Goal: Task Accomplishment & Management: Complete application form

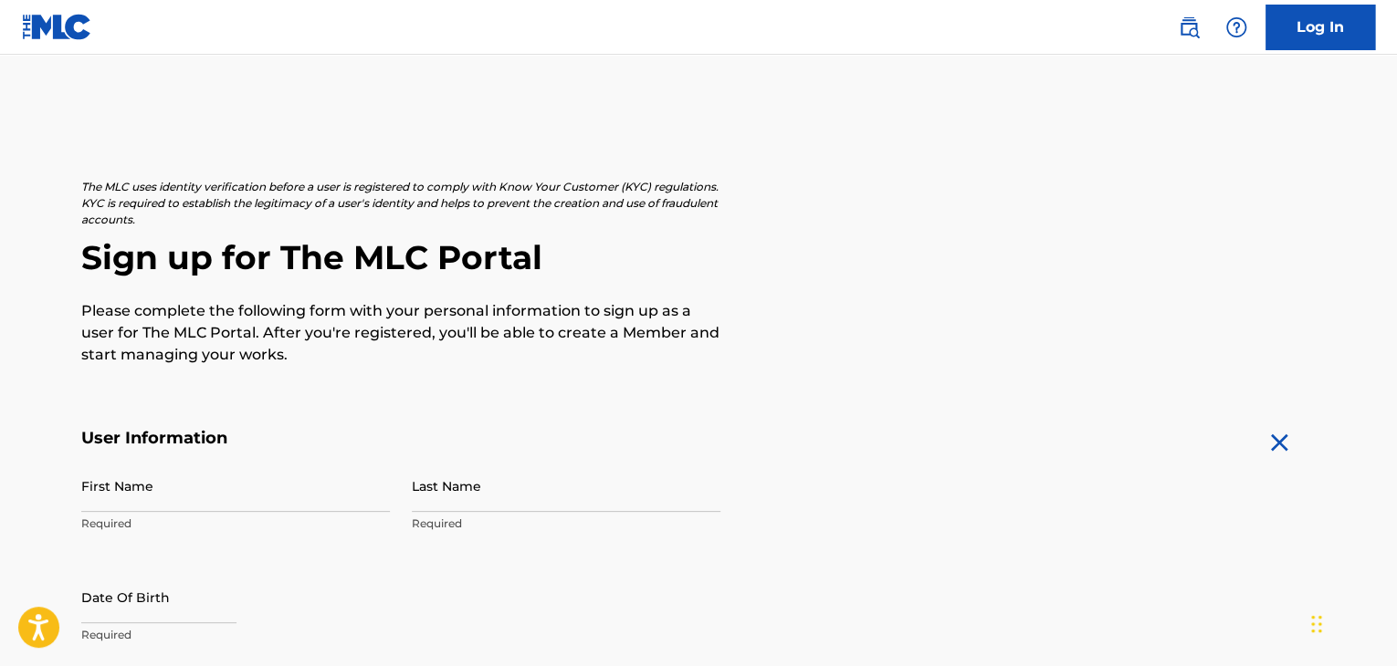
click at [257, 494] on input "First Name" at bounding box center [235, 486] width 309 height 52
type input "[PERSON_NAME]"
type input "[STREET_ADDRESS]"
type input "[GEOGRAPHIC_DATA]"
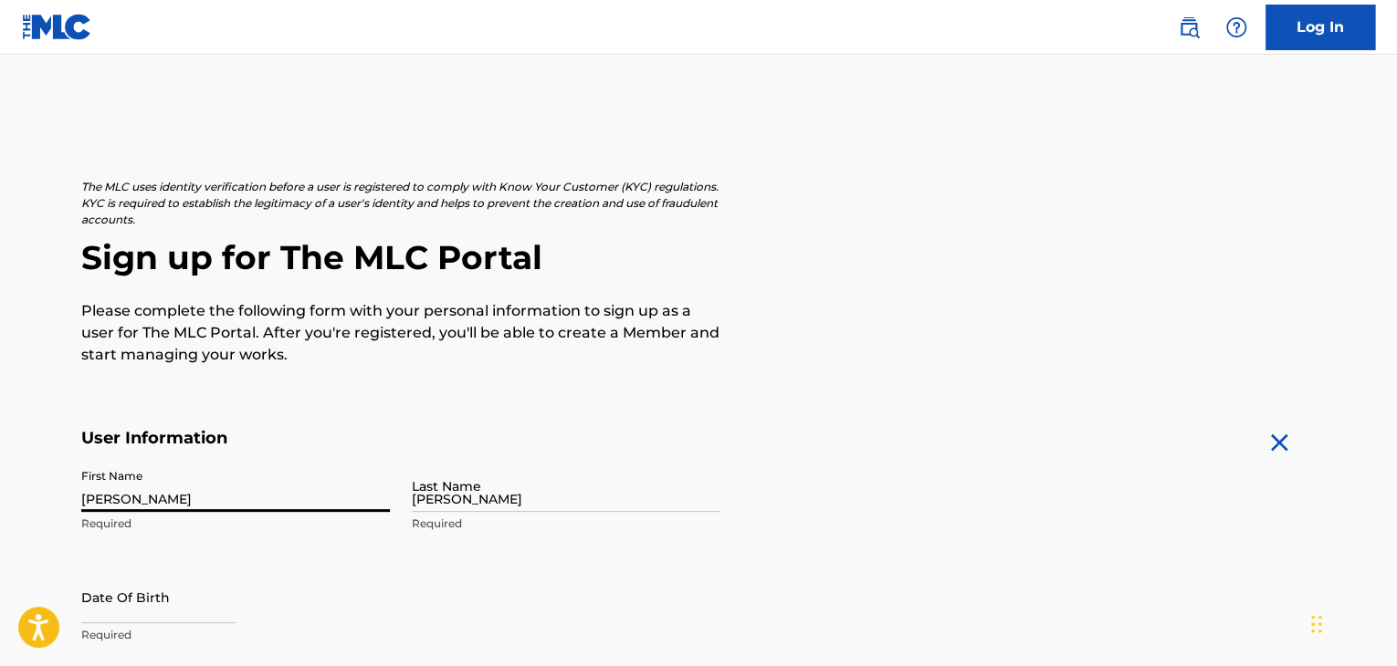
type input "[GEOGRAPHIC_DATA]"
type input "[US_STATE]"
type input "08880"
type input "954"
type input "6057633"
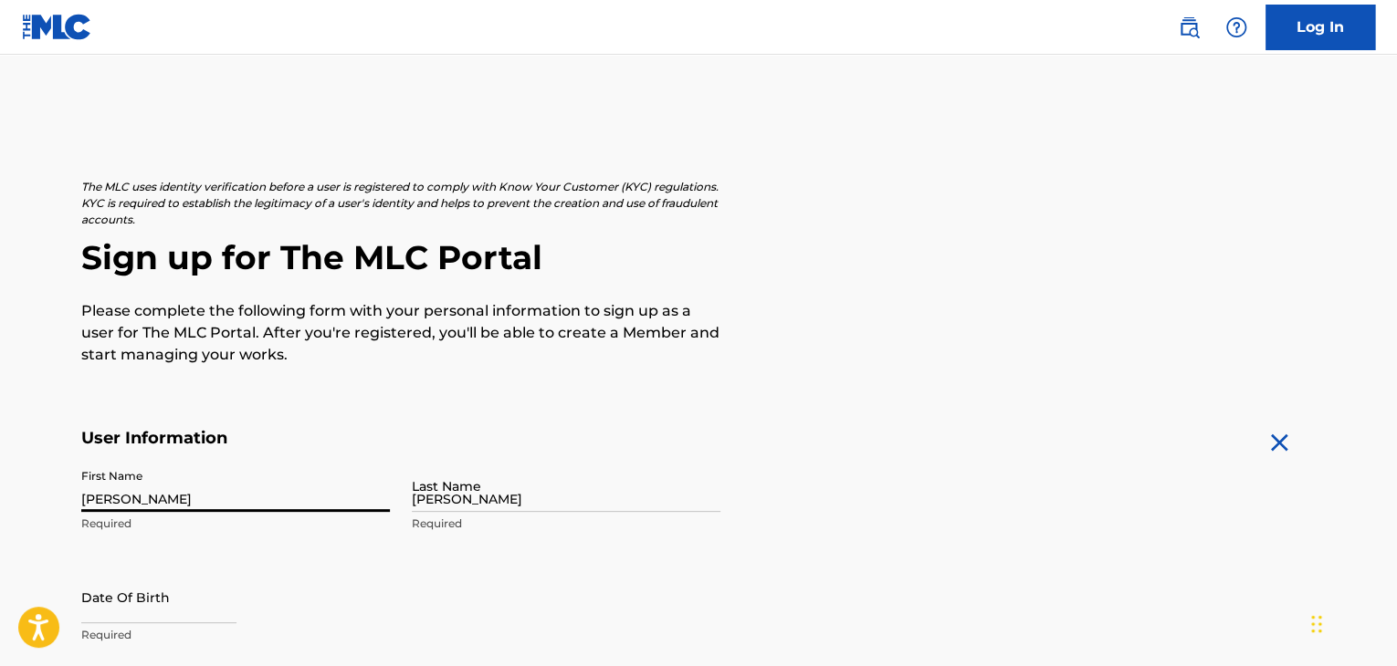
type input "[PERSON_NAME][EMAIL_ADDRESS][DOMAIN_NAME]"
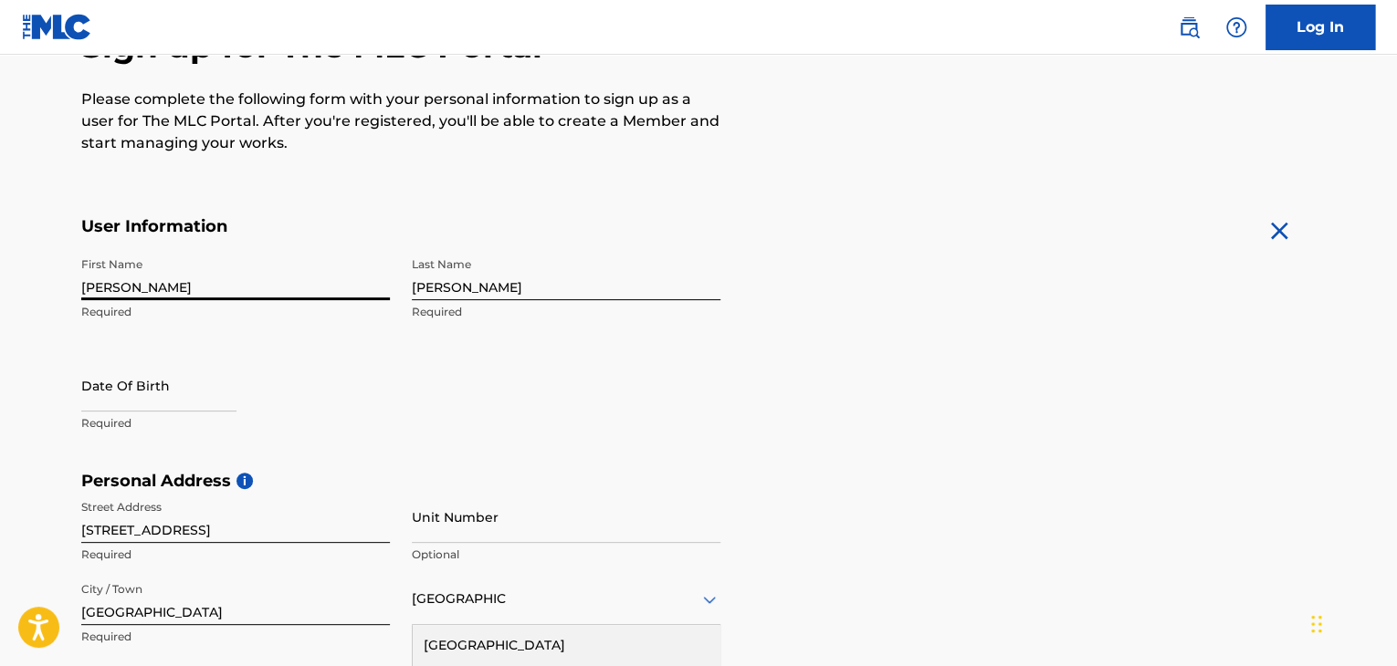
scroll to position [761, 0]
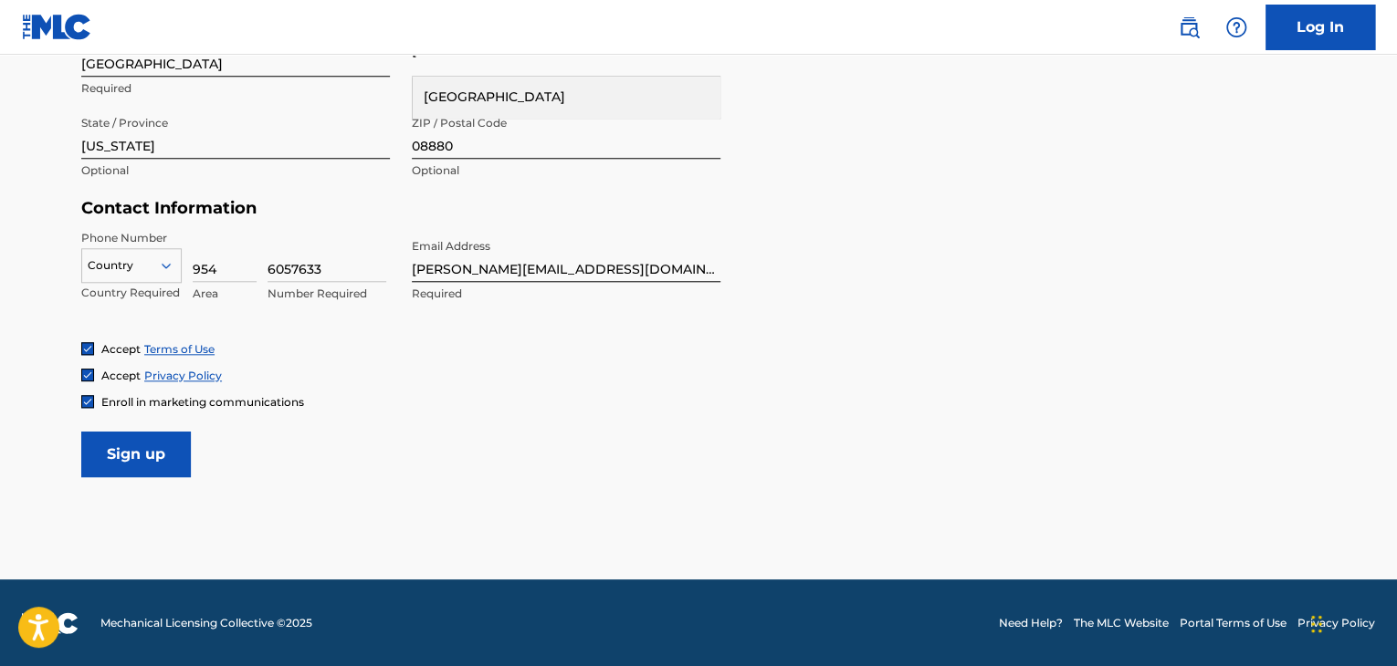
click at [168, 447] on input "Sign up" at bounding box center [136, 455] width 110 height 46
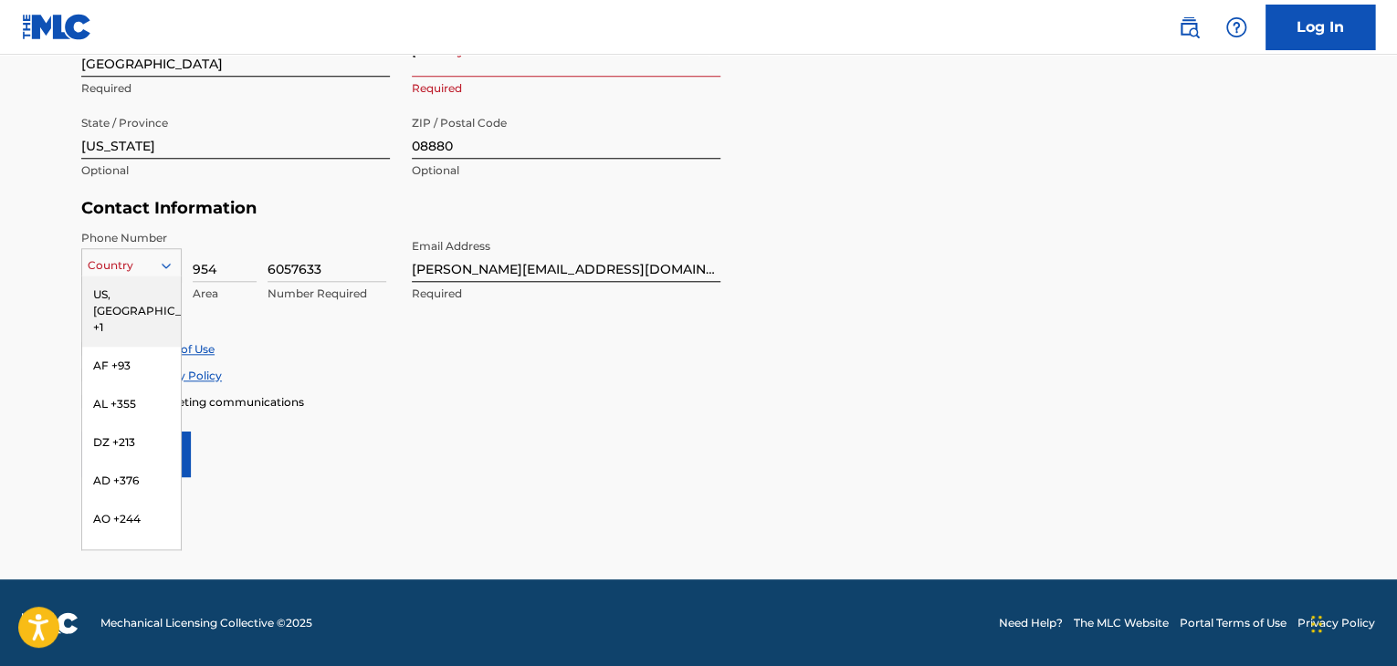
click at [124, 260] on div at bounding box center [131, 266] width 99 height 20
click at [136, 293] on div "US, [GEOGRAPHIC_DATA] +1" at bounding box center [131, 311] width 99 height 71
click at [167, 265] on icon at bounding box center [166, 265] width 9 height 5
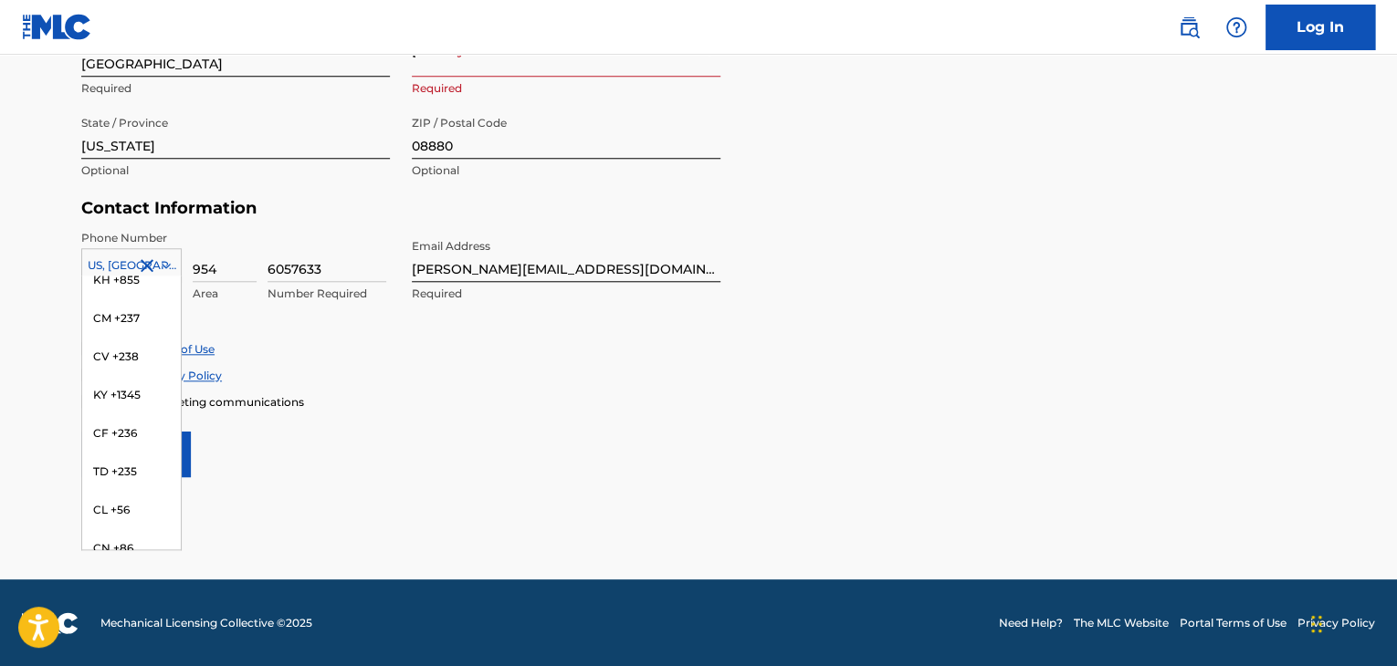
scroll to position [0, 0]
click at [121, 295] on div "US, [GEOGRAPHIC_DATA] +1" at bounding box center [131, 311] width 99 height 71
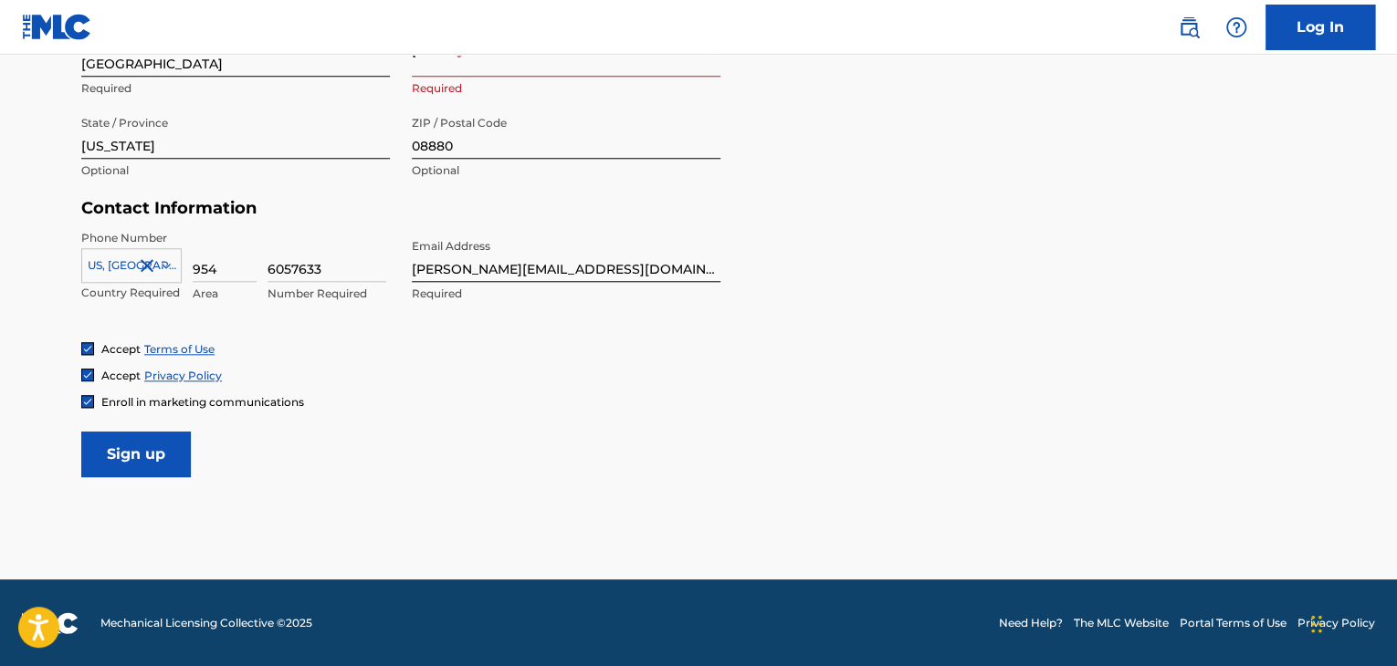
click at [143, 445] on input "Sign up" at bounding box center [136, 455] width 110 height 46
click at [128, 467] on input "Sign up" at bounding box center [136, 455] width 110 height 46
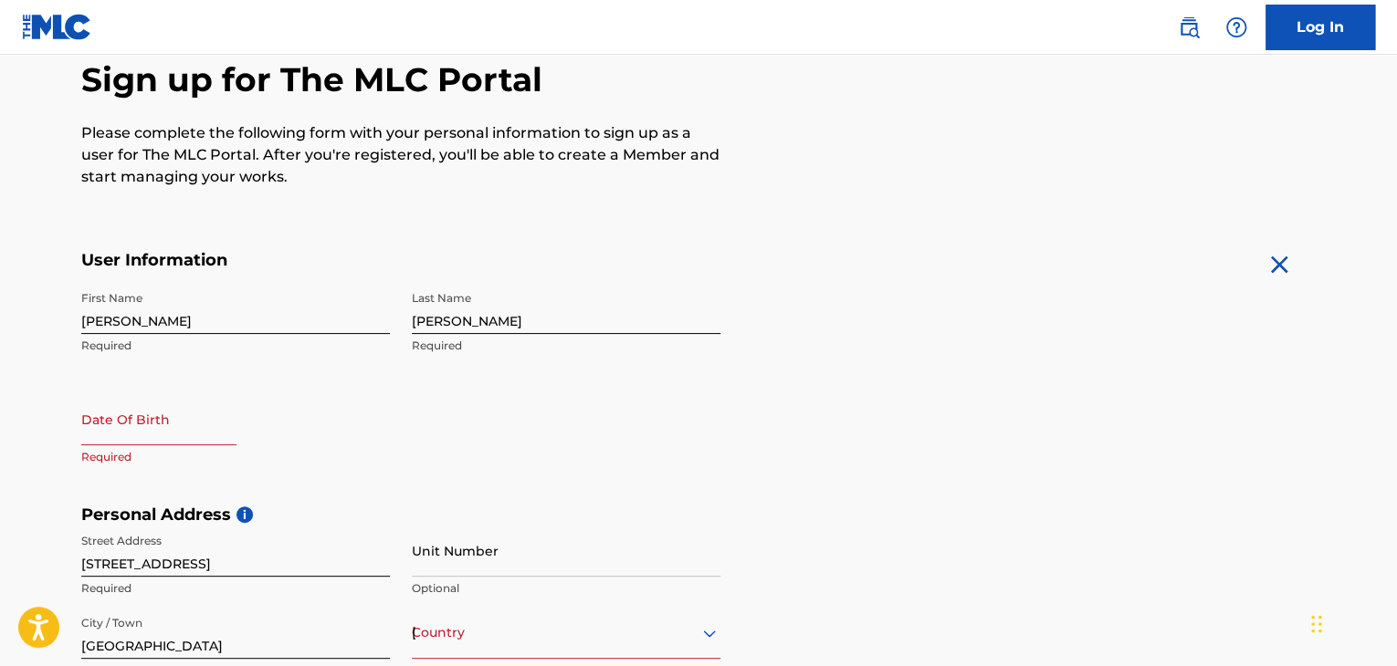
scroll to position [761, 0]
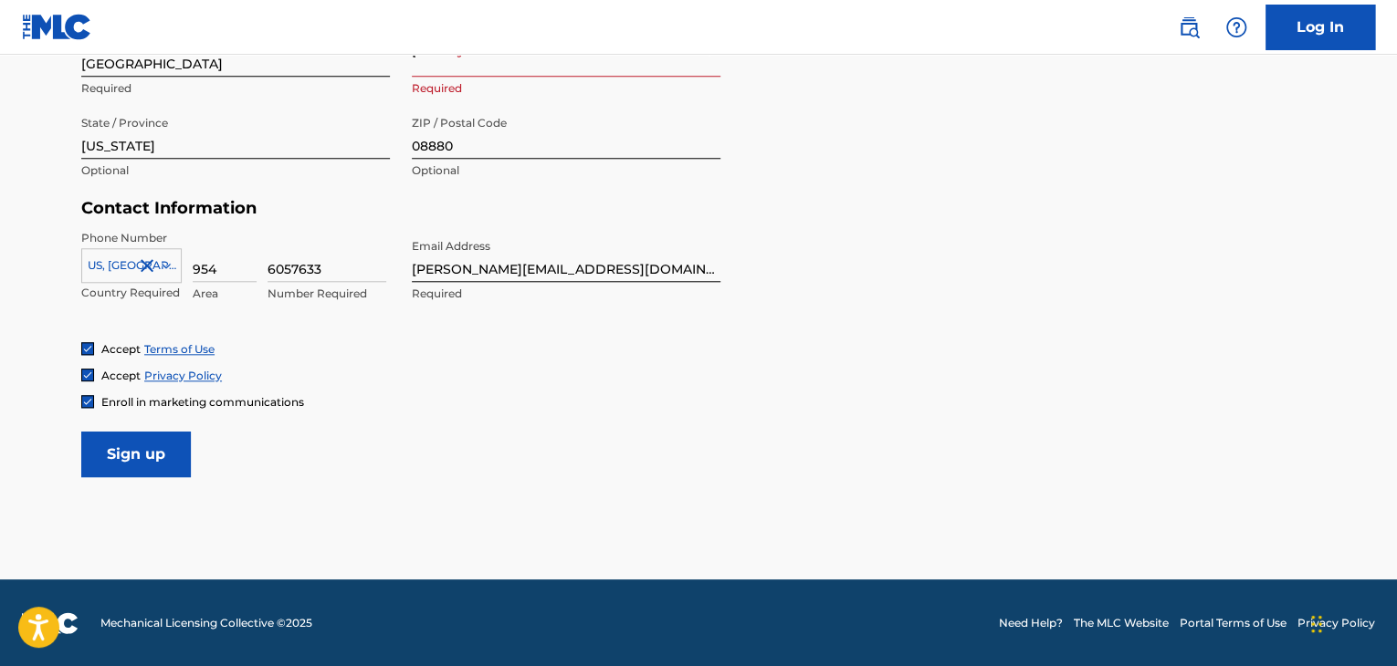
click at [123, 450] on input "Sign up" at bounding box center [136, 455] width 110 height 46
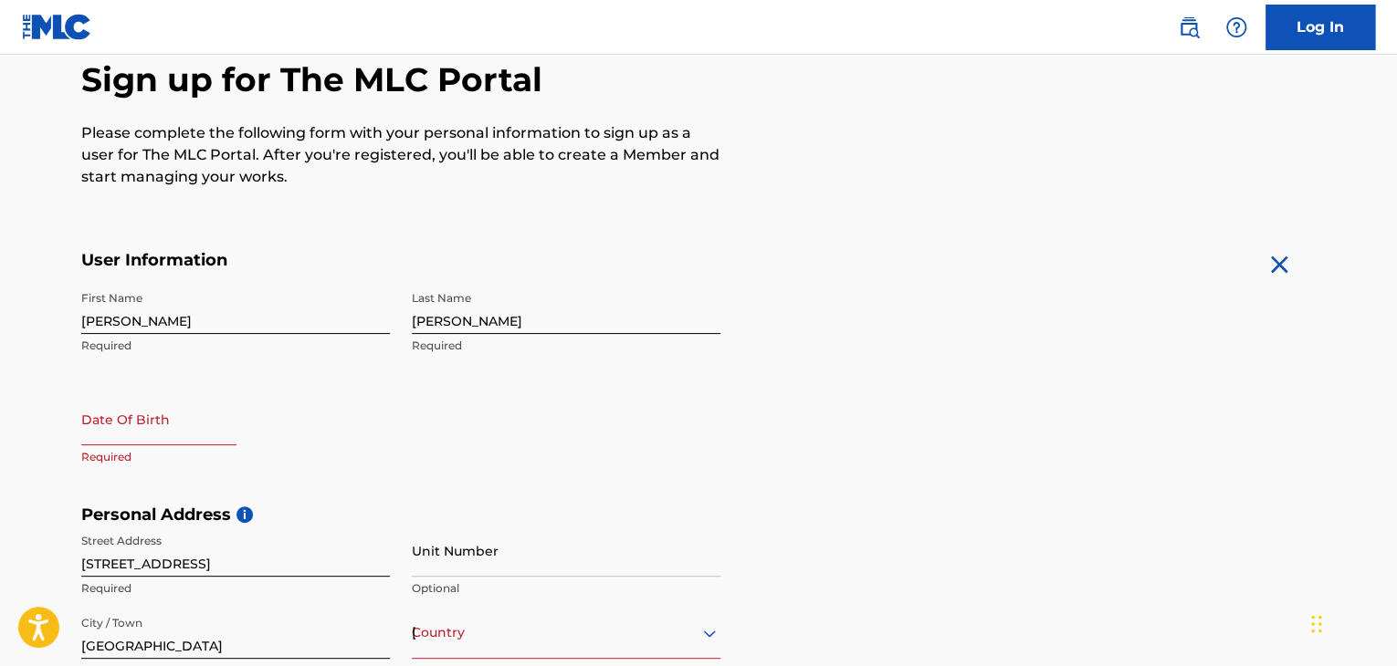
click at [119, 427] on input "text" at bounding box center [158, 419] width 155 height 52
select select "7"
select select "2025"
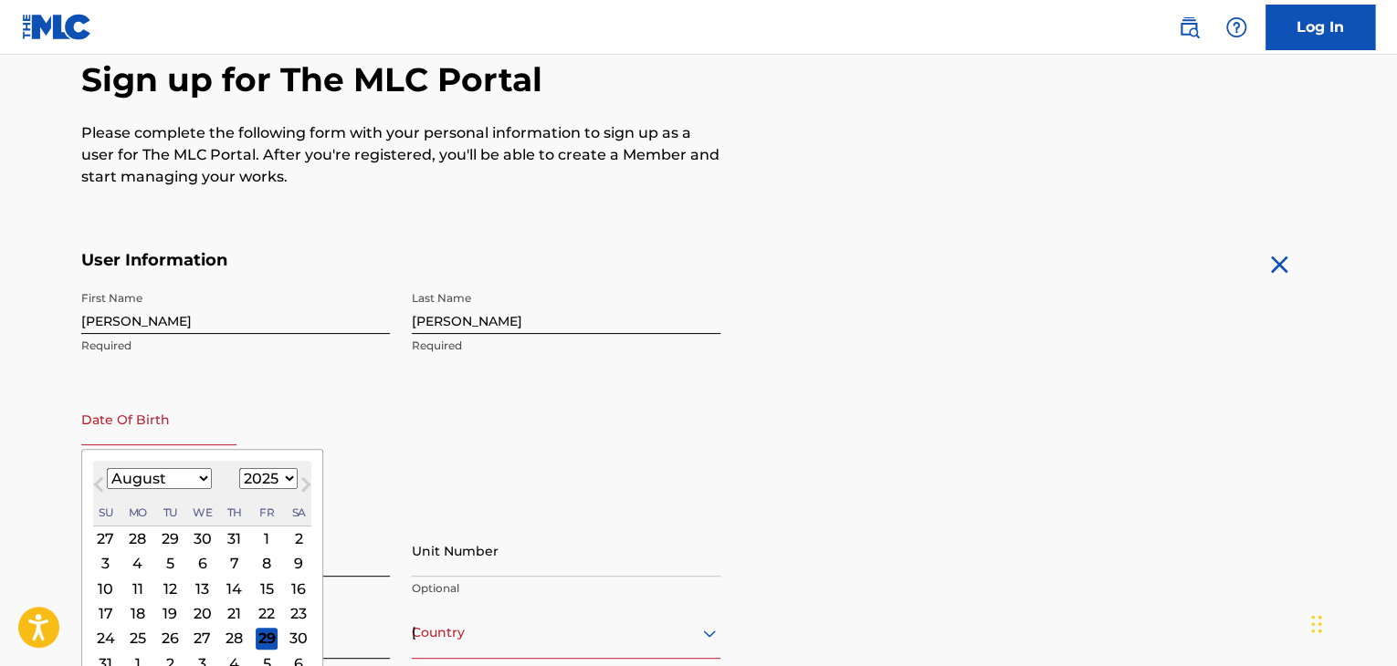
click at [208, 475] on select "January February March April May June July August September October November De…" at bounding box center [159, 478] width 105 height 21
select select "10"
click at [107, 468] on select "January February March April May June July August September October November De…" at bounding box center [159, 478] width 105 height 21
click at [287, 476] on select "1899 1900 1901 1902 1903 1904 1905 1906 1907 1908 1909 1910 1911 1912 1913 1914…" at bounding box center [268, 478] width 58 height 21
select select "1983"
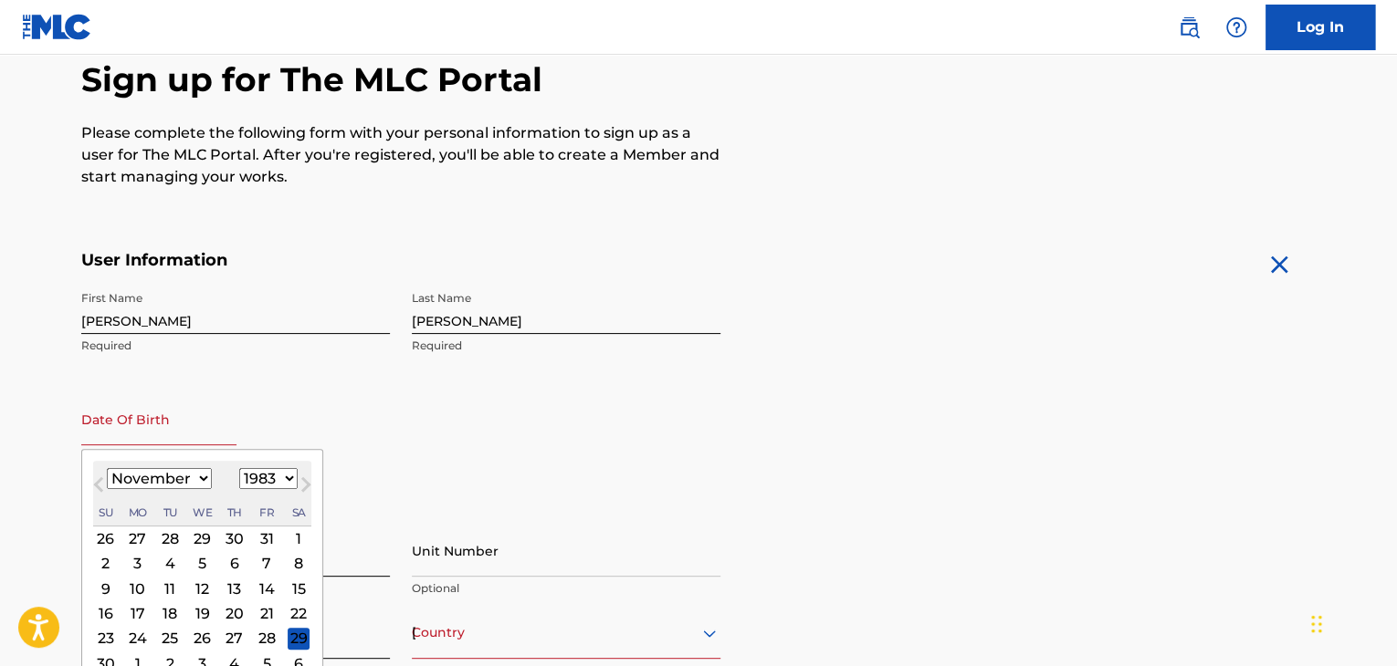
click at [239, 468] on select "1899 1900 1901 1902 1903 1904 1905 1906 1907 1908 1909 1910 1911 1912 1913 1914…" at bounding box center [268, 478] width 58 height 21
click at [139, 585] on div "14" at bounding box center [138, 589] width 22 height 22
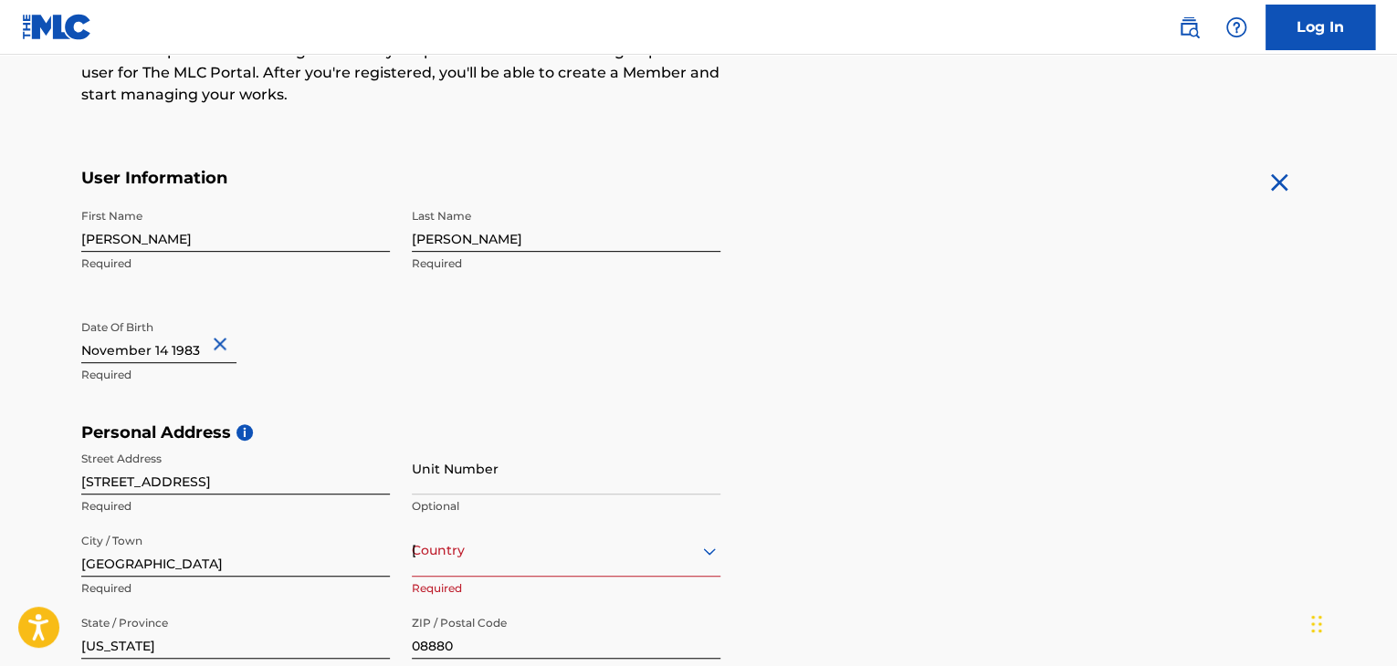
scroll to position [761, 0]
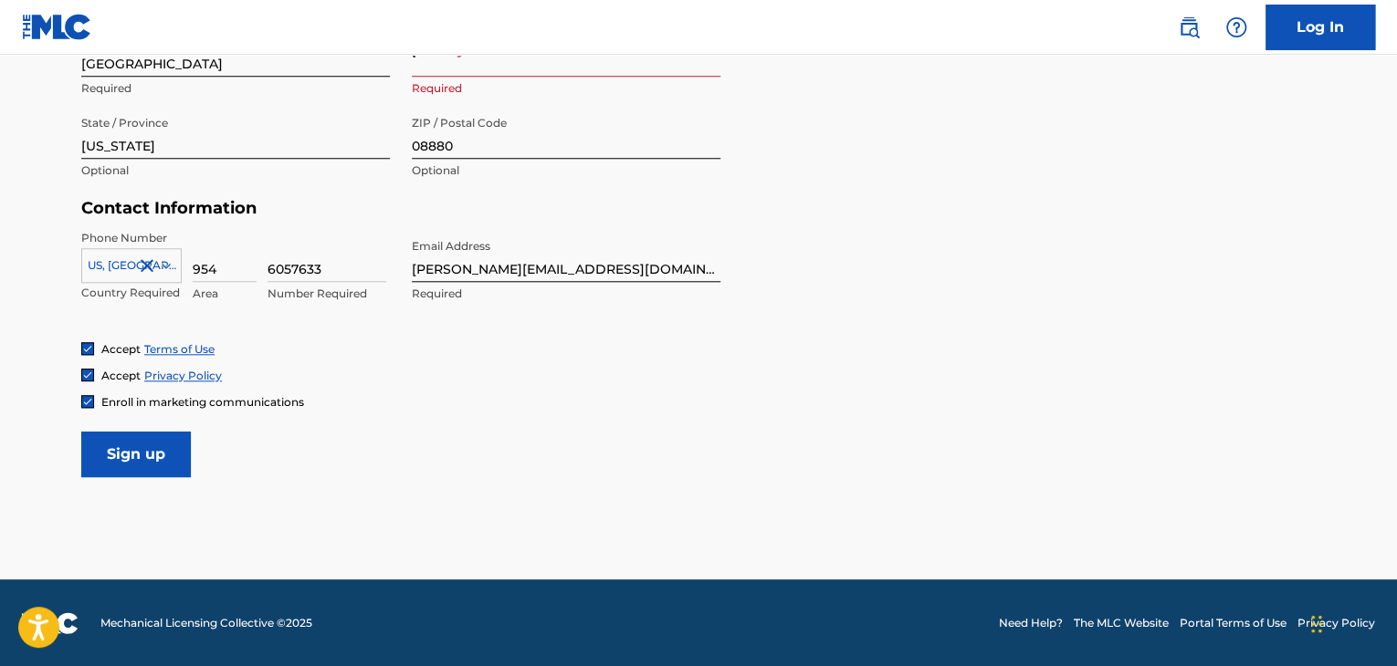
click at [146, 465] on input "Sign up" at bounding box center [136, 455] width 110 height 46
click at [137, 450] on input "Sign up" at bounding box center [136, 455] width 110 height 46
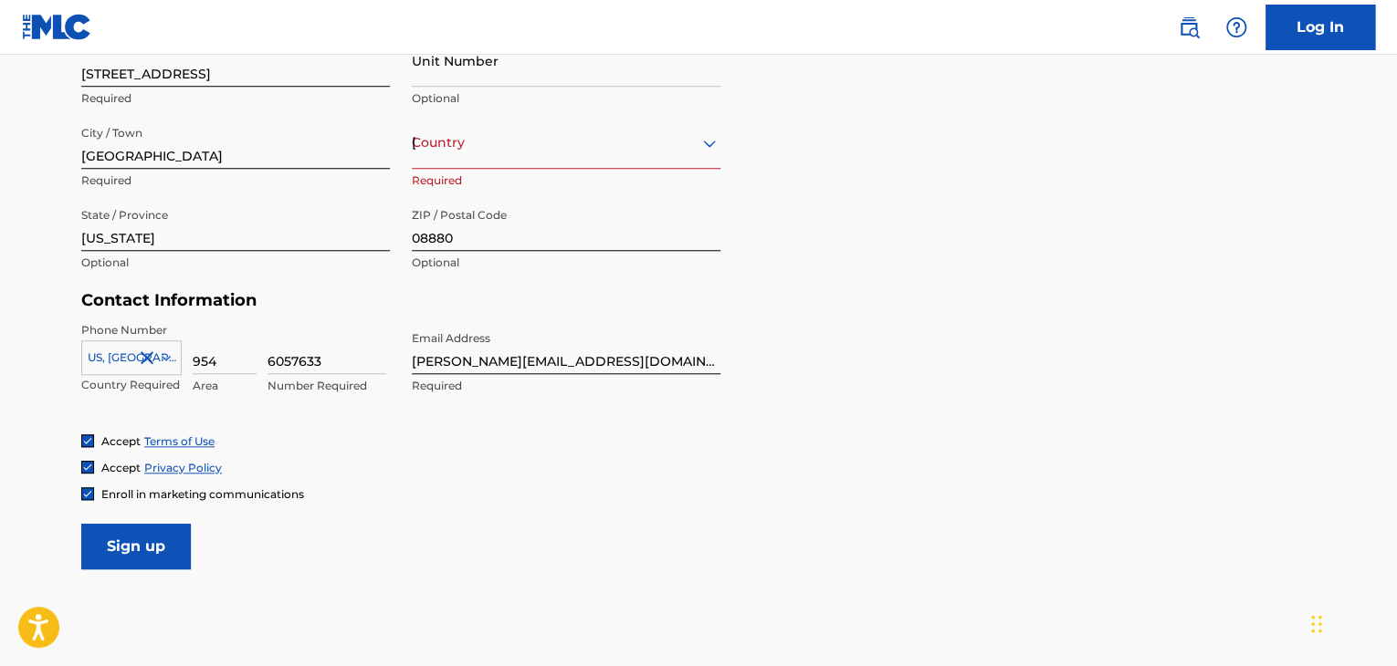
scroll to position [656, 0]
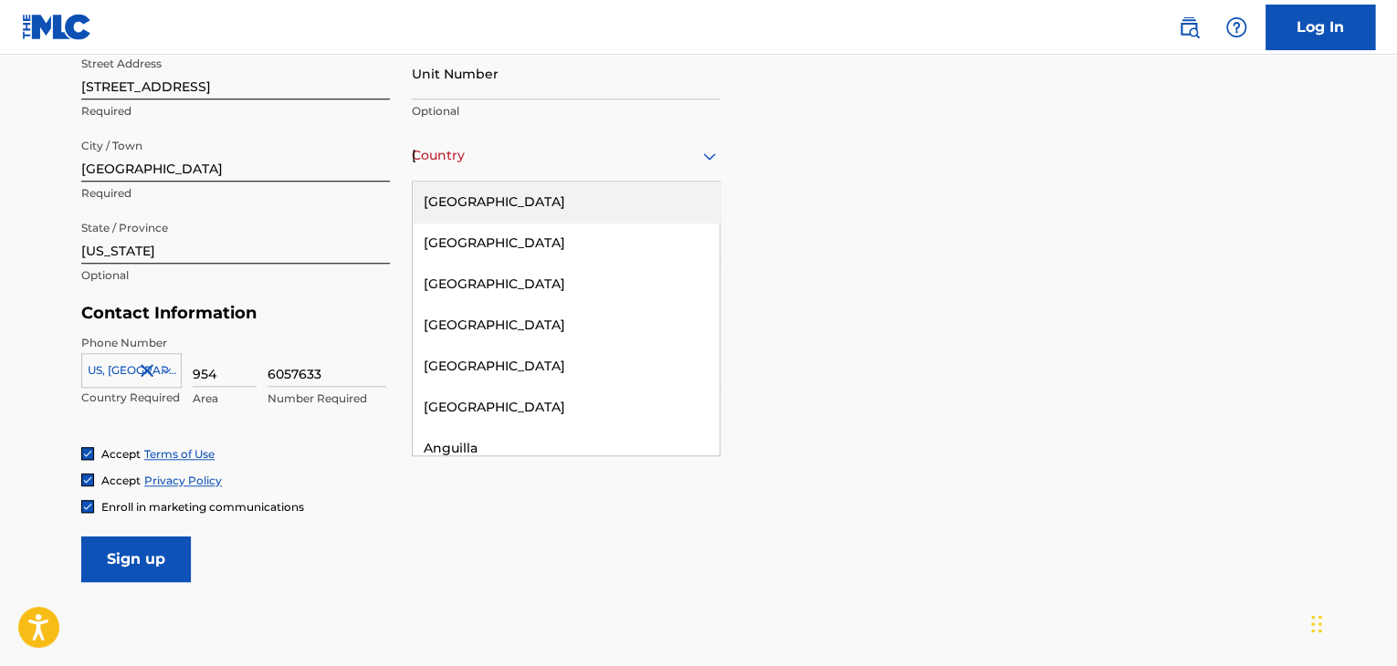
click at [714, 154] on icon at bounding box center [709, 155] width 13 height 7
click at [630, 205] on div "[GEOGRAPHIC_DATA]" at bounding box center [566, 202] width 307 height 41
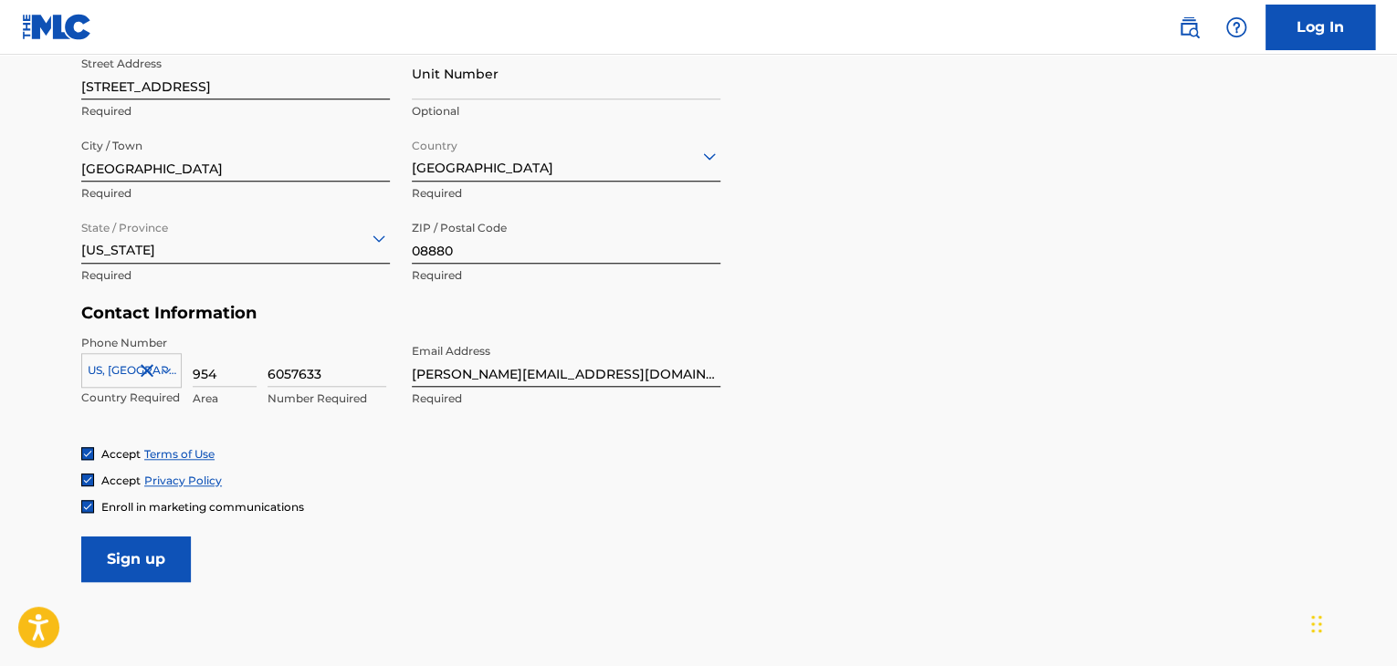
click at [113, 556] on input "Sign up" at bounding box center [136, 560] width 110 height 46
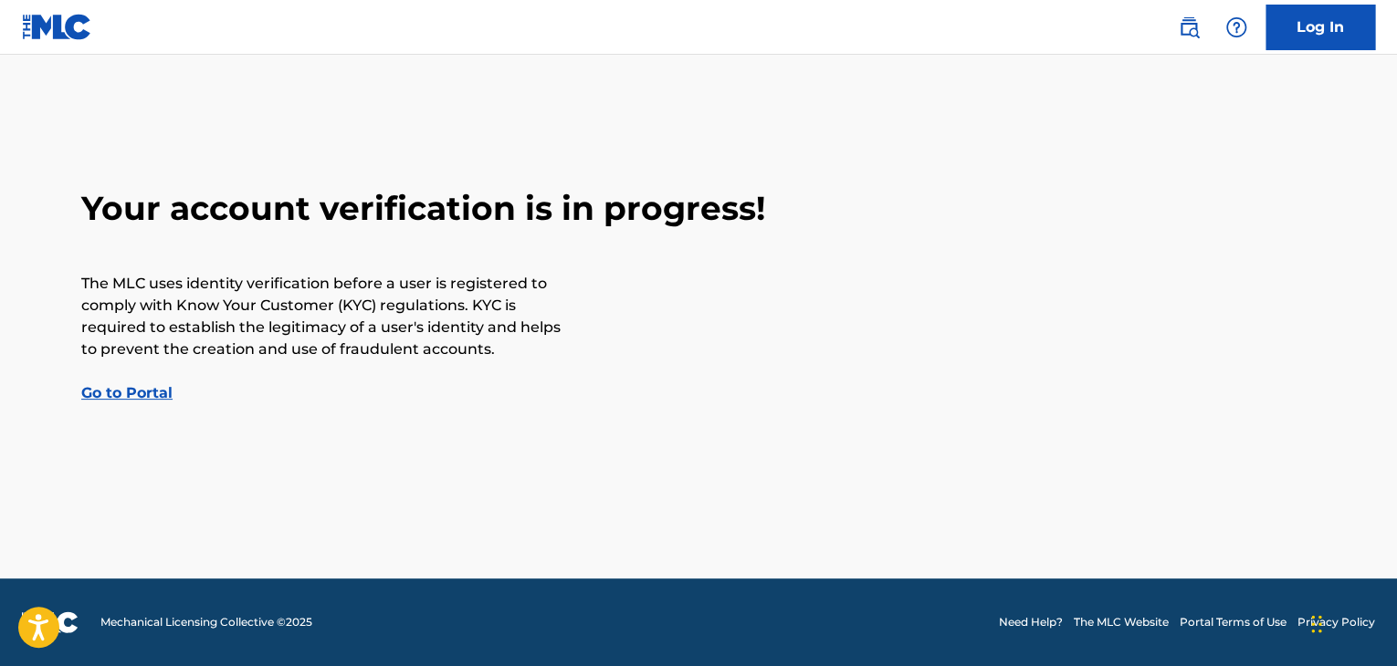
click at [1344, 41] on link "Log In" at bounding box center [1320, 28] width 110 height 46
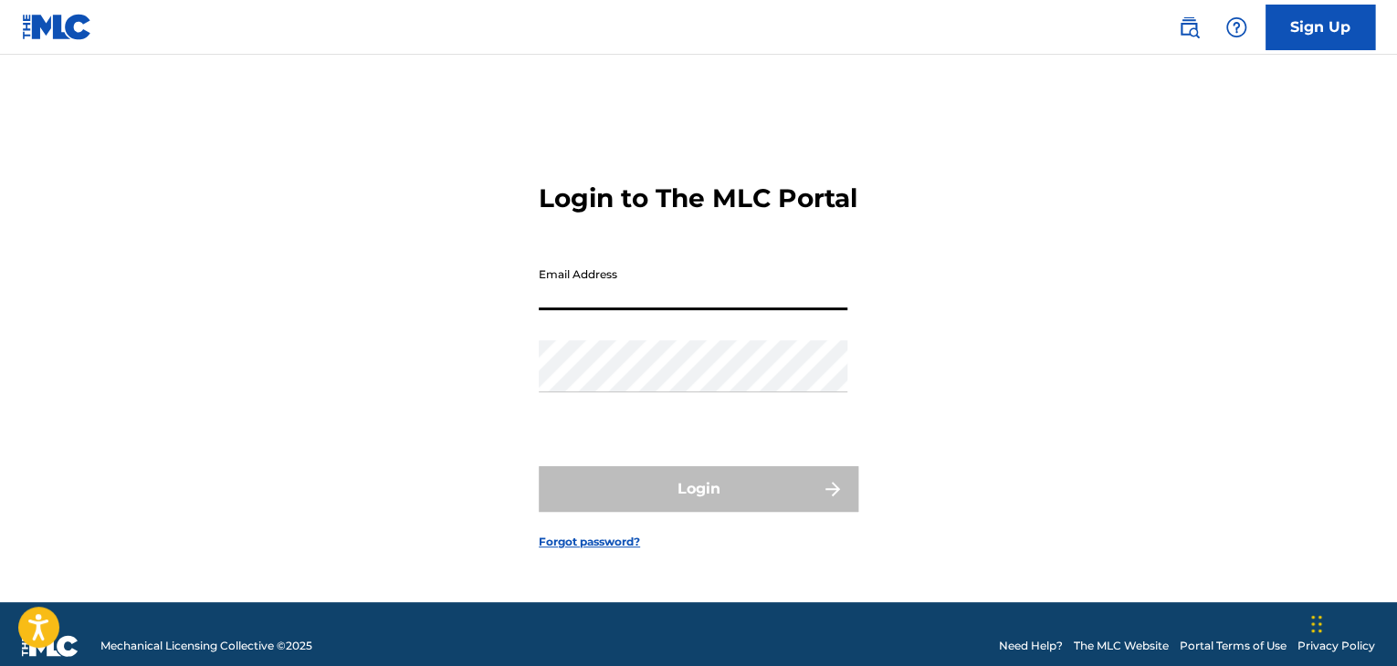
click at [770, 310] on input "Email Address" at bounding box center [693, 284] width 309 height 52
type input "[PERSON_NAME][EMAIL_ADDRESS][DOMAIN_NAME]"
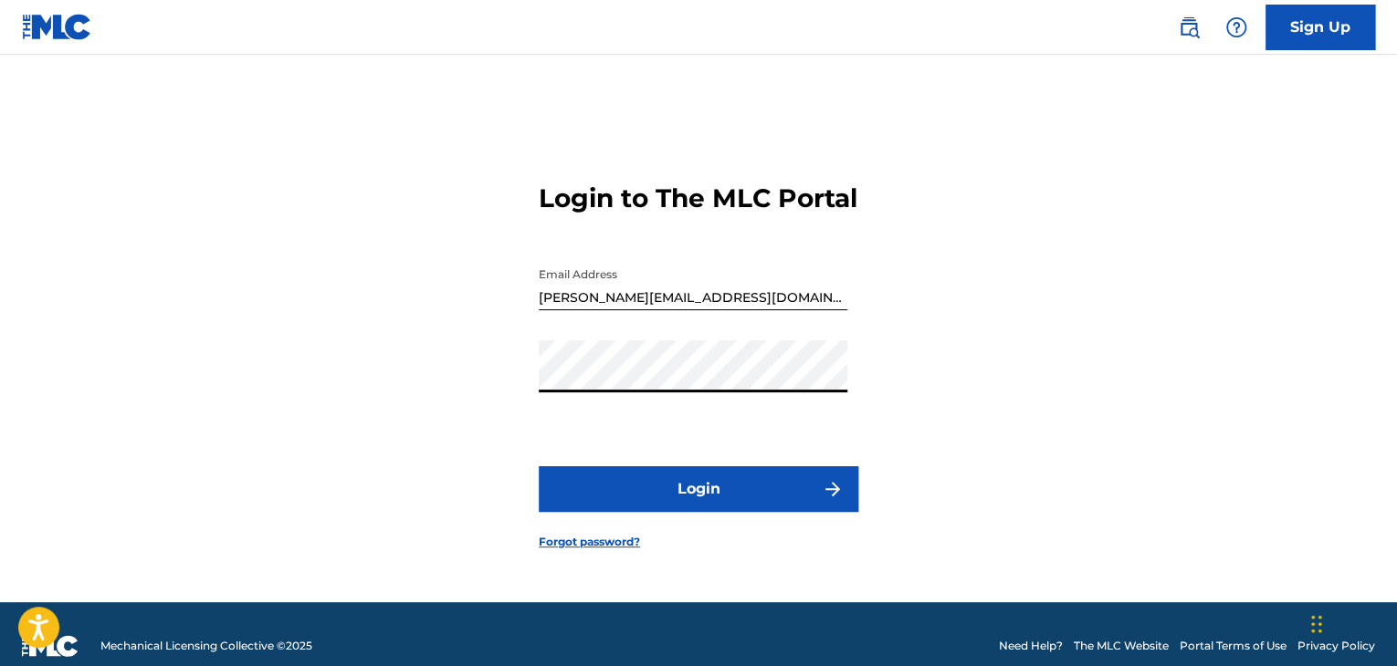
click at [665, 497] on button "Login" at bounding box center [699, 490] width 320 height 46
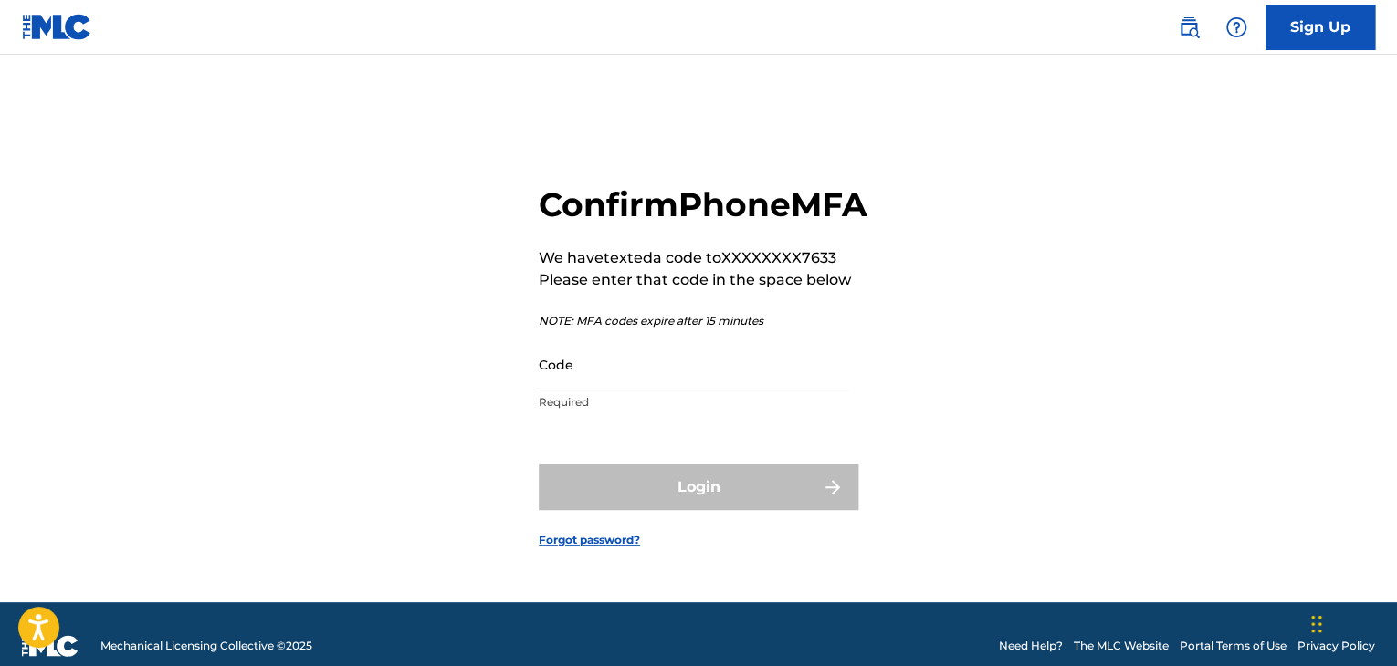
click at [650, 391] on input "Code" at bounding box center [693, 365] width 309 height 52
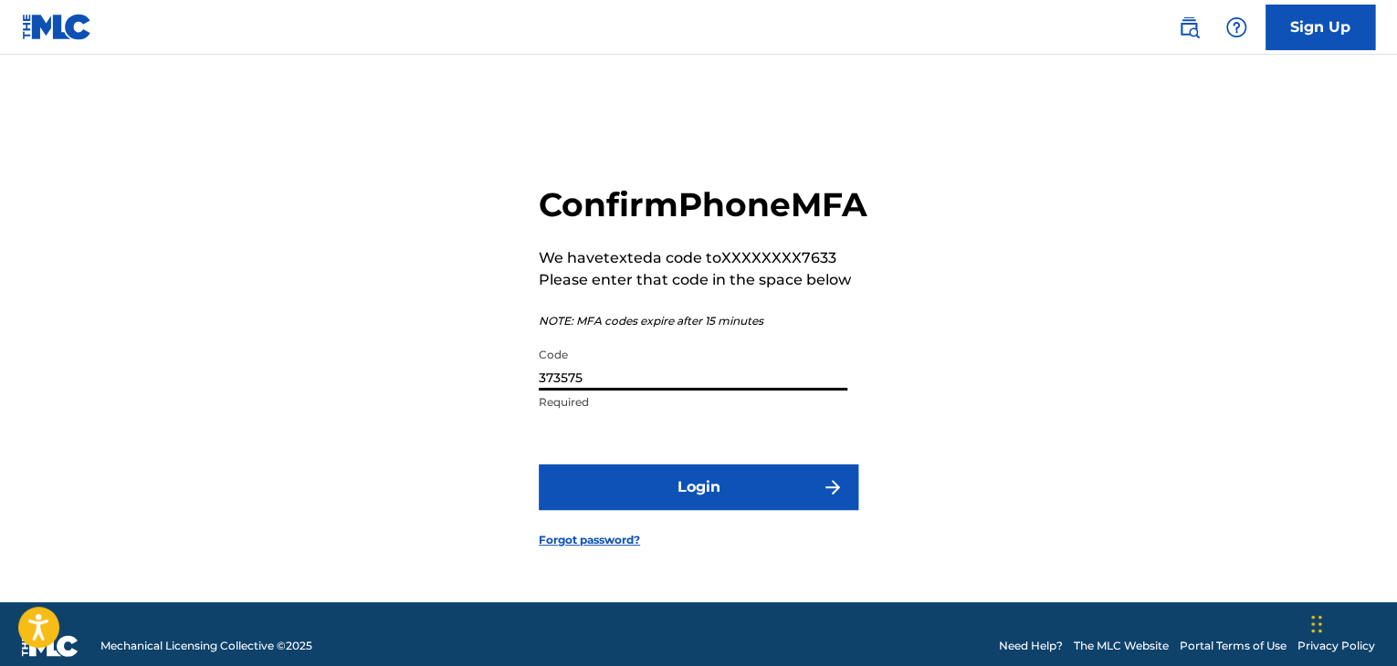
type input "373575"
click at [734, 505] on button "Login" at bounding box center [699, 488] width 320 height 46
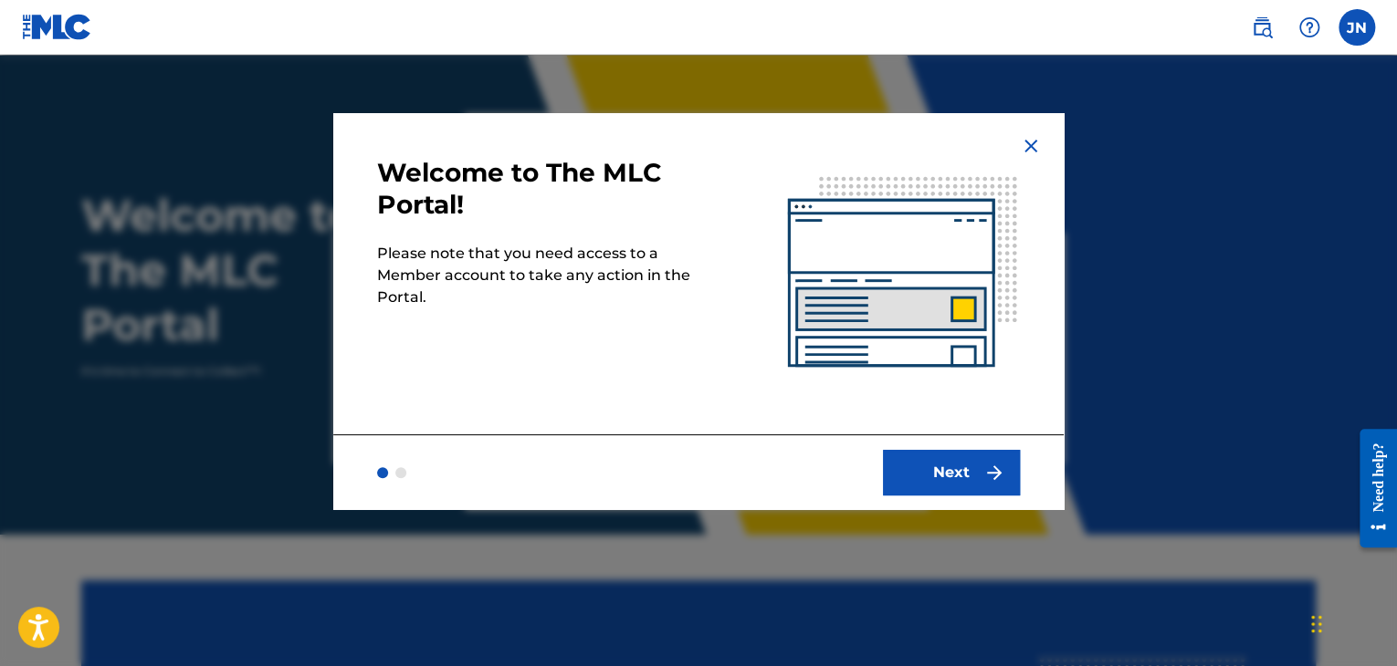
click at [967, 480] on button "Next" at bounding box center [951, 473] width 137 height 46
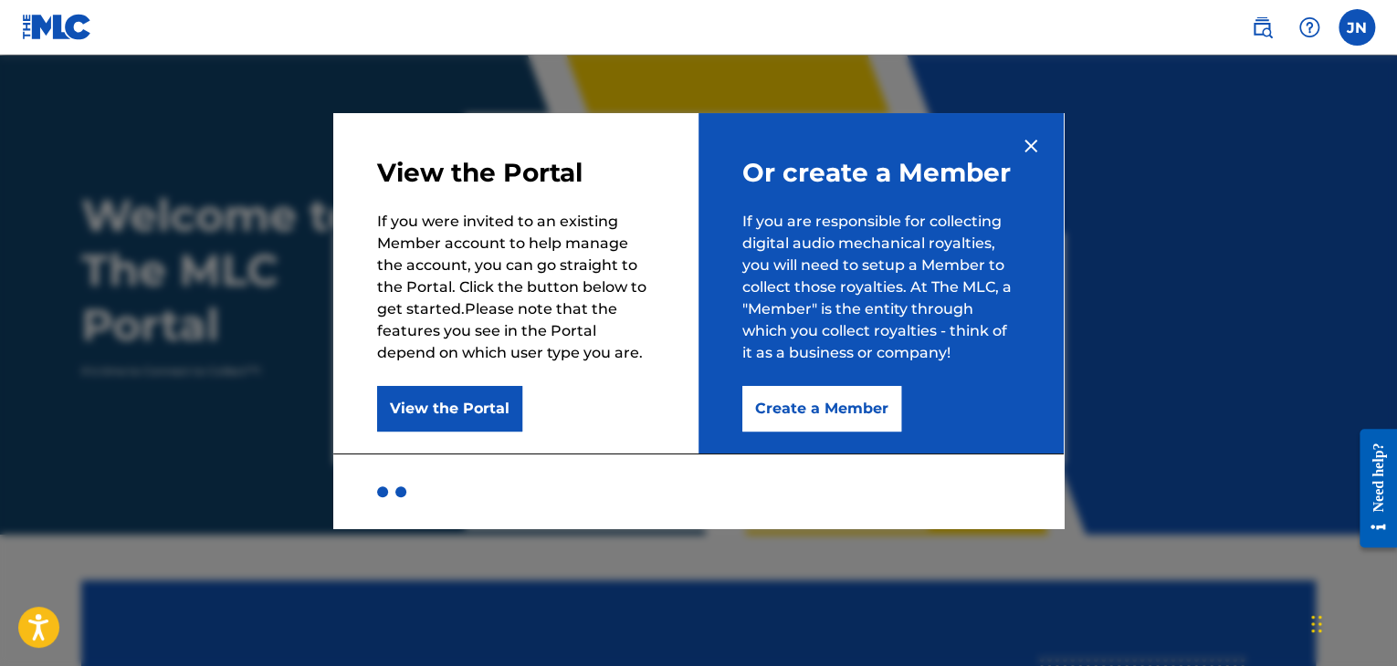
click at [803, 407] on button "Create a Member" at bounding box center [821, 409] width 159 height 46
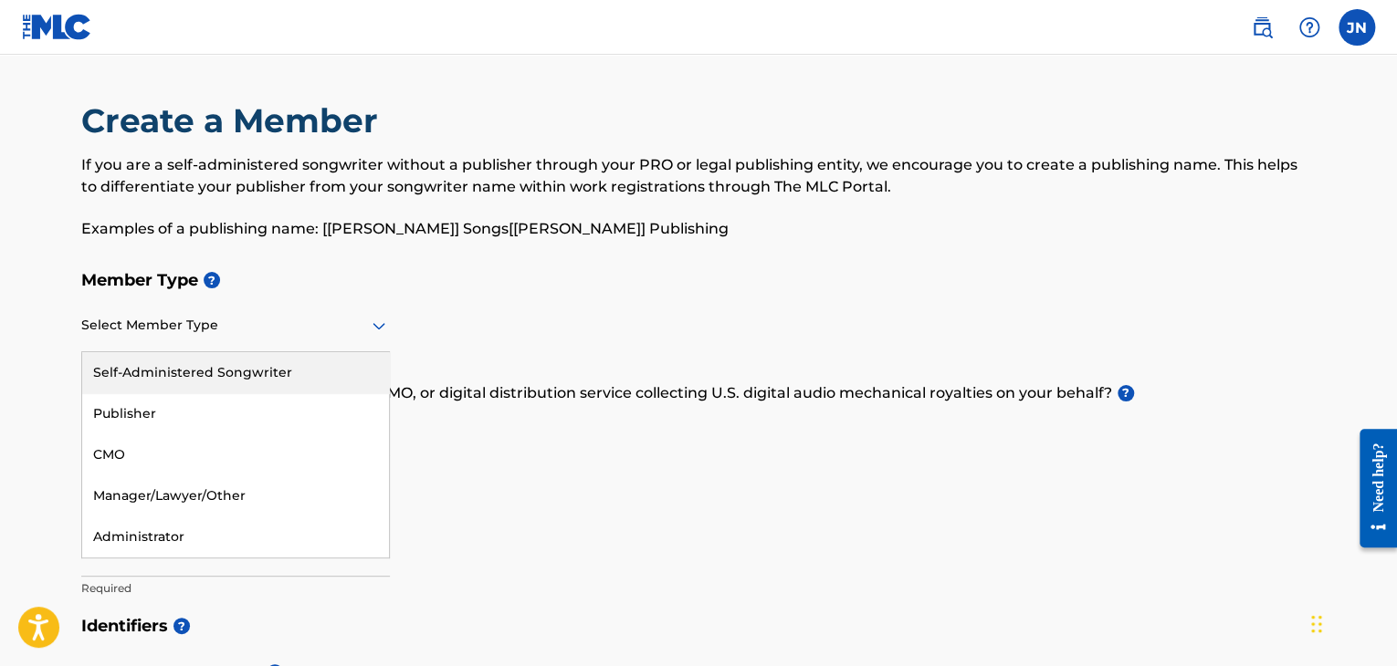
click at [368, 325] on icon at bounding box center [379, 326] width 22 height 22
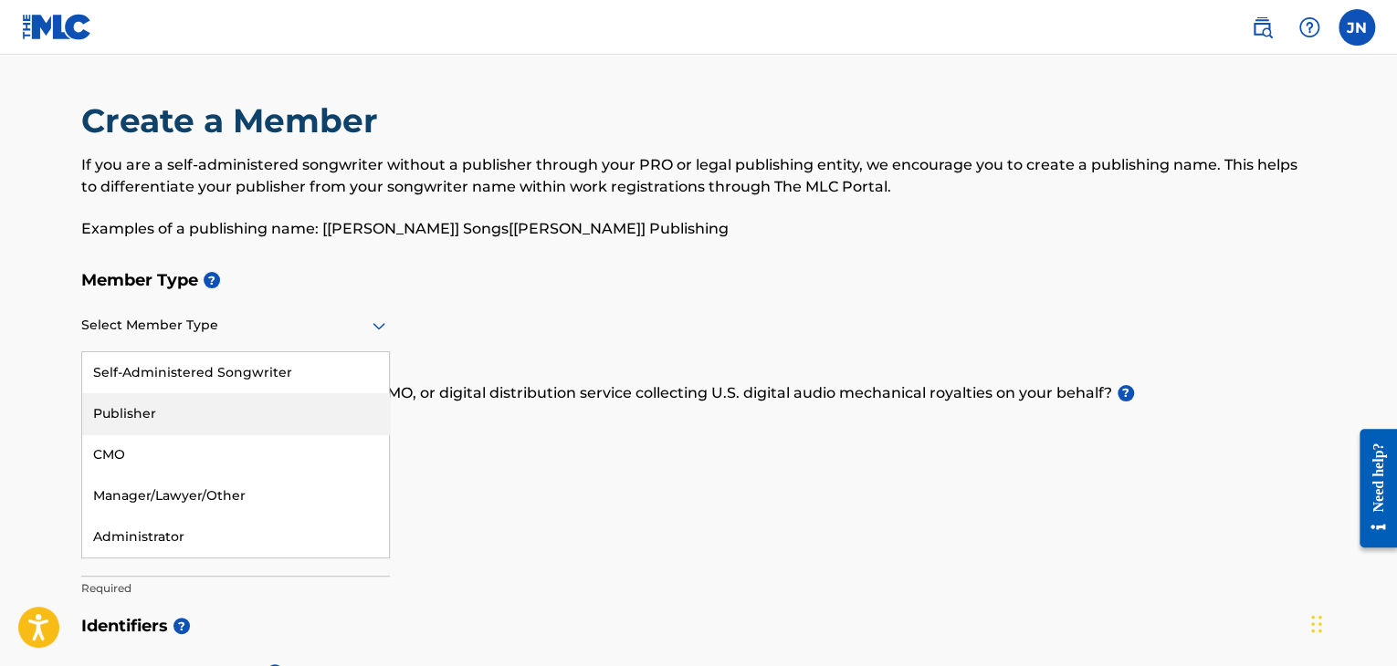
click at [215, 401] on div "Publisher" at bounding box center [235, 413] width 307 height 41
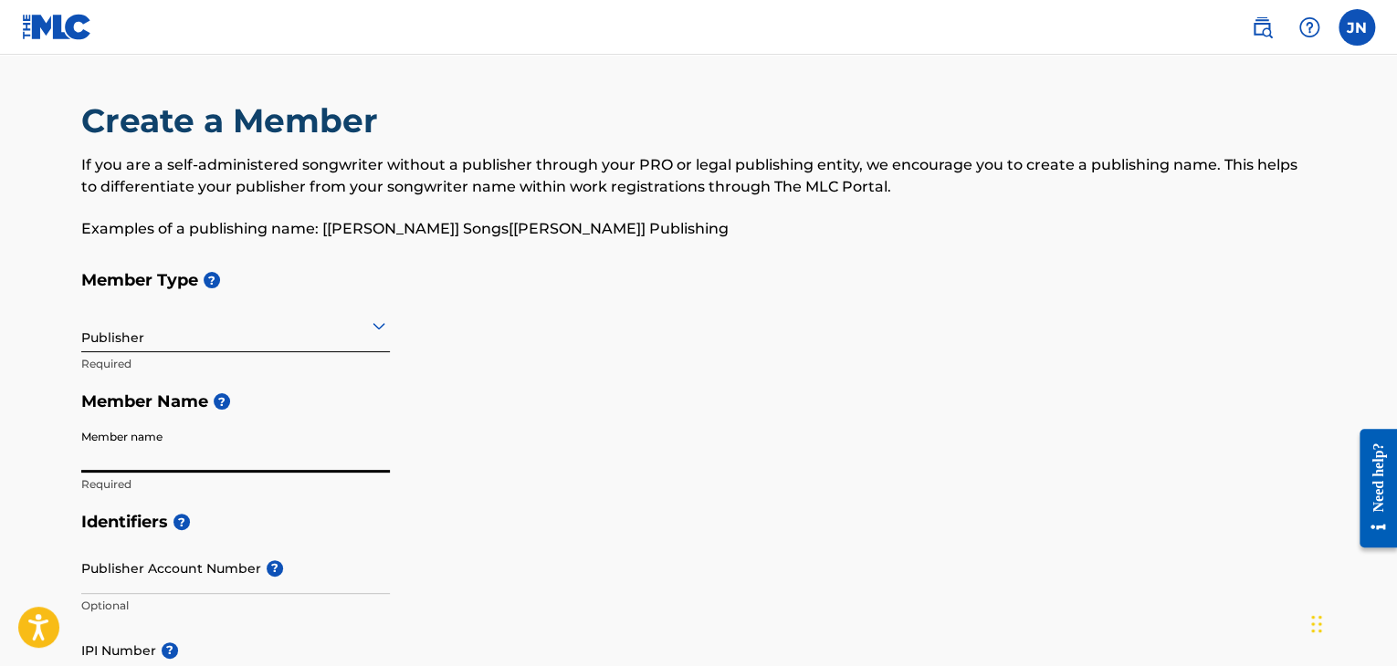
click at [155, 454] on input "Member name" at bounding box center [235, 447] width 309 height 52
type input "[PERSON_NAME]"
type input "[STREET_ADDRESS]"
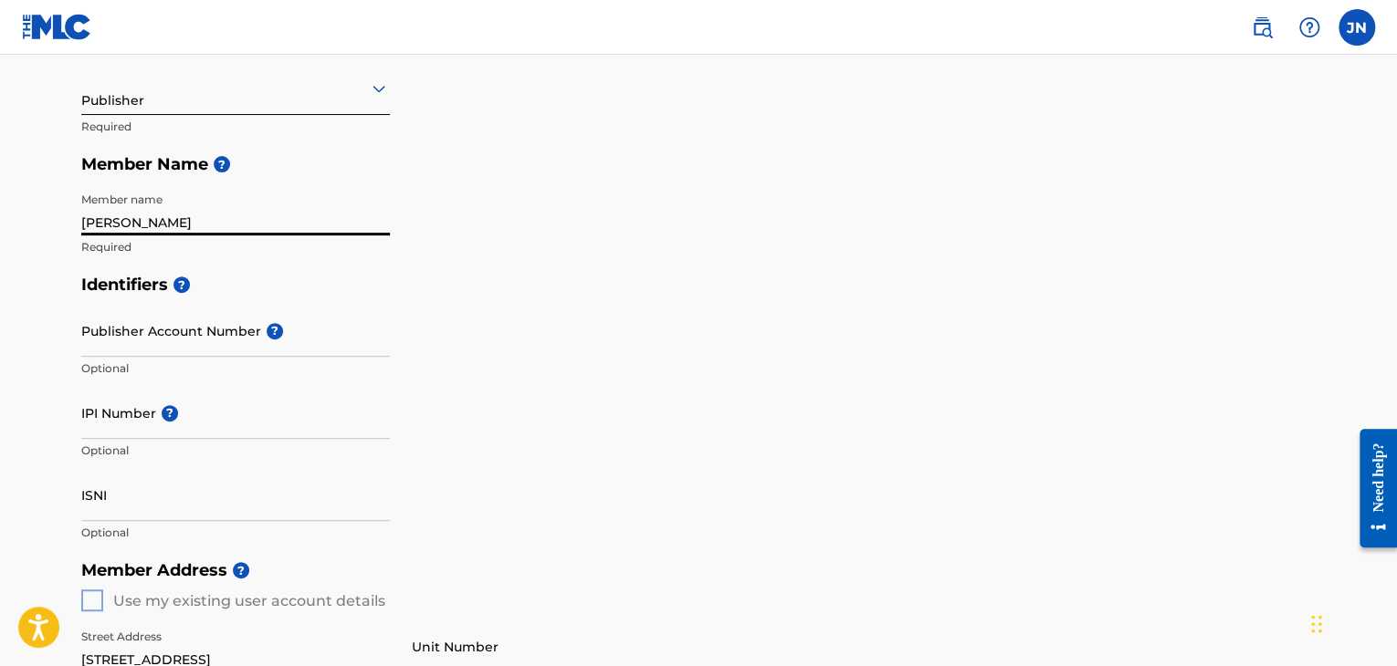
scroll to position [247, 0]
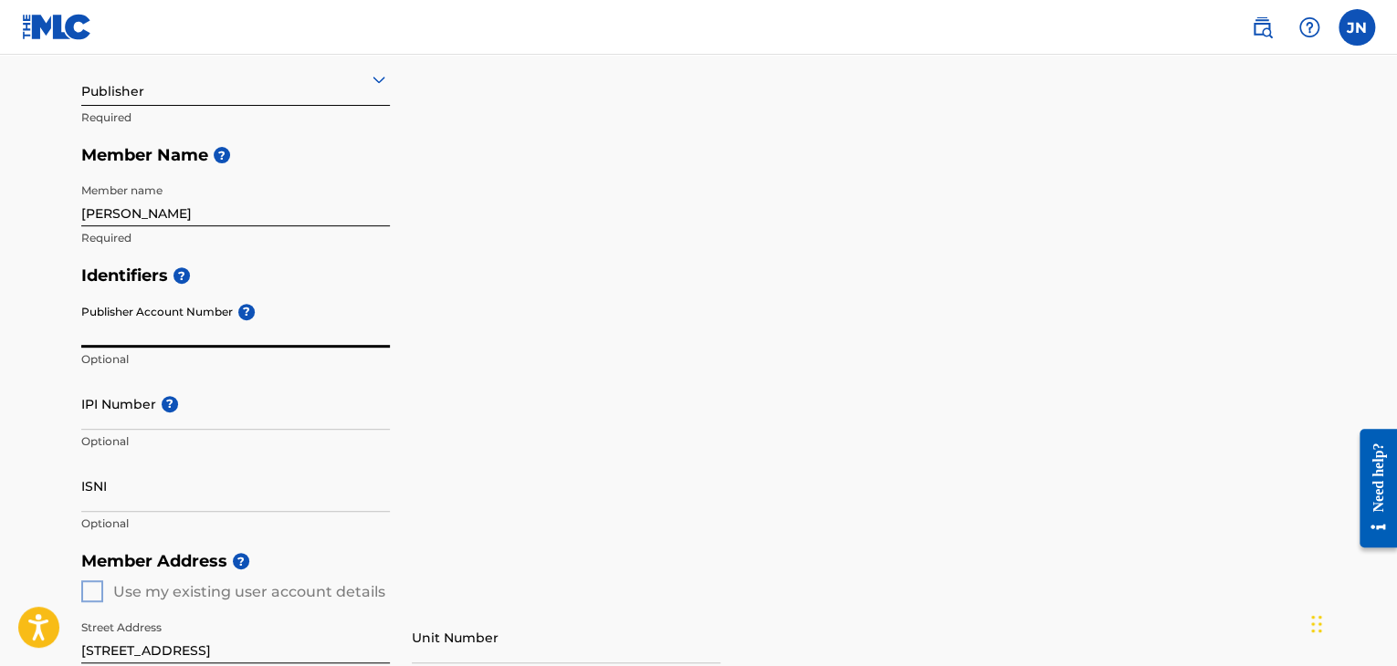
click at [187, 324] on input "Publisher Account Number ?" at bounding box center [235, 322] width 309 height 52
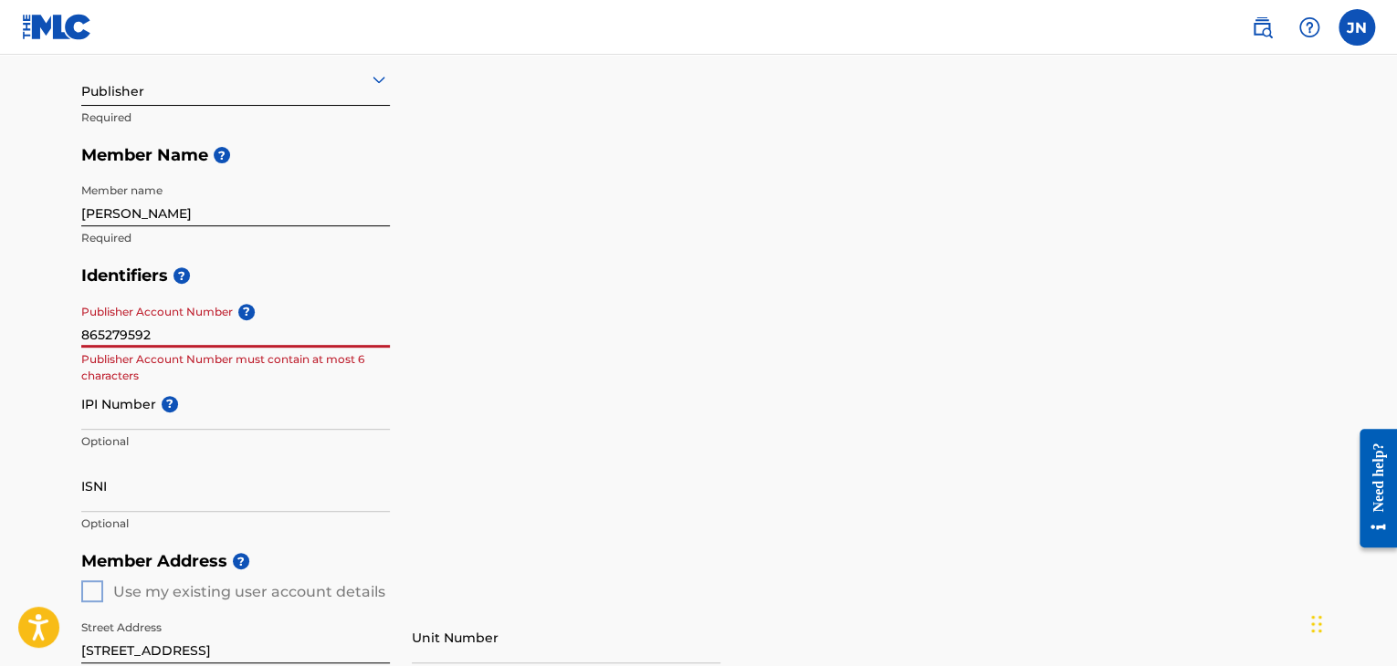
drag, startPoint x: 176, startPoint y: 330, endPoint x: 80, endPoint y: 333, distance: 95.9
click at [81, 333] on input "865279592" at bounding box center [235, 322] width 309 height 52
type input "865279592"
drag, startPoint x: 190, startPoint y: 210, endPoint x: 73, endPoint y: 206, distance: 116.9
click at [73, 206] on div "Create a Member If you are a self-administered songwriter without a publisher t…" at bounding box center [698, 530] width 1278 height 1353
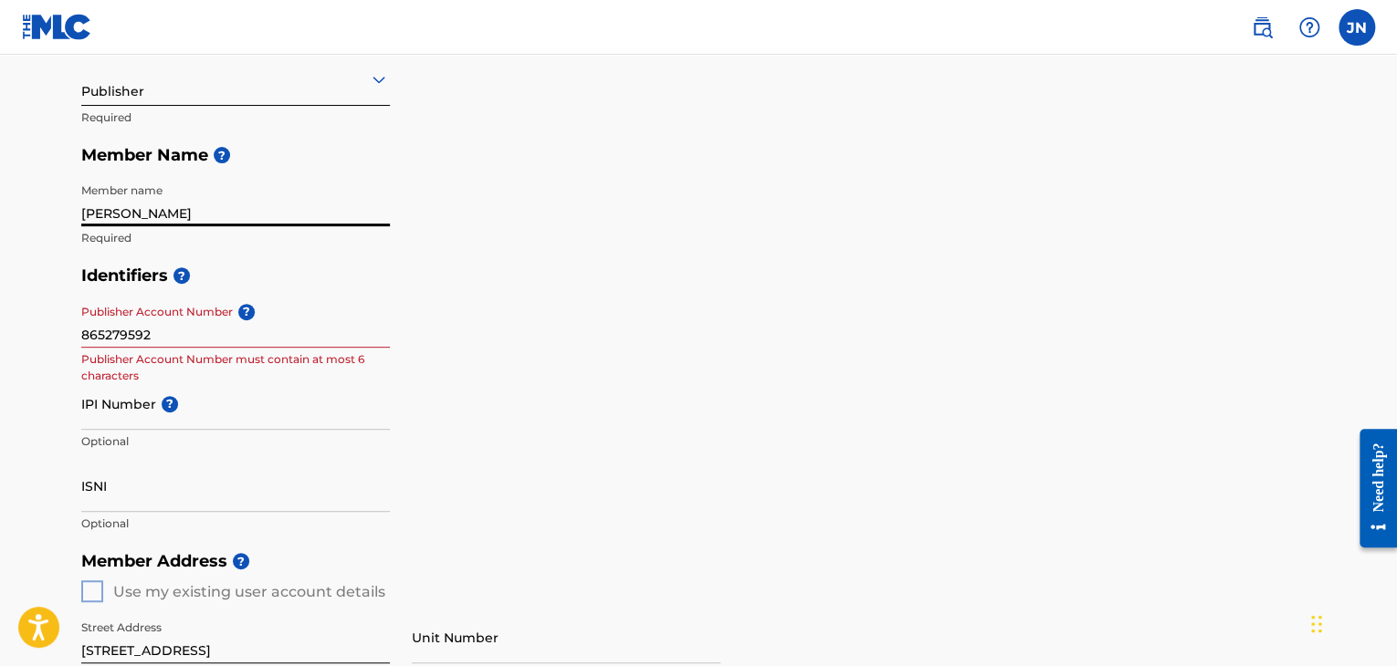
click at [376, 185] on input "[PERSON_NAME]" at bounding box center [235, 200] width 309 height 52
click at [430, 237] on div "Member Type ? Publisher Required Member Name ? Member name [PERSON_NAME] Requir…" at bounding box center [698, 136] width 1234 height 242
drag, startPoint x: 174, startPoint y: 337, endPoint x: 80, endPoint y: 325, distance: 94.8
click at [80, 325] on div "Create a Member If you are a self-administered songwriter without a publisher t…" at bounding box center [698, 530] width 1278 height 1353
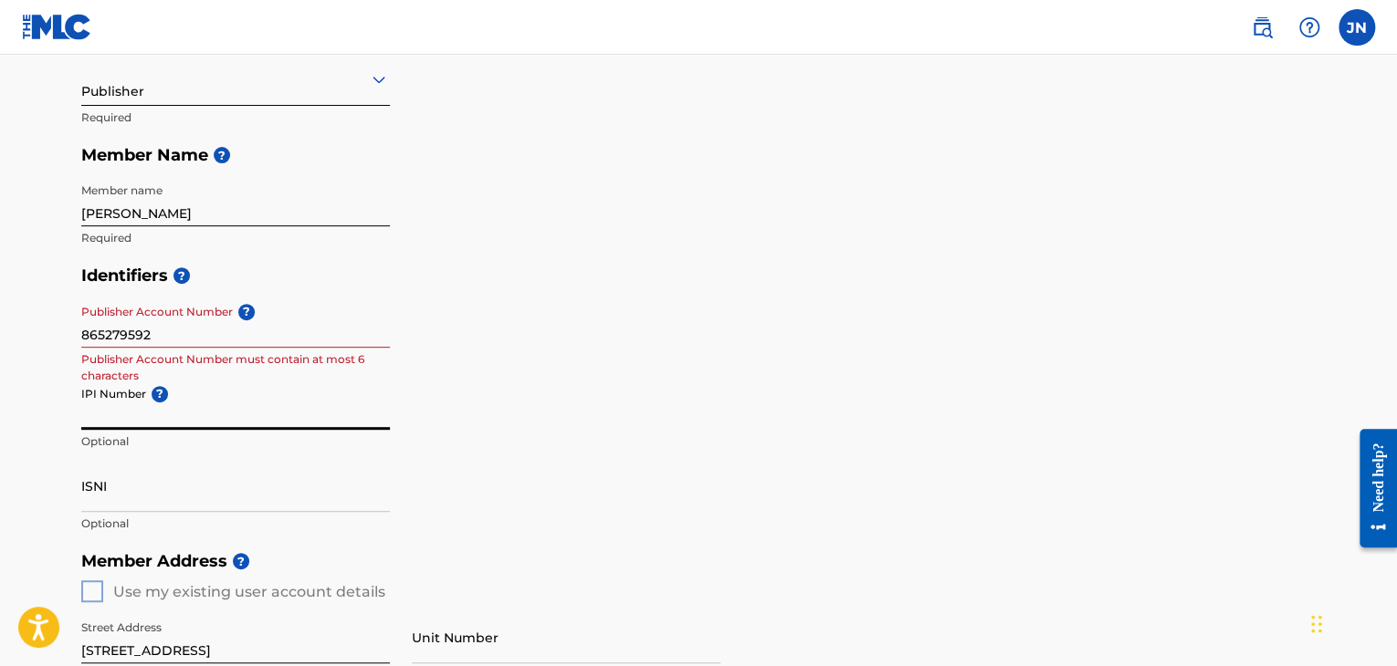
click at [117, 413] on input "IPI Number ?" at bounding box center [235, 404] width 309 height 52
paste input "865279592"
type input "865279592"
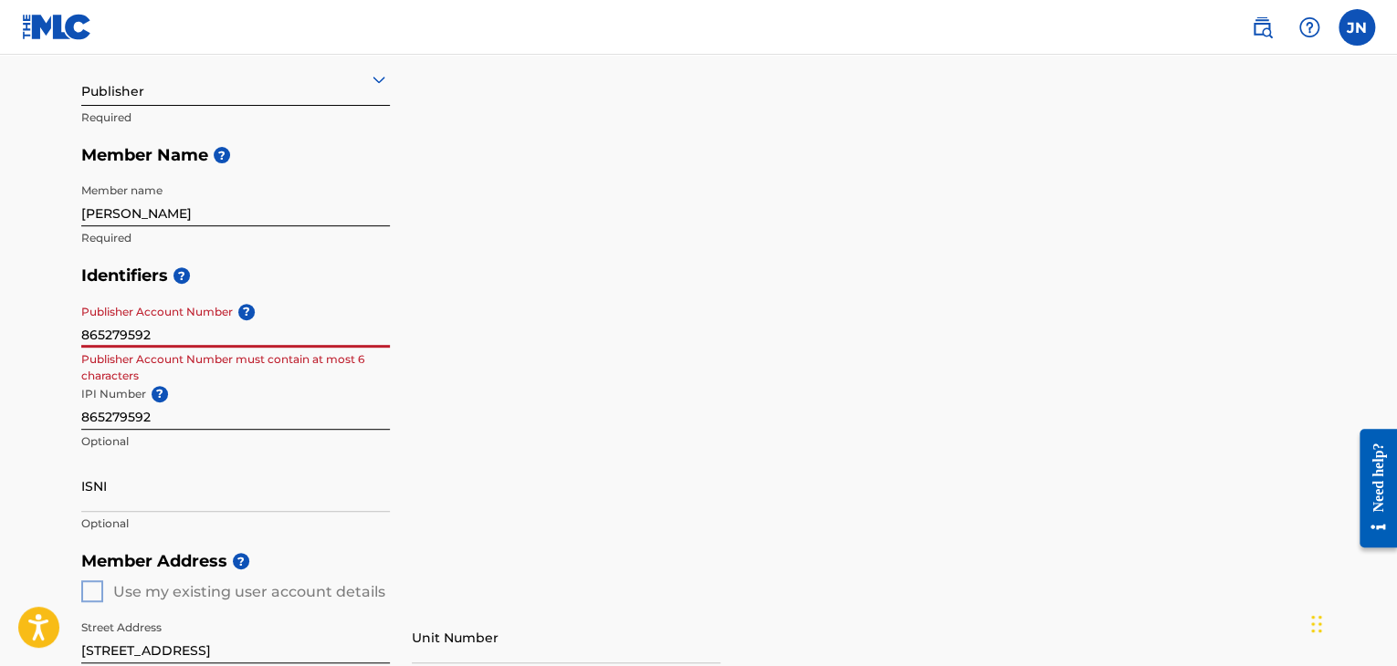
drag, startPoint x: 158, startPoint y: 330, endPoint x: 71, endPoint y: 341, distance: 87.4
click at [73, 341] on div "Create a Member If you are a self-administered songwriter without a publisher t…" at bounding box center [698, 530] width 1278 height 1353
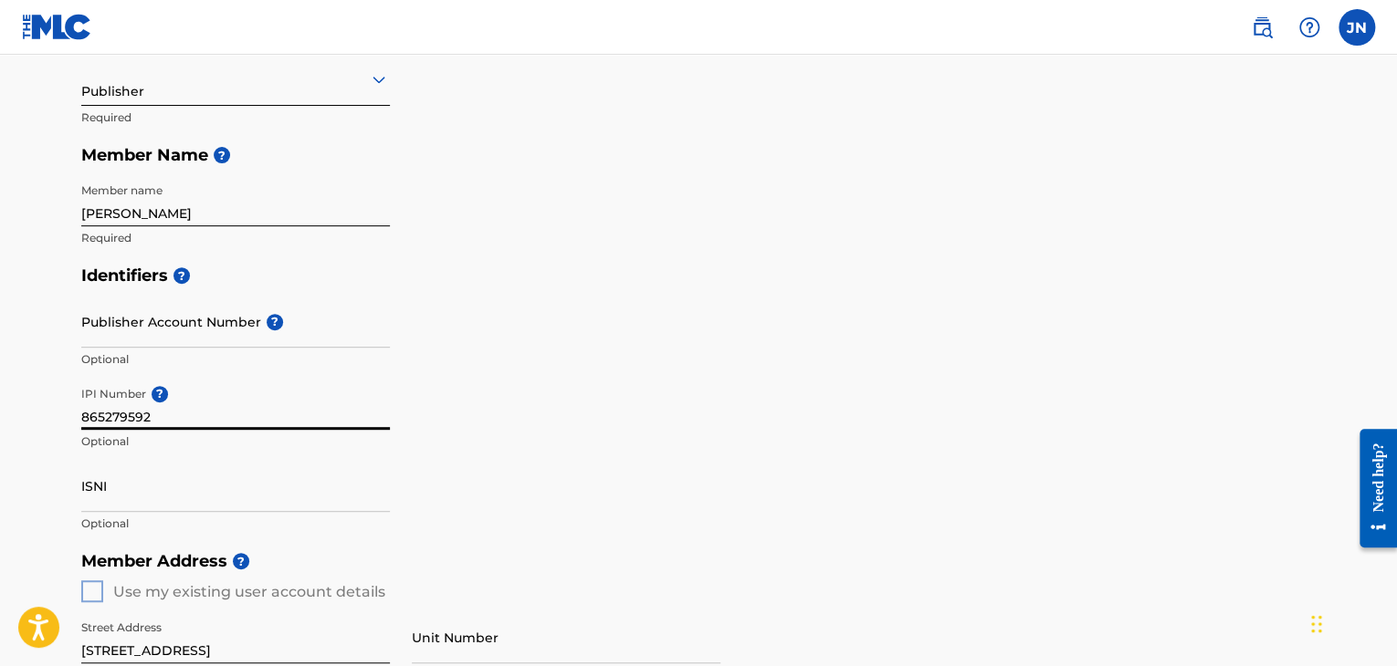
click at [276, 410] on input "865279592" at bounding box center [235, 404] width 309 height 52
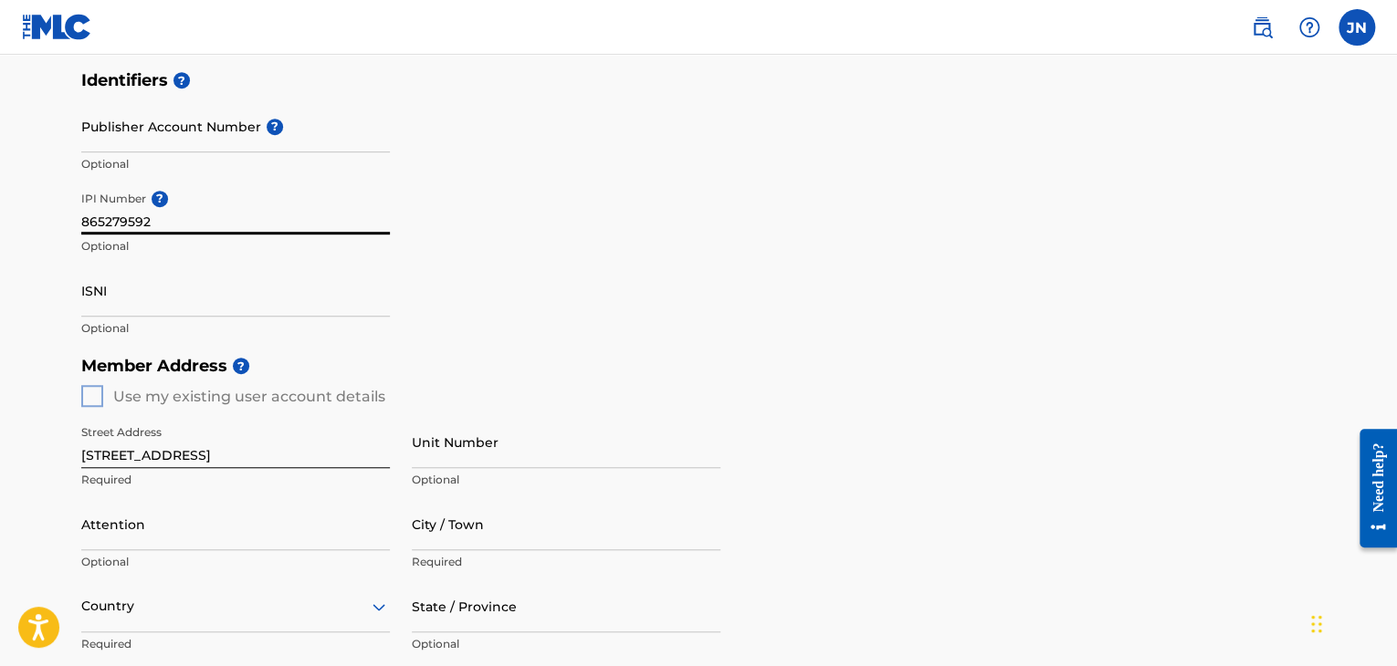
scroll to position [454, 0]
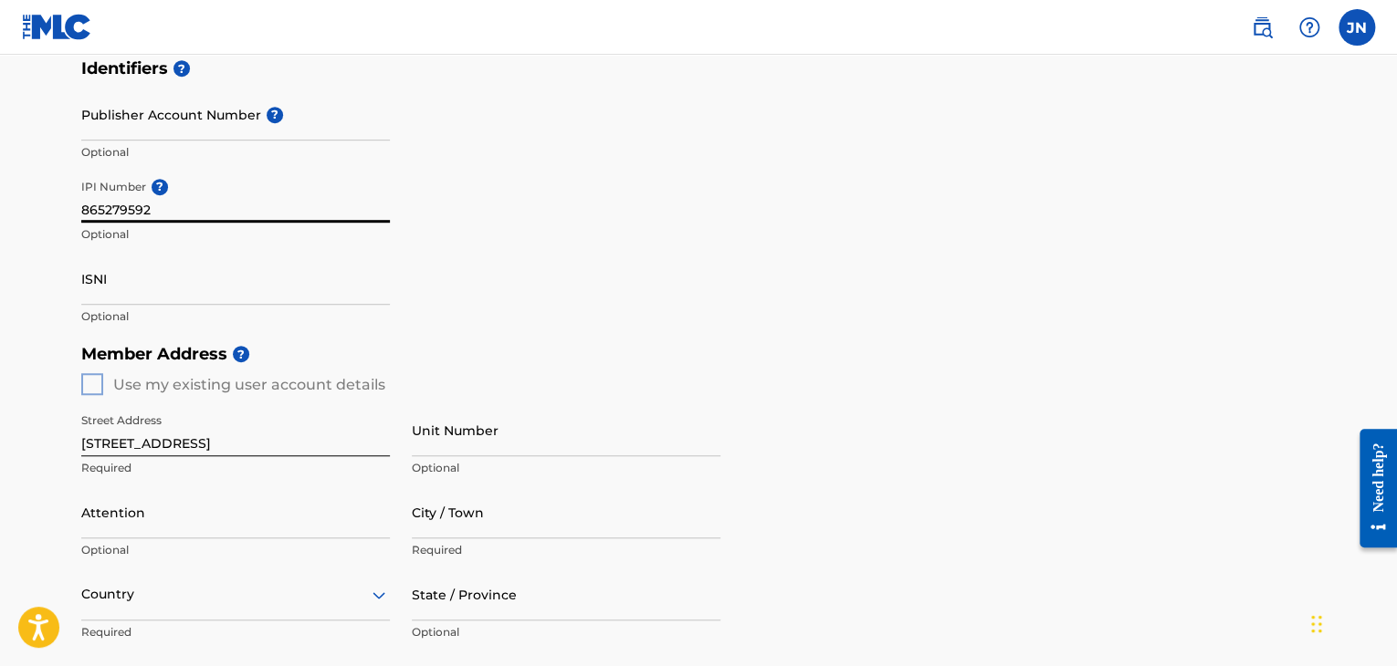
click at [100, 387] on div "Member Address ? Use my existing user account details Street Address [STREET_AD…" at bounding box center [698, 543] width 1234 height 417
click at [99, 382] on div "Member Address ? Use my existing user account details Street Address [STREET_AD…" at bounding box center [698, 543] width 1234 height 417
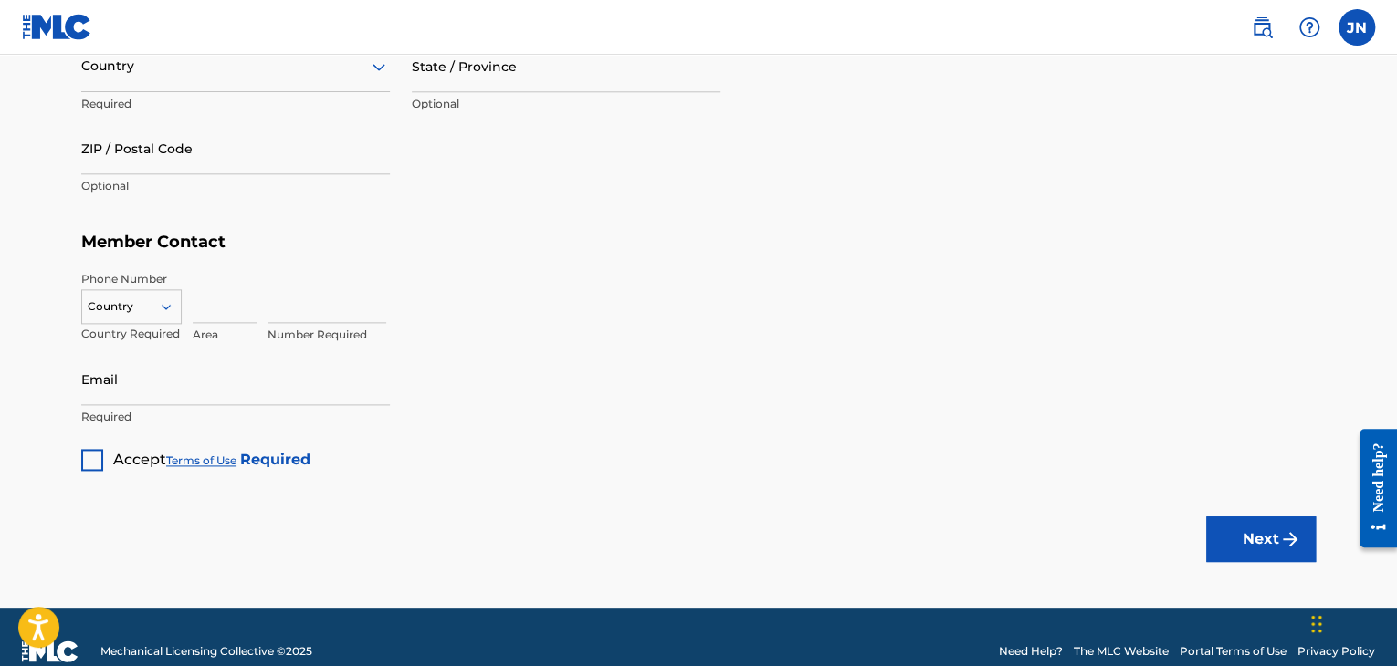
scroll to position [1012, 0]
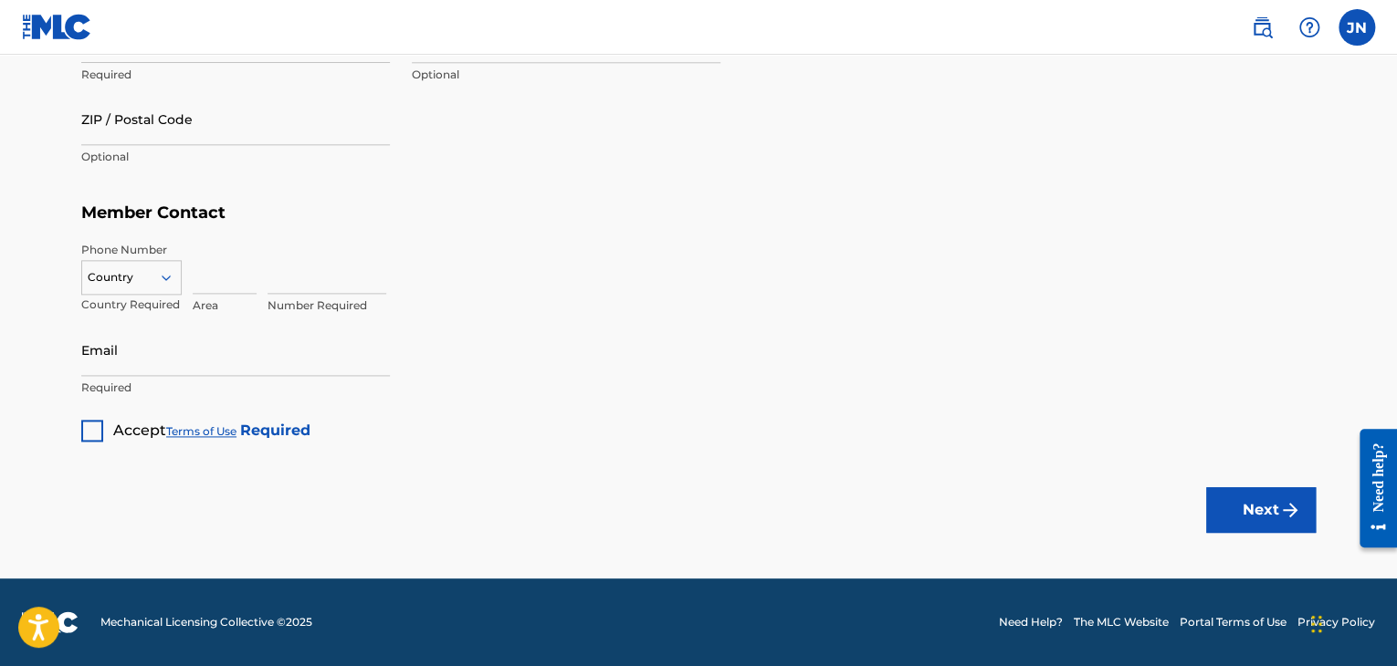
click at [102, 435] on div at bounding box center [92, 431] width 22 height 22
click at [1290, 513] on img "submit" at bounding box center [1290, 510] width 22 height 22
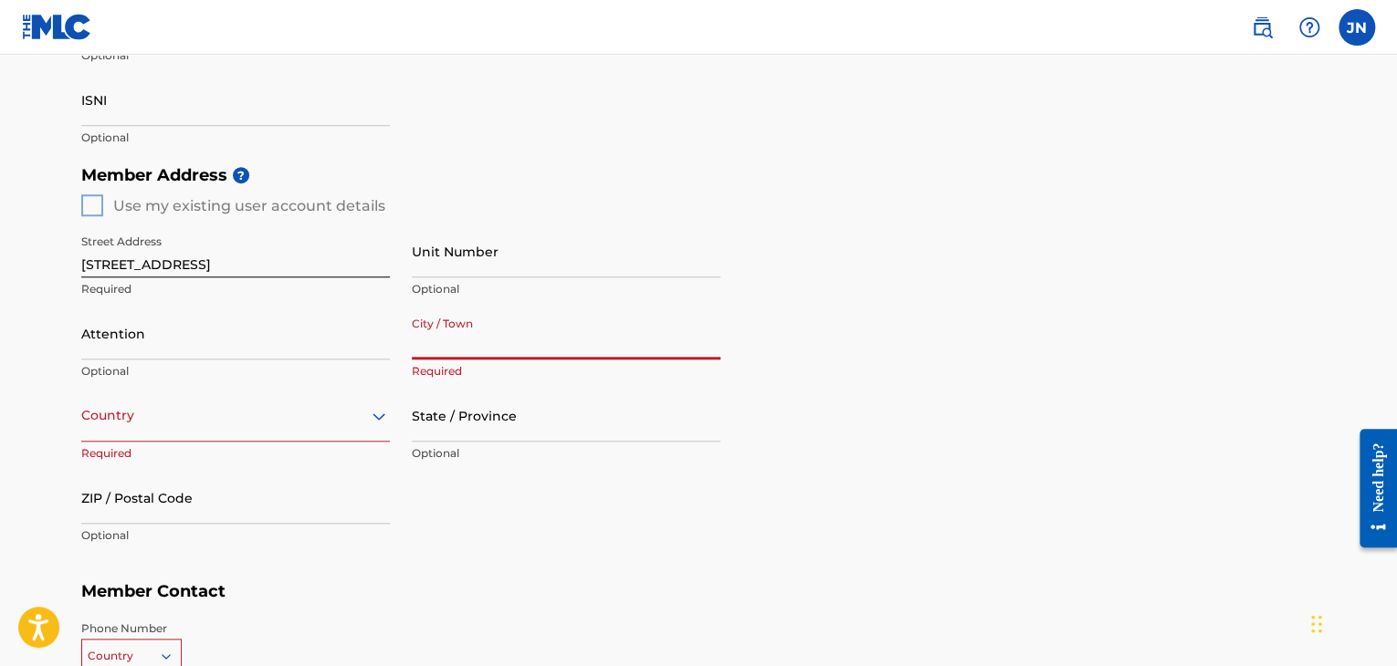
click at [444, 333] on input "City / Town" at bounding box center [566, 334] width 309 height 52
type input "[GEOGRAPHIC_DATA]"
type input "[PERSON_NAME]"
type input "[GEOGRAPHIC_DATA]"
type input "[US_STATE]"
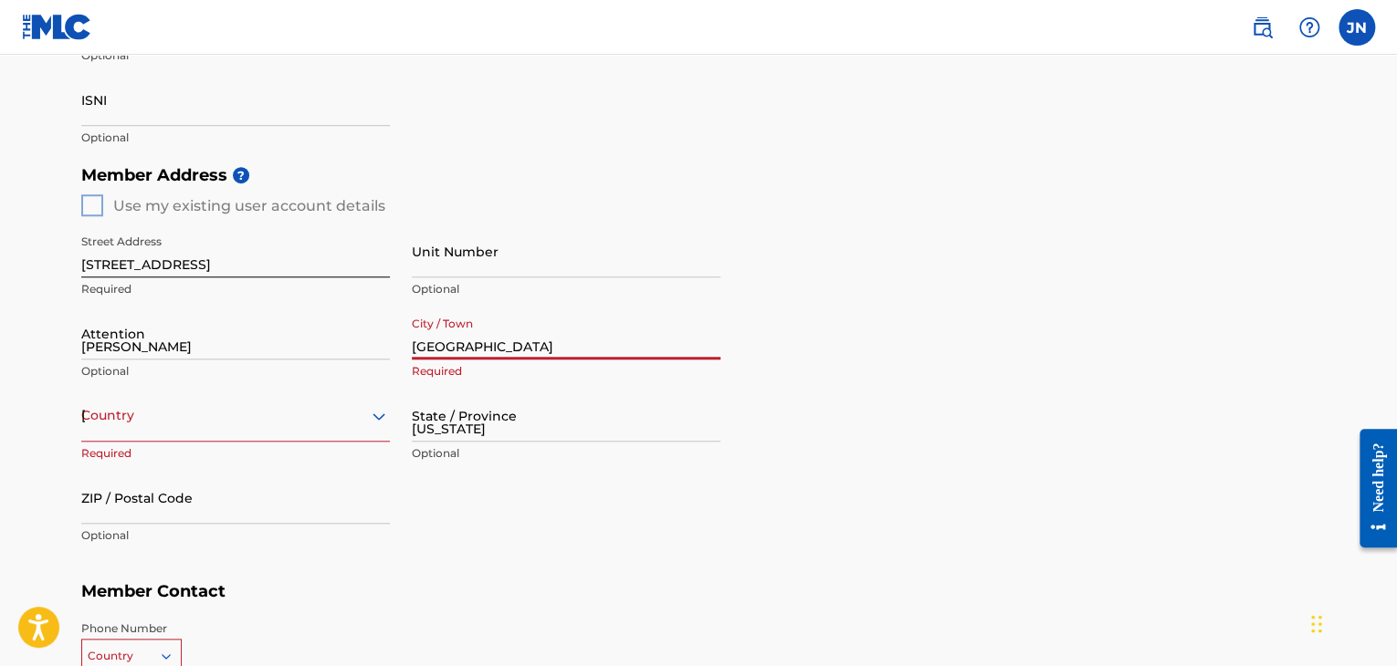
type input "08880"
type input "954"
type input "6057633"
type input "[PERSON_NAME][EMAIL_ADDRESS][DOMAIN_NAME]"
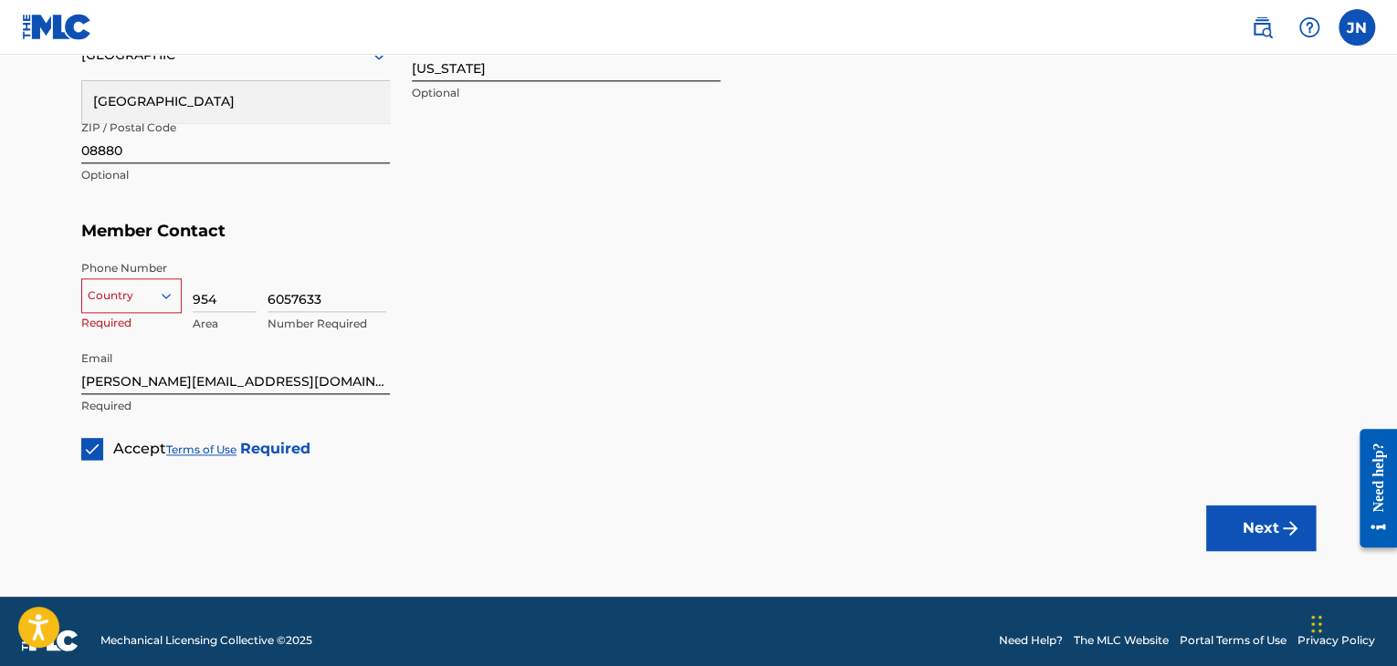
scroll to position [1012, 0]
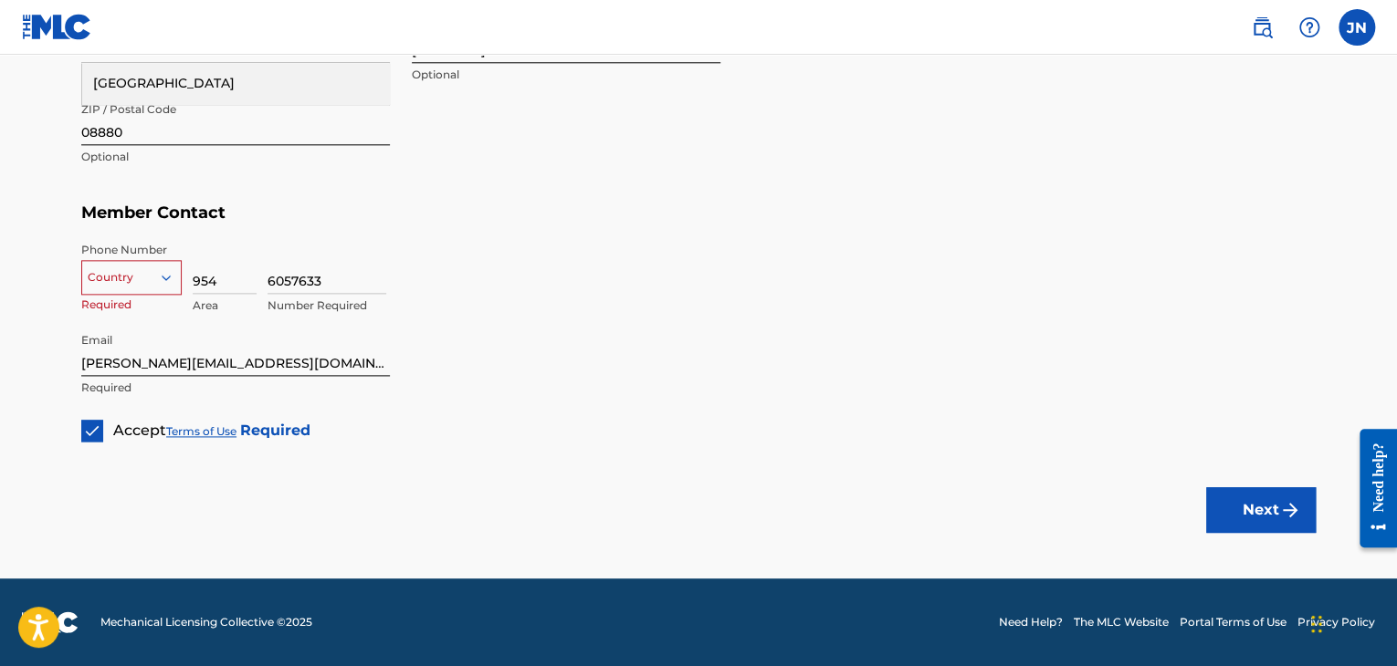
click at [154, 275] on div at bounding box center [131, 278] width 99 height 20
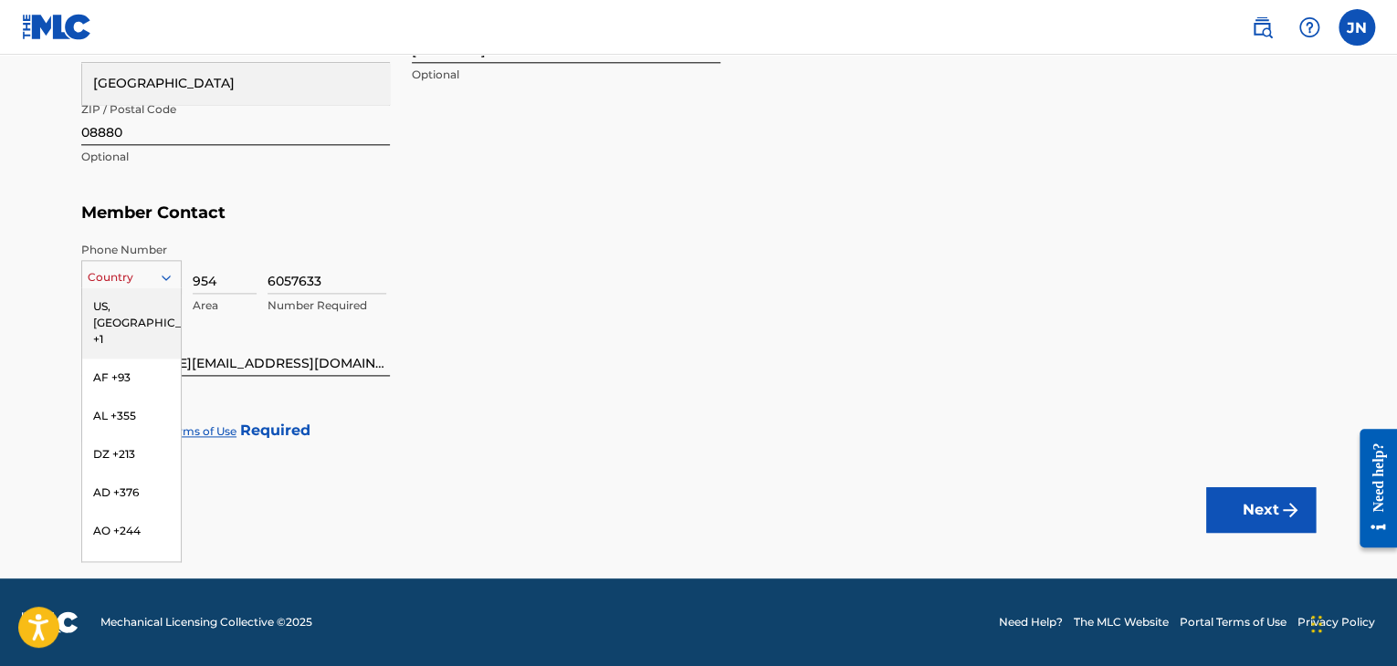
click at [139, 301] on div "US, [GEOGRAPHIC_DATA] +1" at bounding box center [131, 323] width 99 height 71
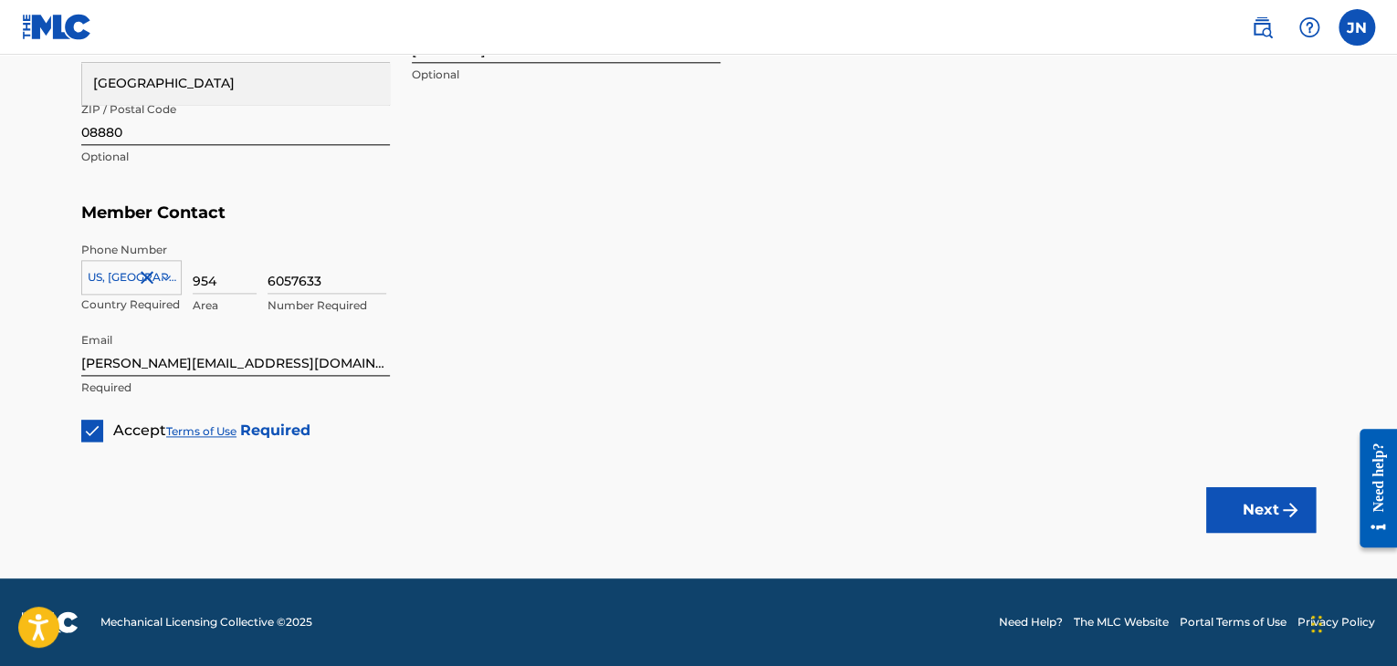
click at [1299, 513] on img "submit" at bounding box center [1290, 510] width 22 height 22
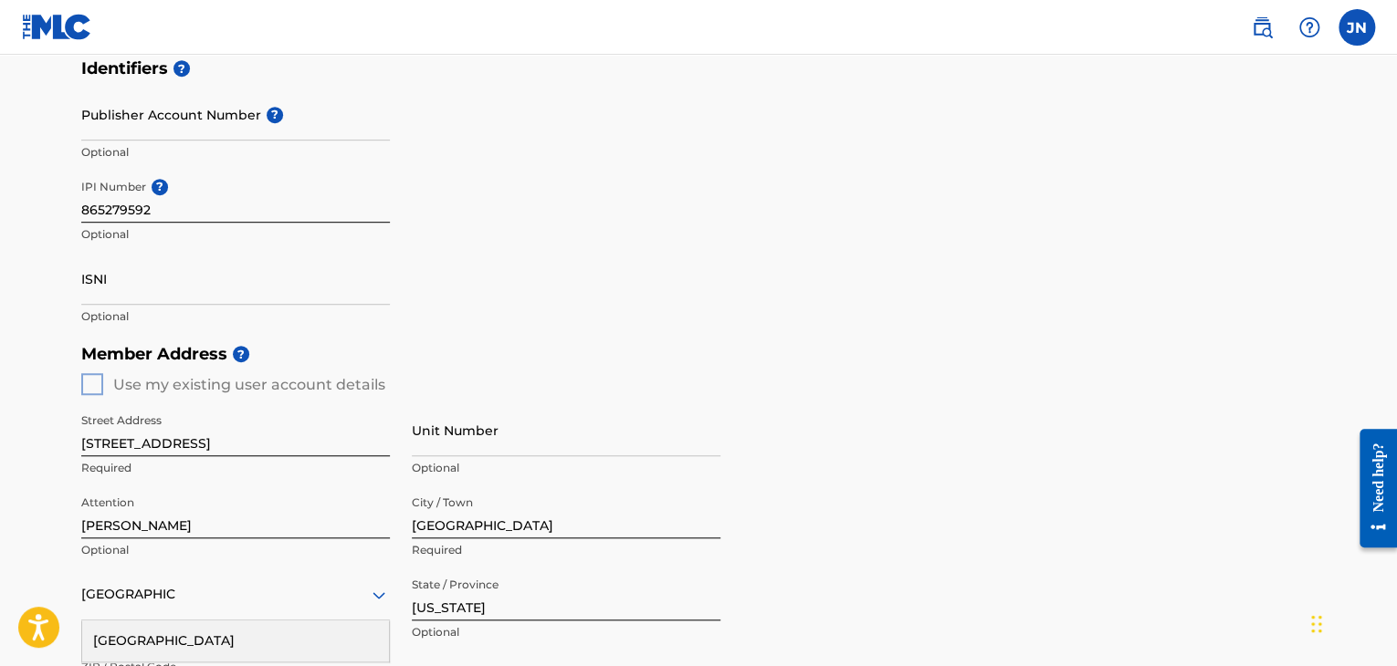
scroll to position [428, 0]
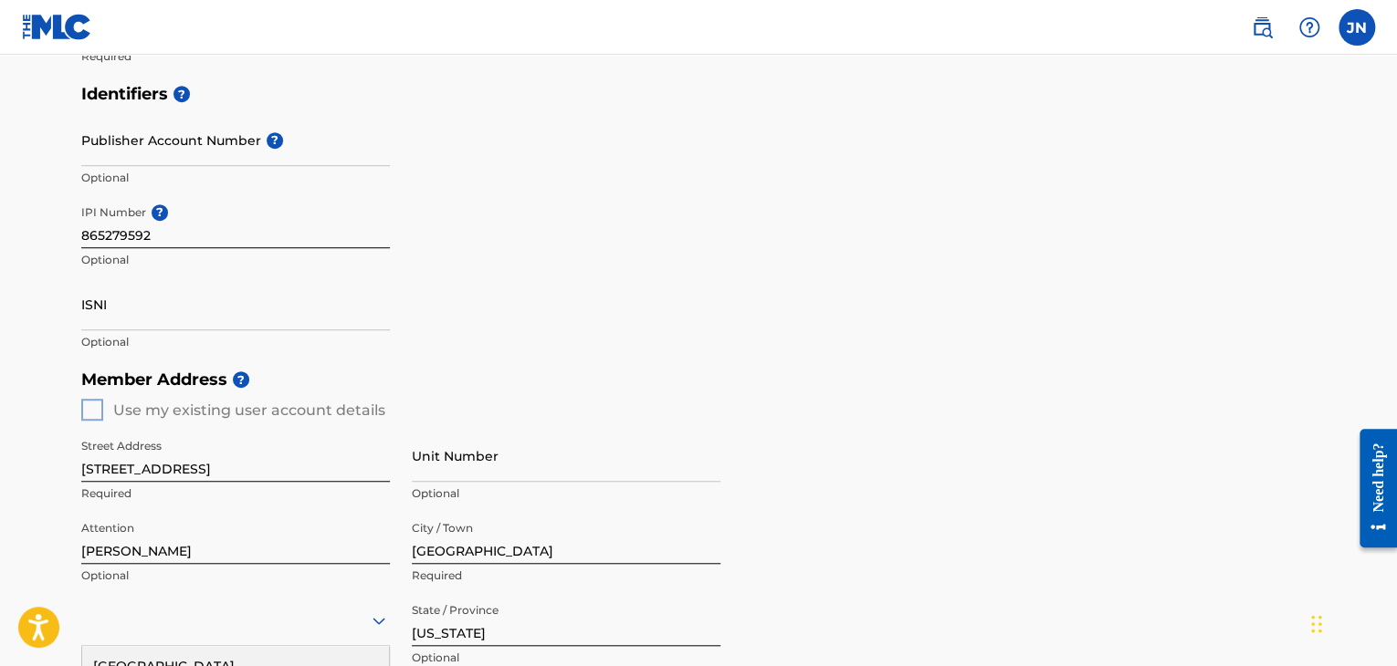
click at [91, 411] on div "Member Address ? Use my existing user account details Street Address [STREET_AD…" at bounding box center [698, 569] width 1234 height 417
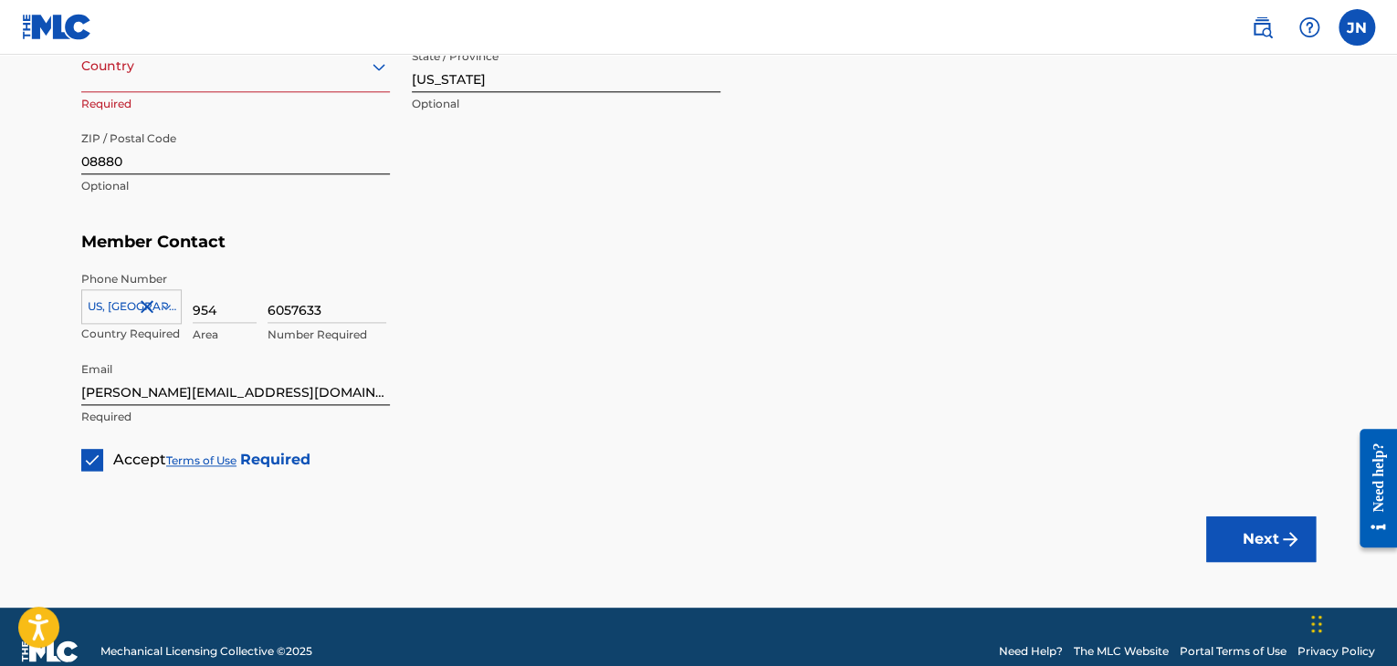
scroll to position [1012, 0]
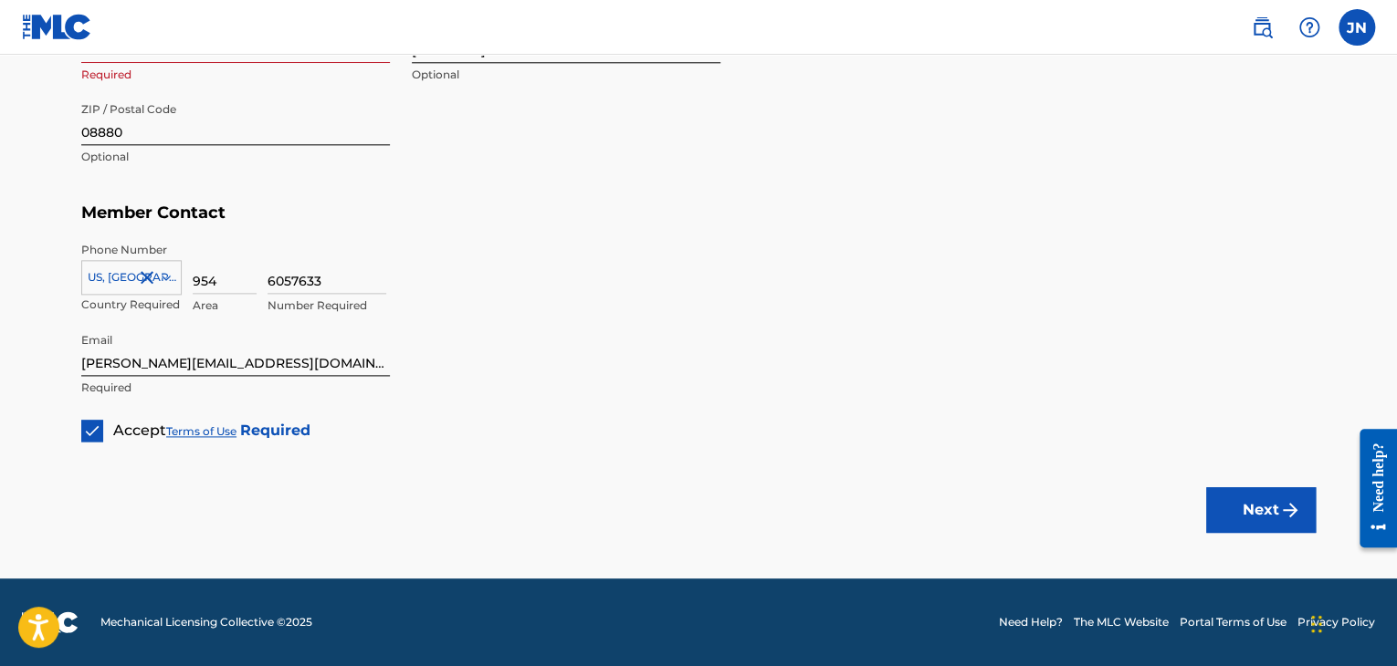
click at [135, 56] on div "Country" at bounding box center [235, 37] width 309 height 52
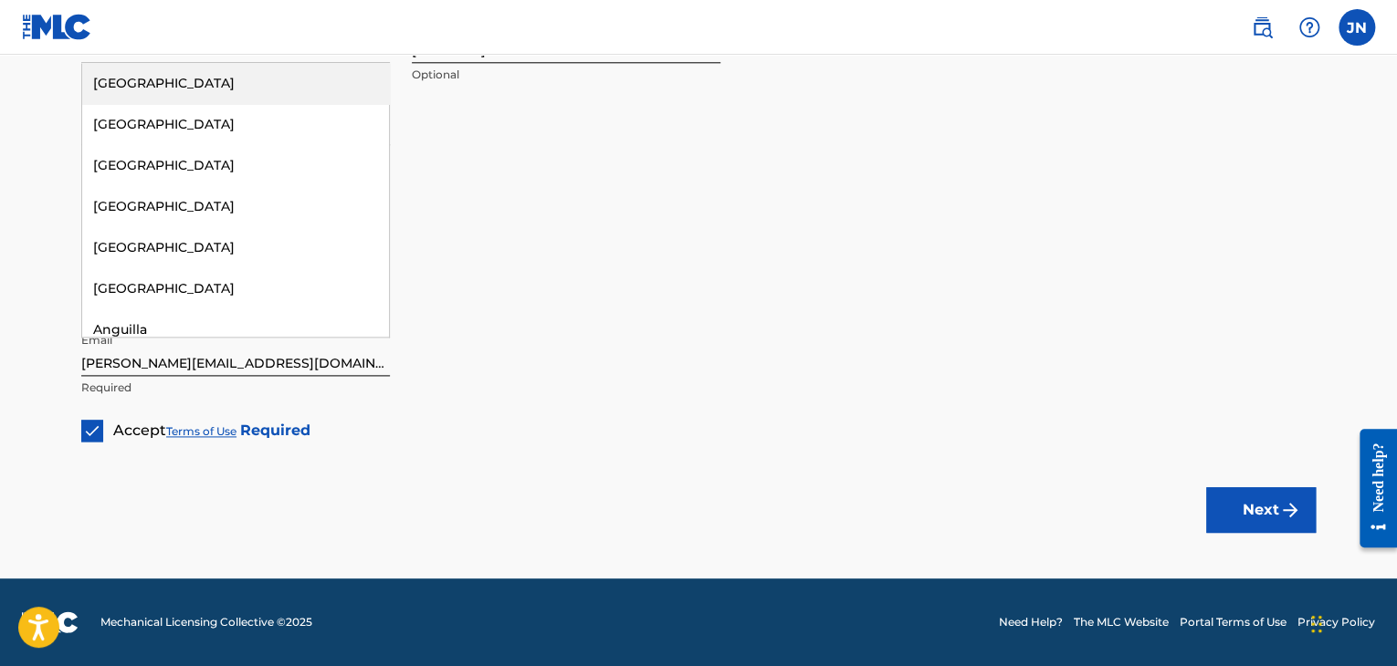
click at [241, 89] on div "[GEOGRAPHIC_DATA]" at bounding box center [235, 83] width 307 height 41
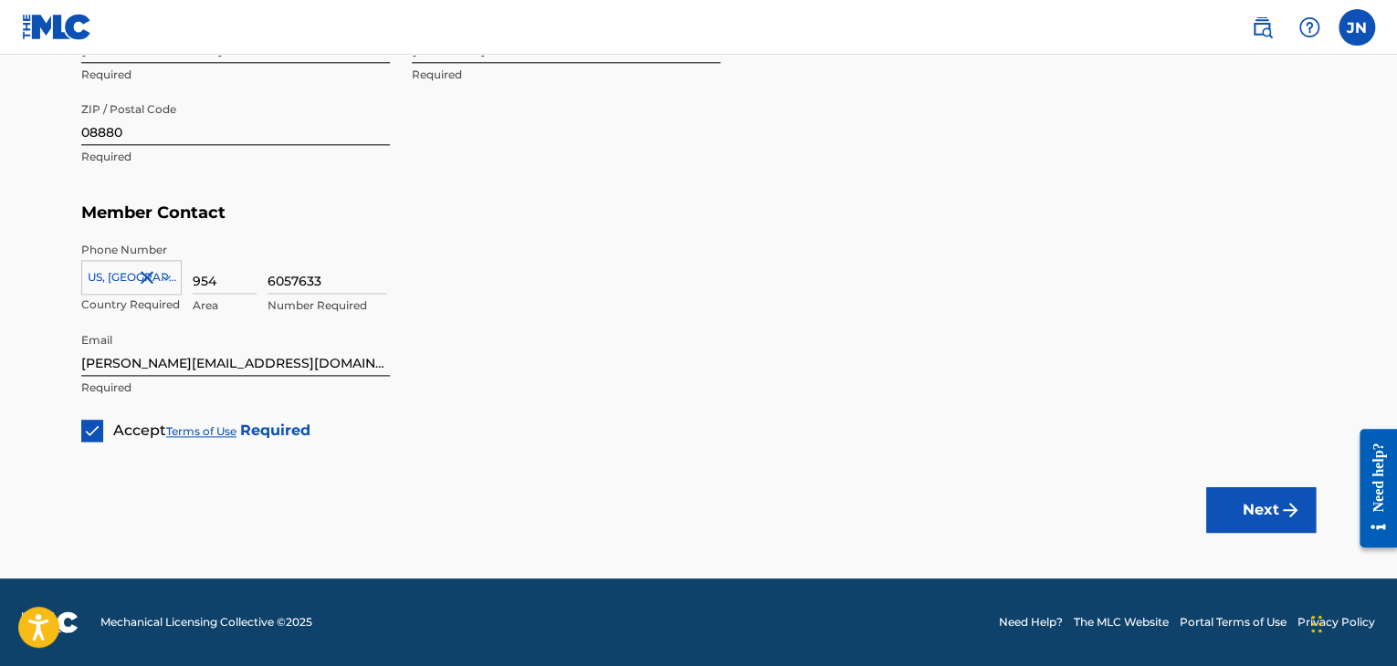
click at [1243, 495] on button "Next" at bounding box center [1261, 511] width 110 height 46
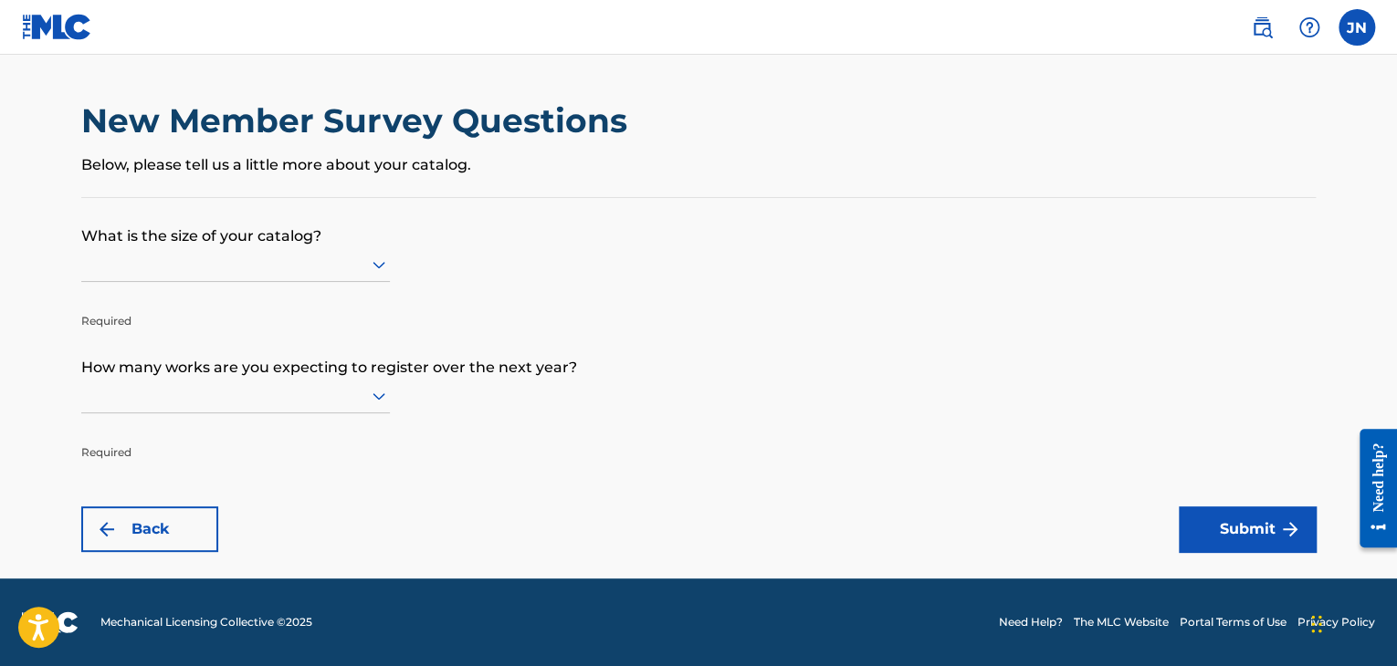
click at [382, 398] on icon at bounding box center [379, 396] width 22 height 22
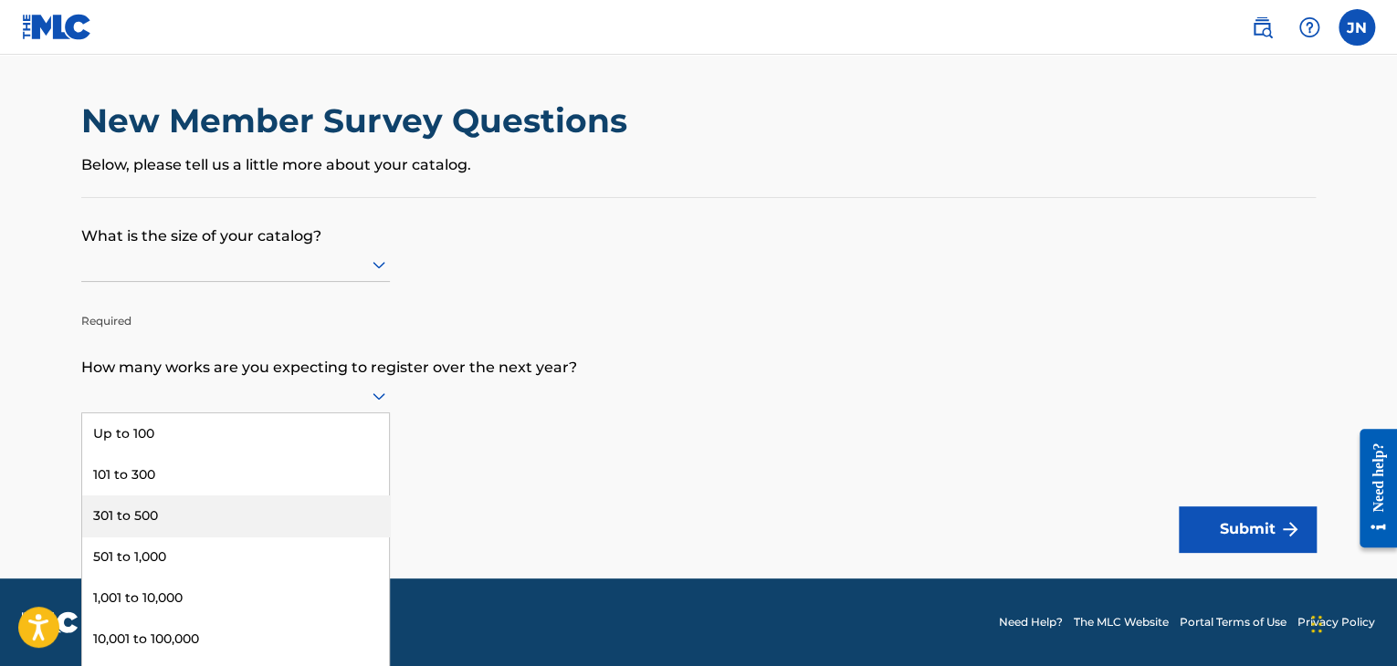
click at [296, 509] on div "301 to 500" at bounding box center [235, 516] width 307 height 41
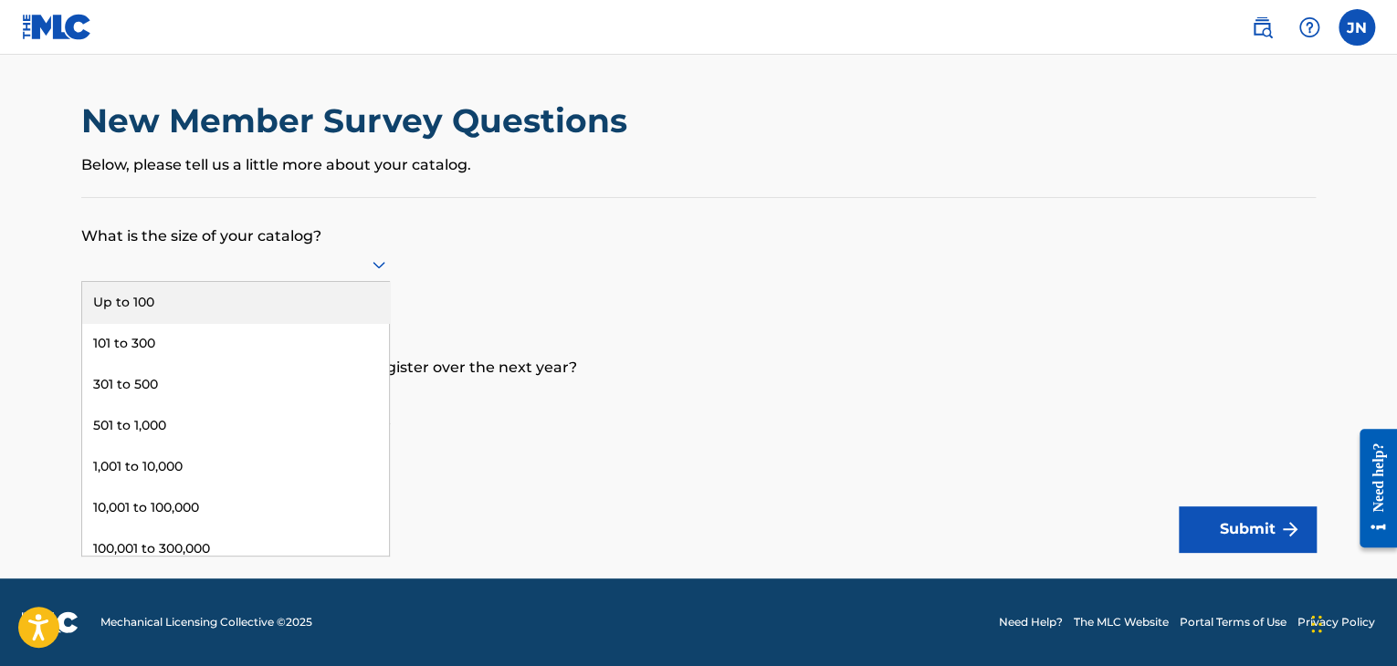
click at [374, 260] on icon at bounding box center [379, 265] width 22 height 22
click at [329, 301] on div "Up to 100" at bounding box center [235, 302] width 307 height 41
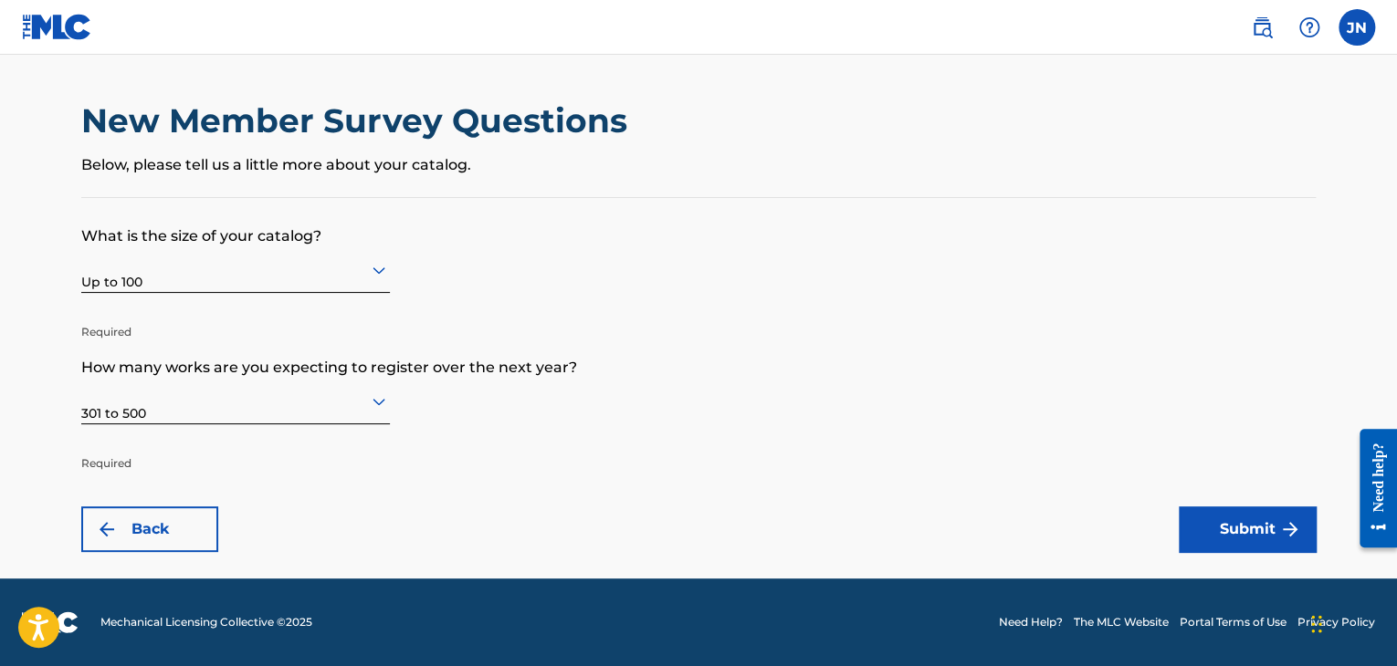
click at [1213, 511] on button "Submit" at bounding box center [1247, 530] width 137 height 46
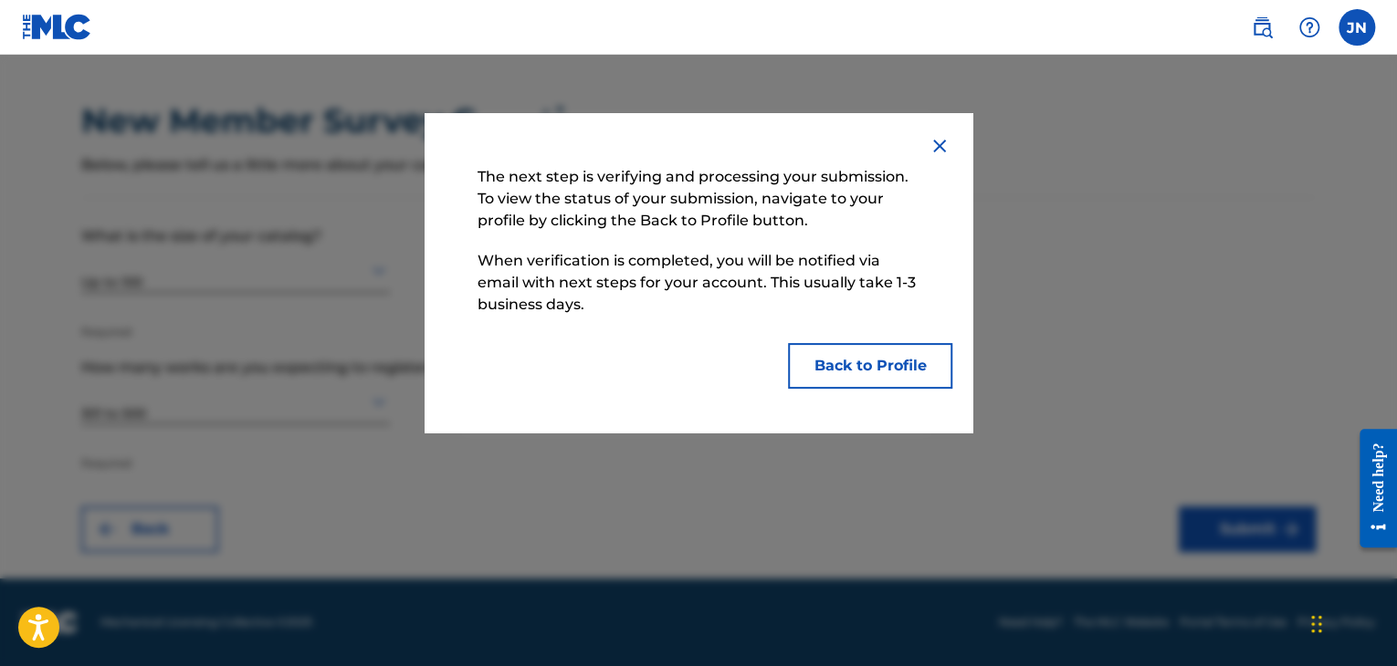
click at [877, 358] on button "Back to Profile" at bounding box center [870, 366] width 164 height 46
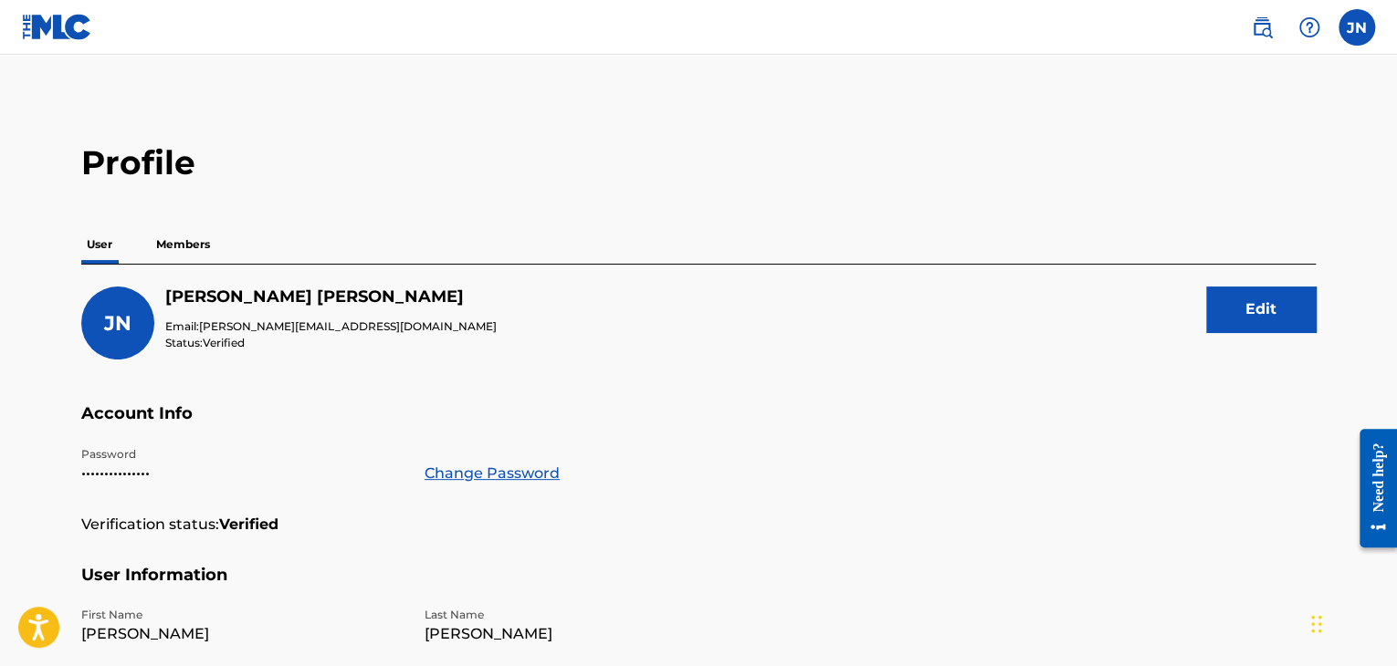
click at [187, 246] on p "Members" at bounding box center [183, 245] width 65 height 38
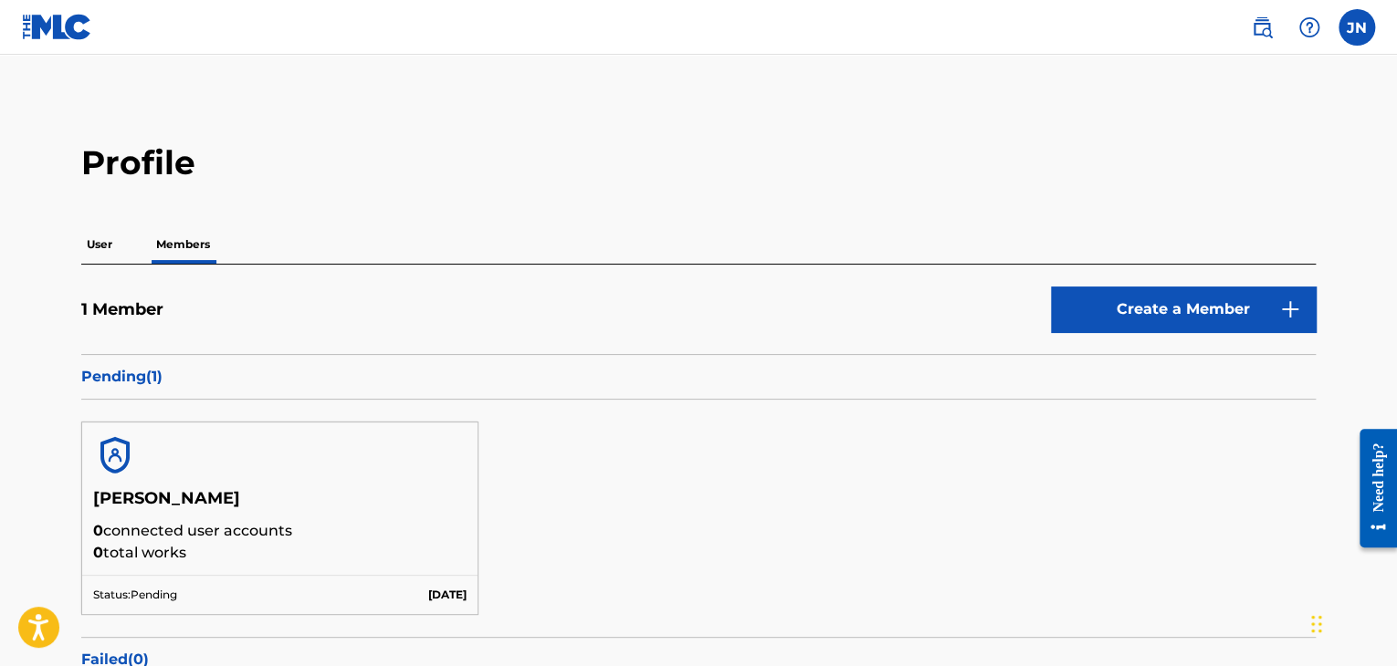
click at [1259, 26] on img at bounding box center [1262, 27] width 22 height 22
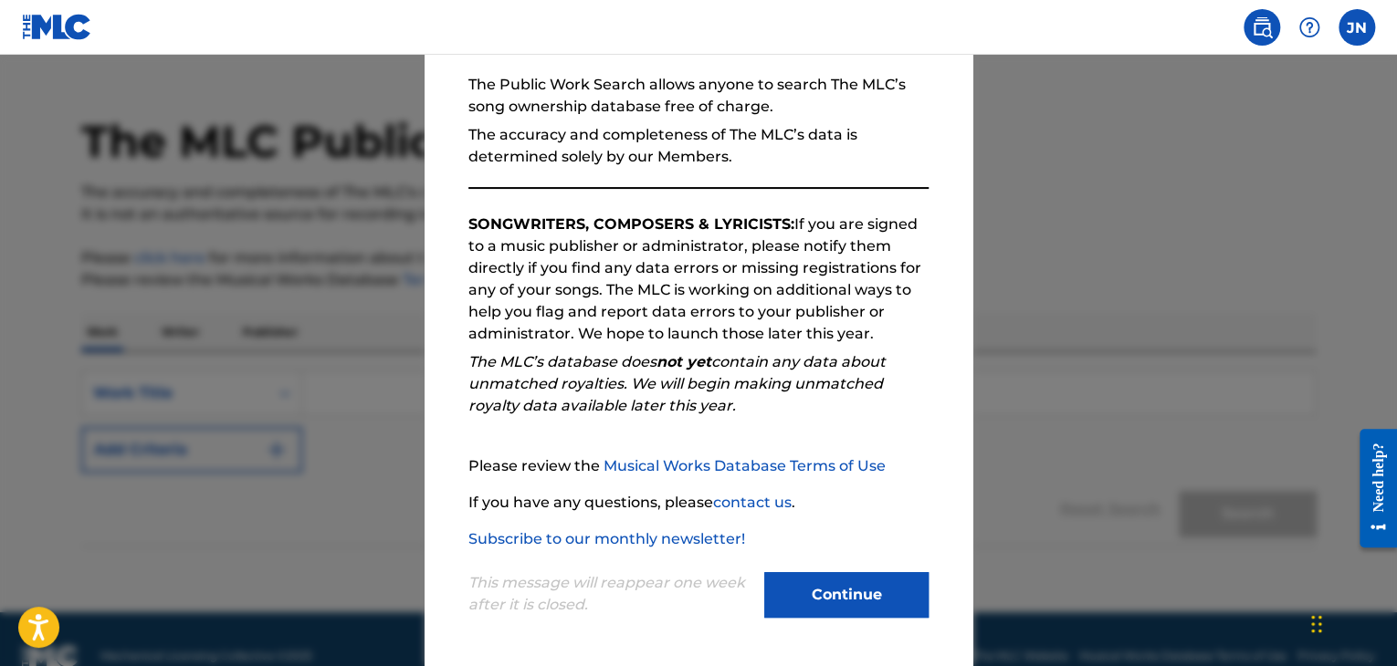
scroll to position [69, 0]
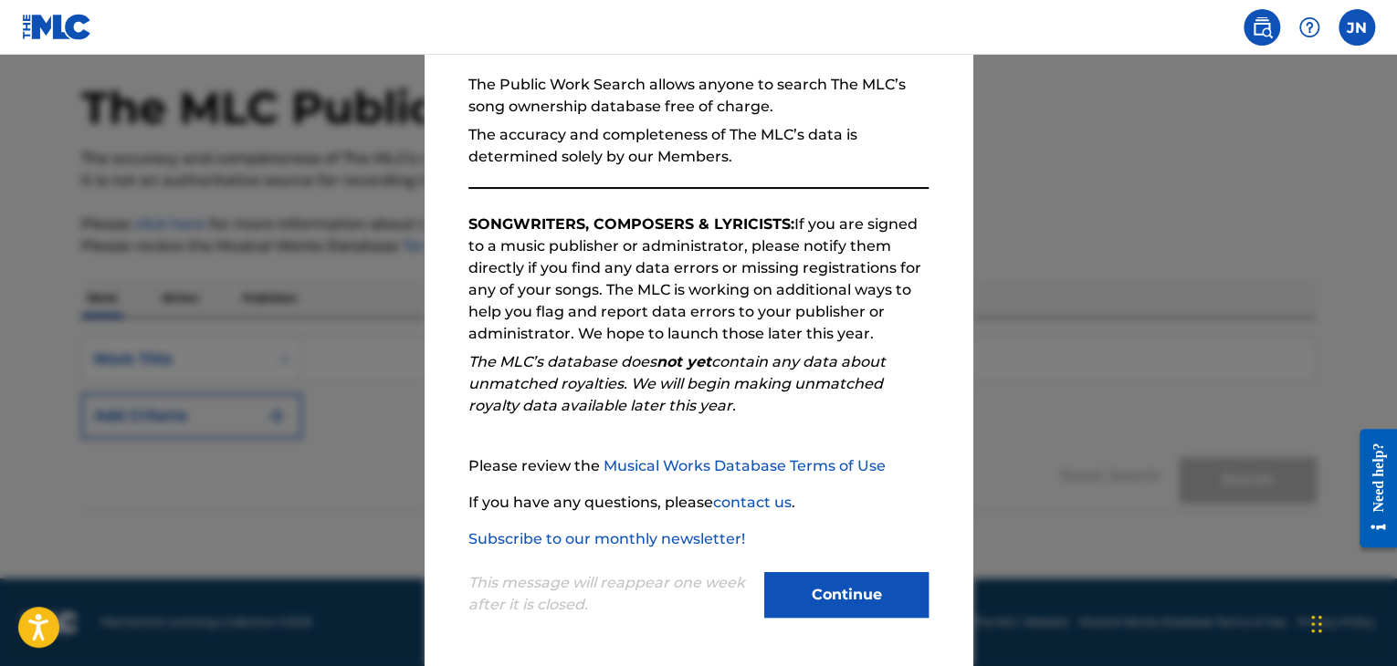
click at [813, 585] on button "Continue" at bounding box center [846, 595] width 164 height 46
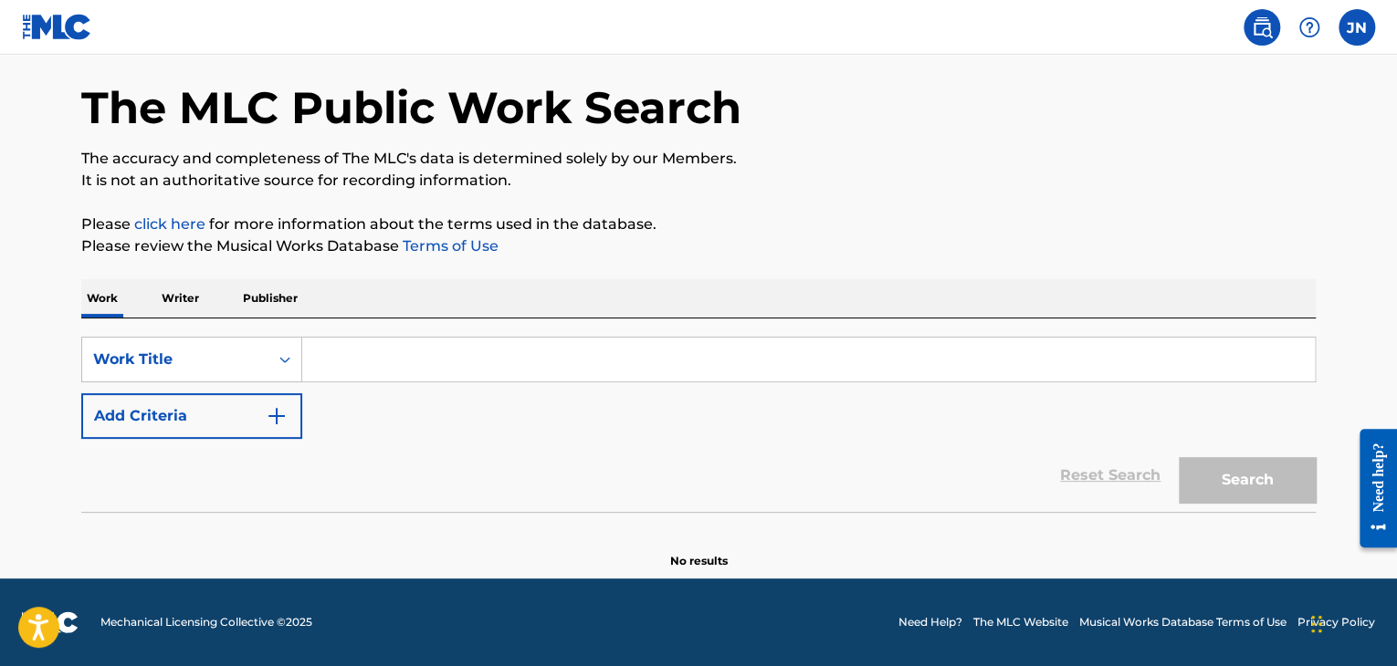
click at [394, 356] on input "Search Form" at bounding box center [808, 360] width 1012 height 44
click at [180, 293] on p "Writer" at bounding box center [180, 298] width 48 height 38
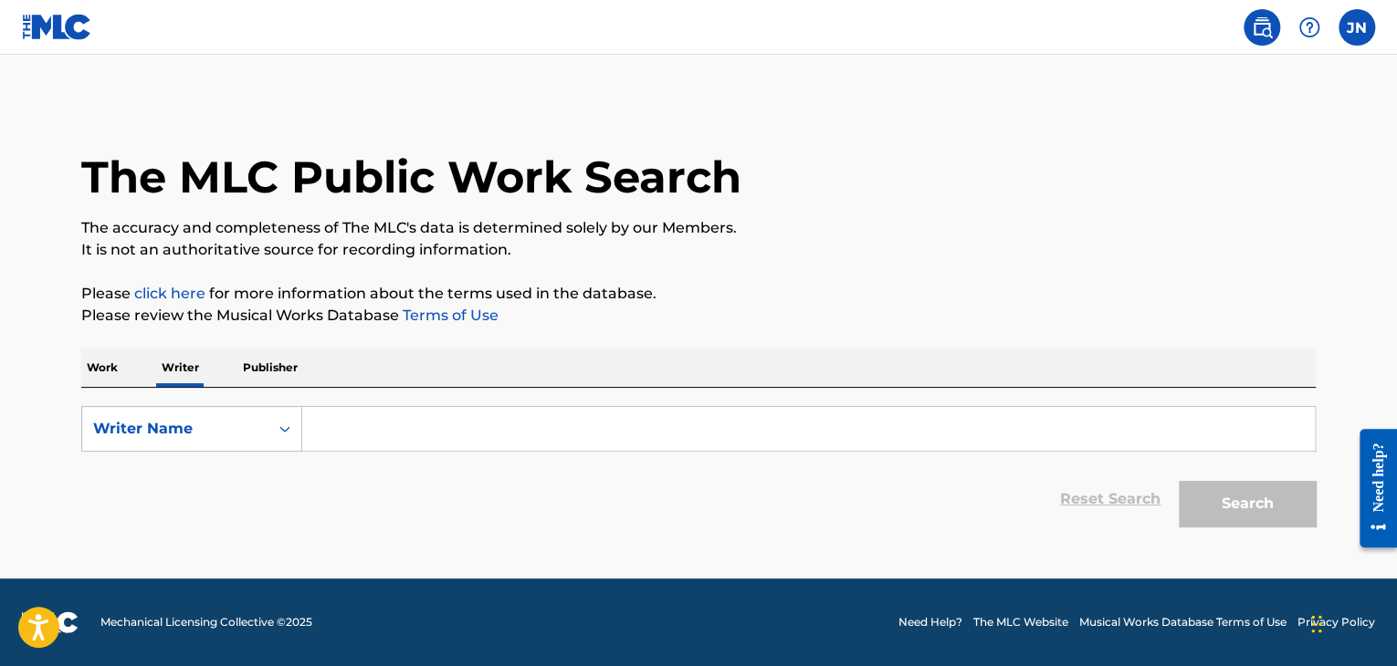
click at [392, 436] on input "Search Form" at bounding box center [808, 429] width 1012 height 44
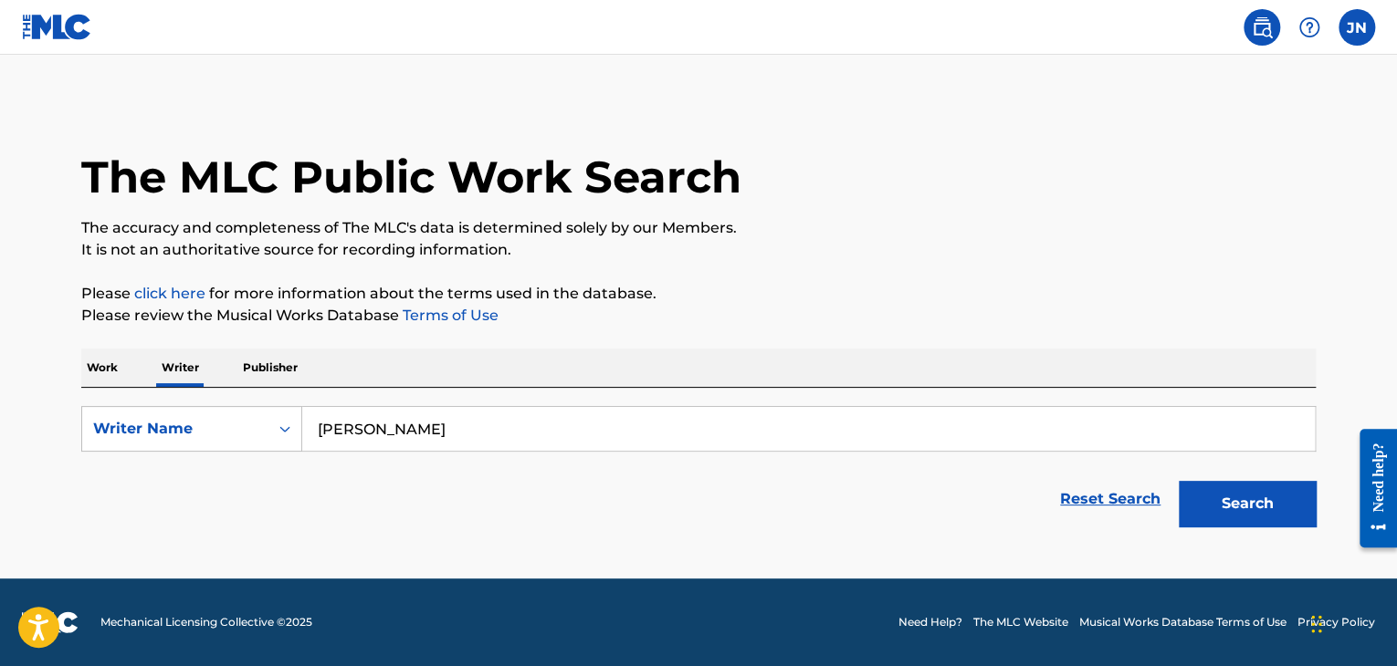
click at [1244, 501] on button "Search" at bounding box center [1247, 504] width 137 height 46
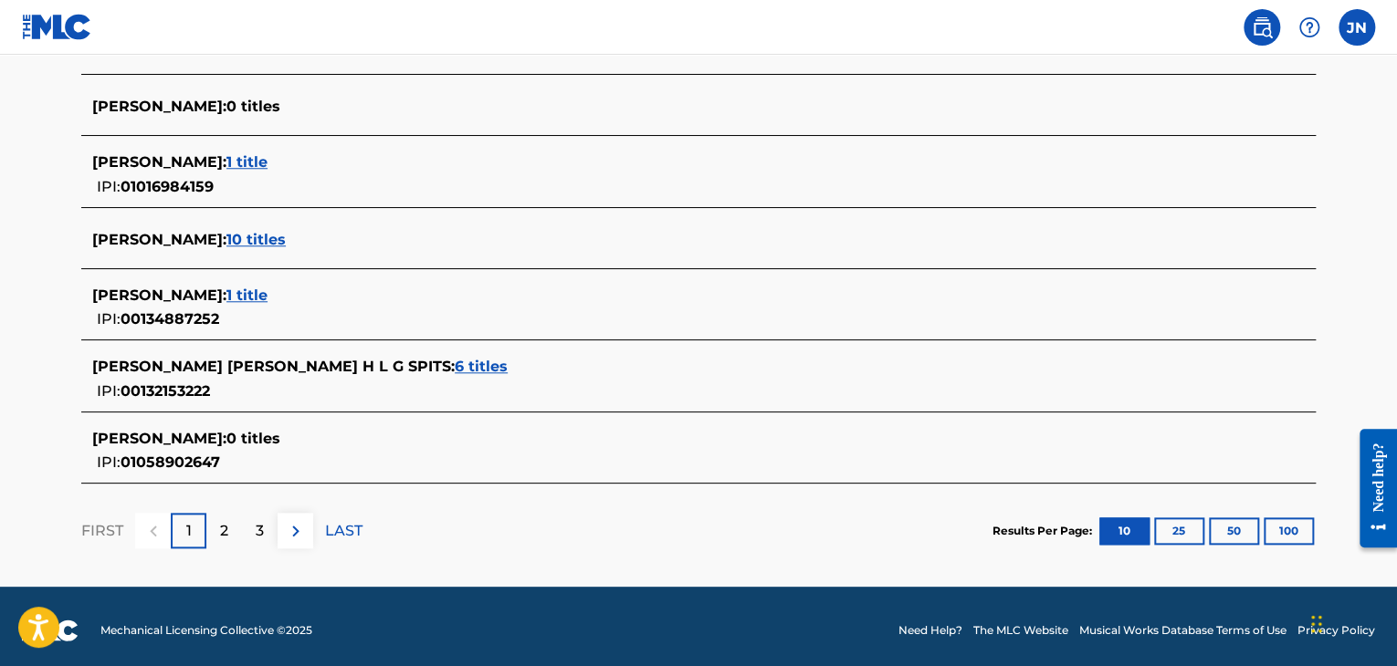
scroll to position [730, 0]
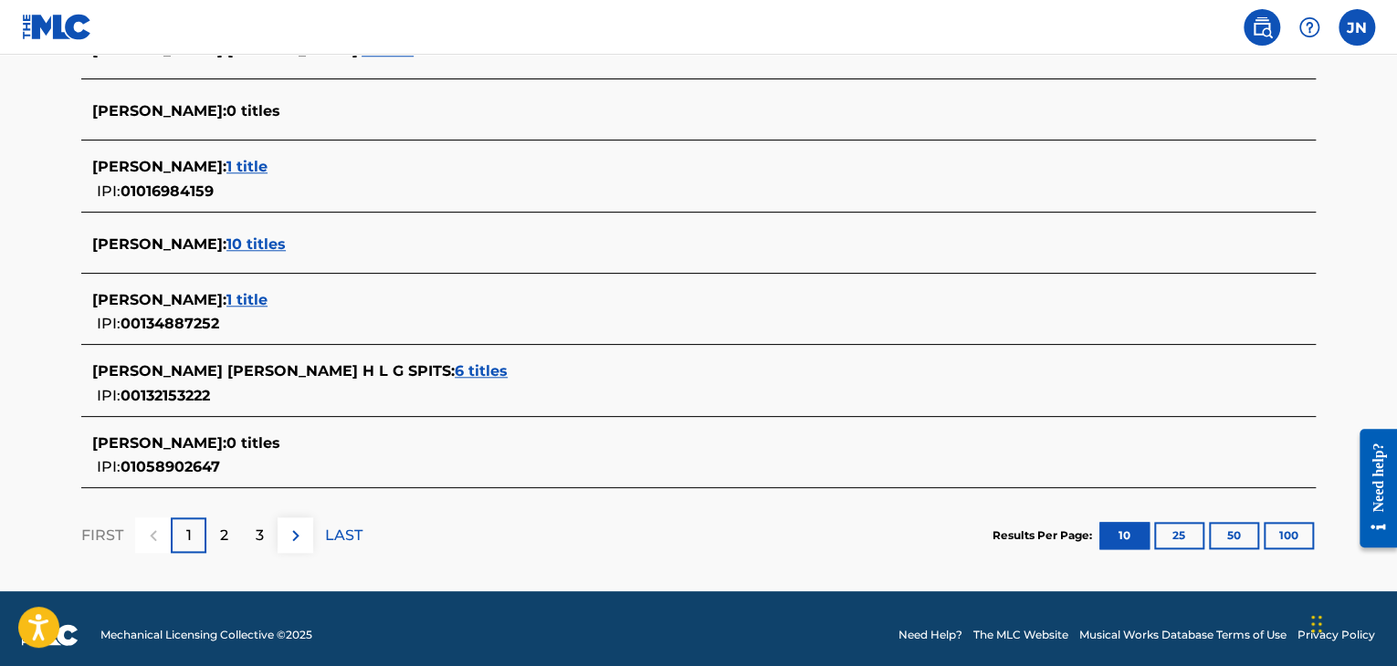
click at [225, 539] on p "2" at bounding box center [224, 536] width 8 height 22
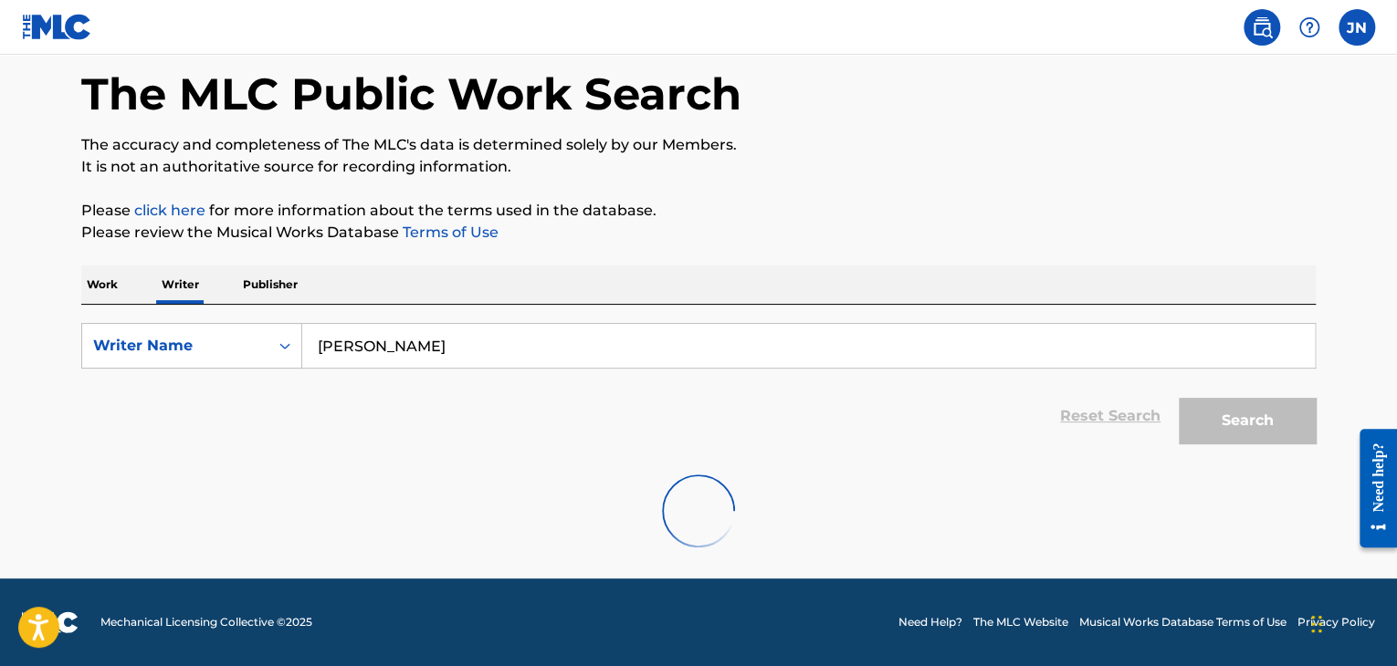
scroll to position [701, 0]
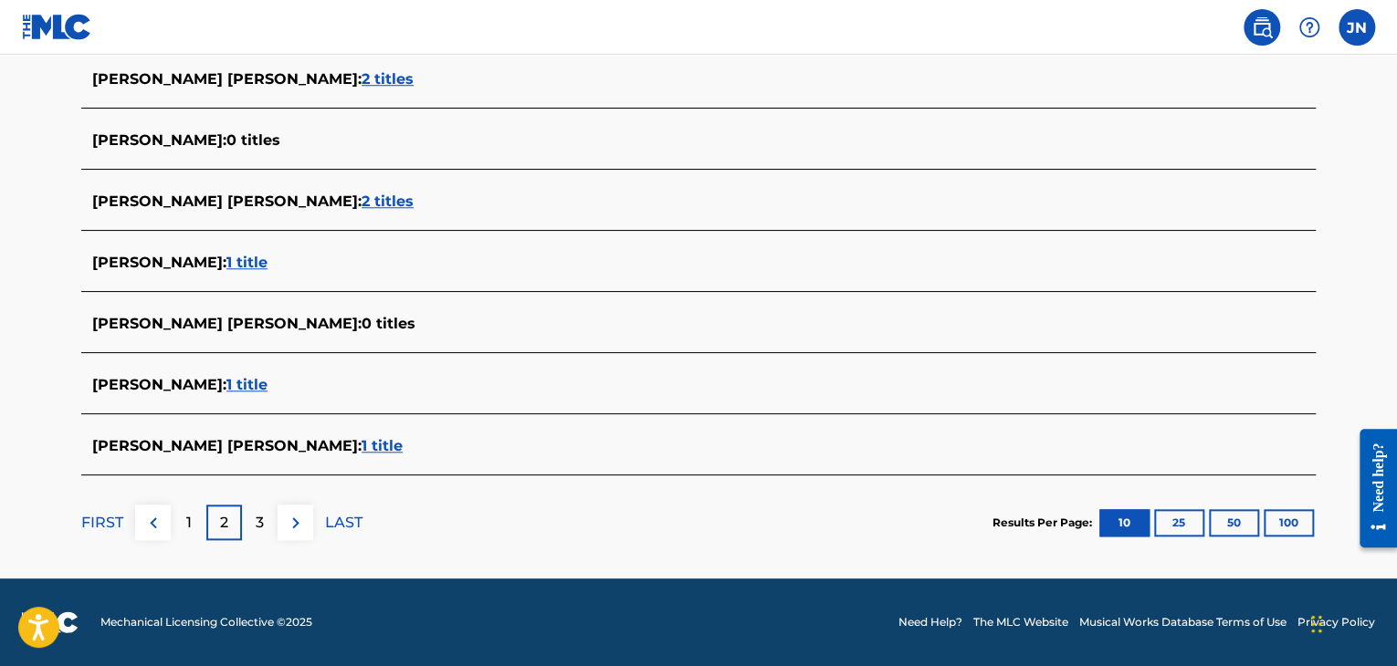
click at [268, 523] on div "3" at bounding box center [260, 523] width 36 height 36
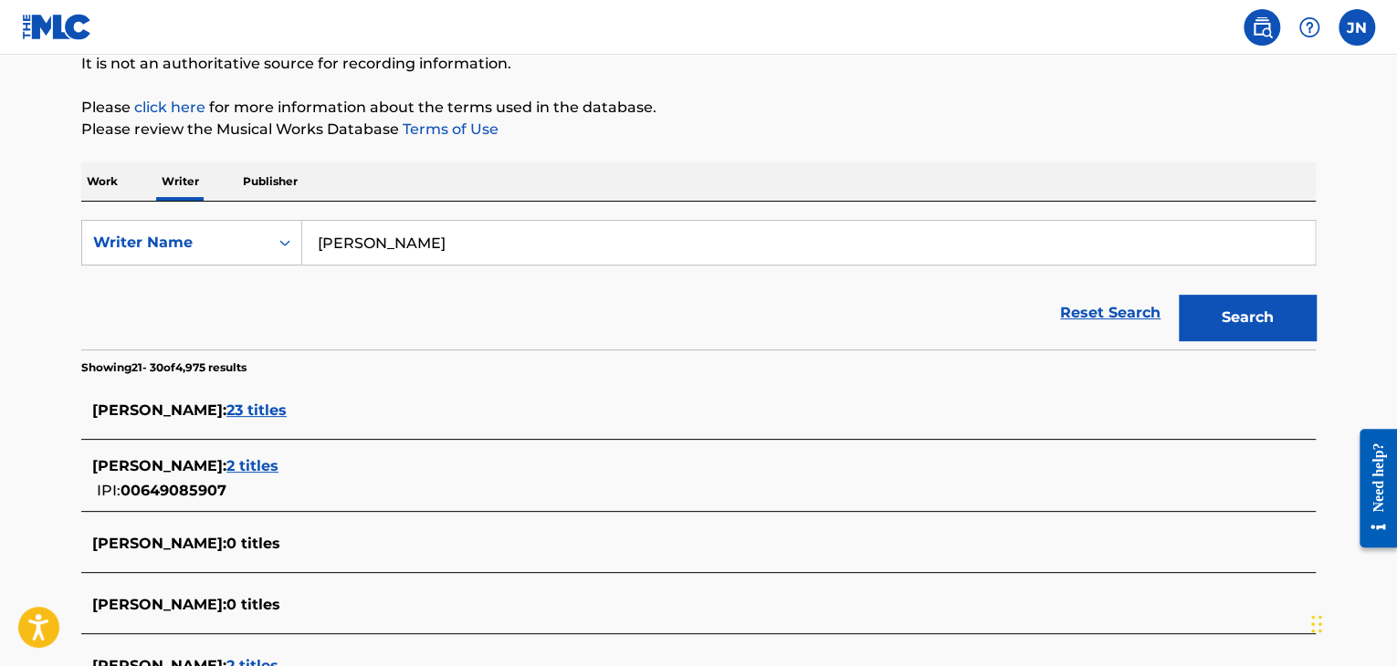
scroll to position [128, 0]
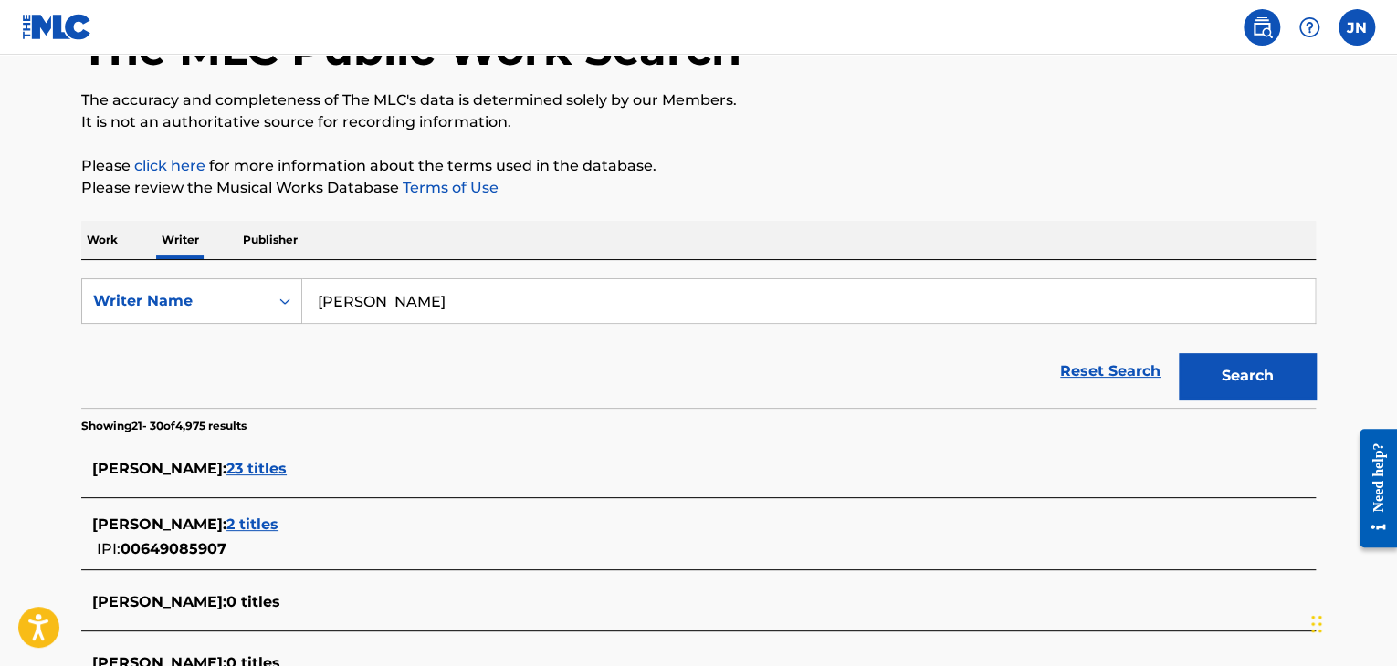
drag, startPoint x: 480, startPoint y: 311, endPoint x: 2, endPoint y: 306, distance: 478.4
click at [0, 306] on main "The MLC Public Work Search The accuracy and completeness of The MLC's data is d…" at bounding box center [698, 545] width 1397 height 1236
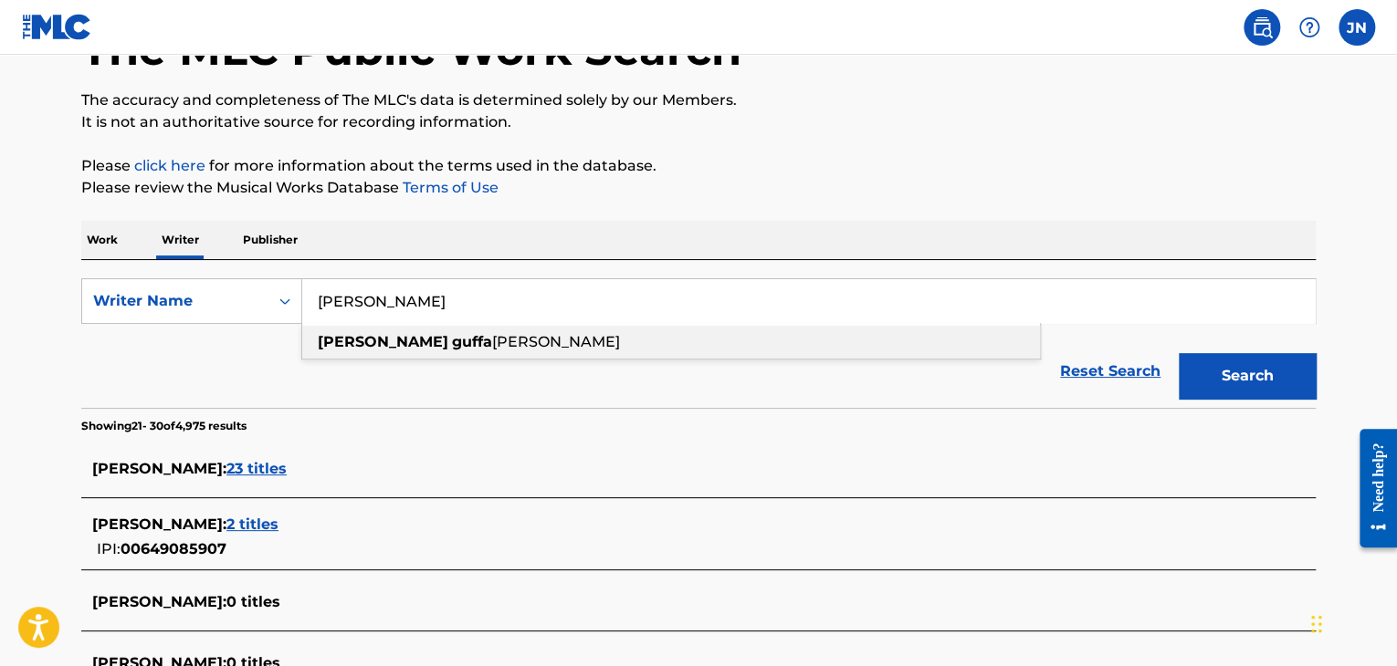
click at [452, 345] on strong "guffa" at bounding box center [472, 341] width 40 height 17
type input "[PERSON_NAME] [PERSON_NAME]"
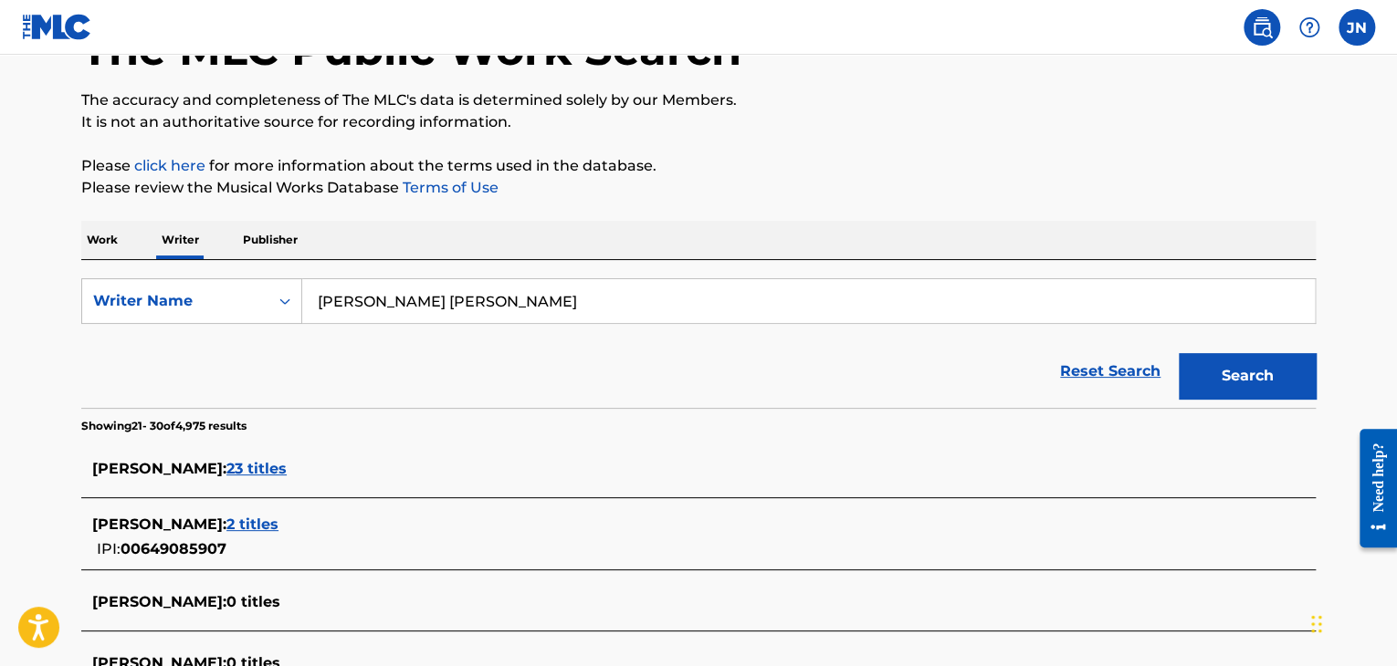
click at [1274, 381] on button "Search" at bounding box center [1247, 376] width 137 height 46
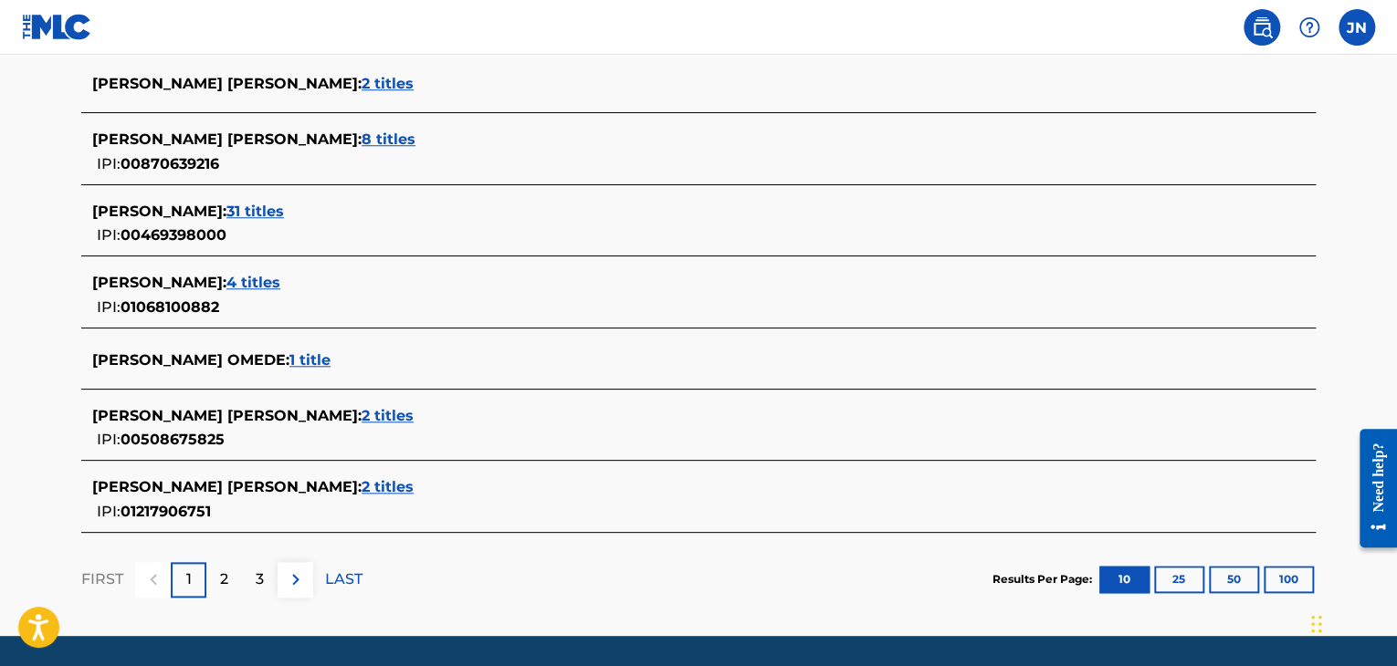
scroll to position [729, 0]
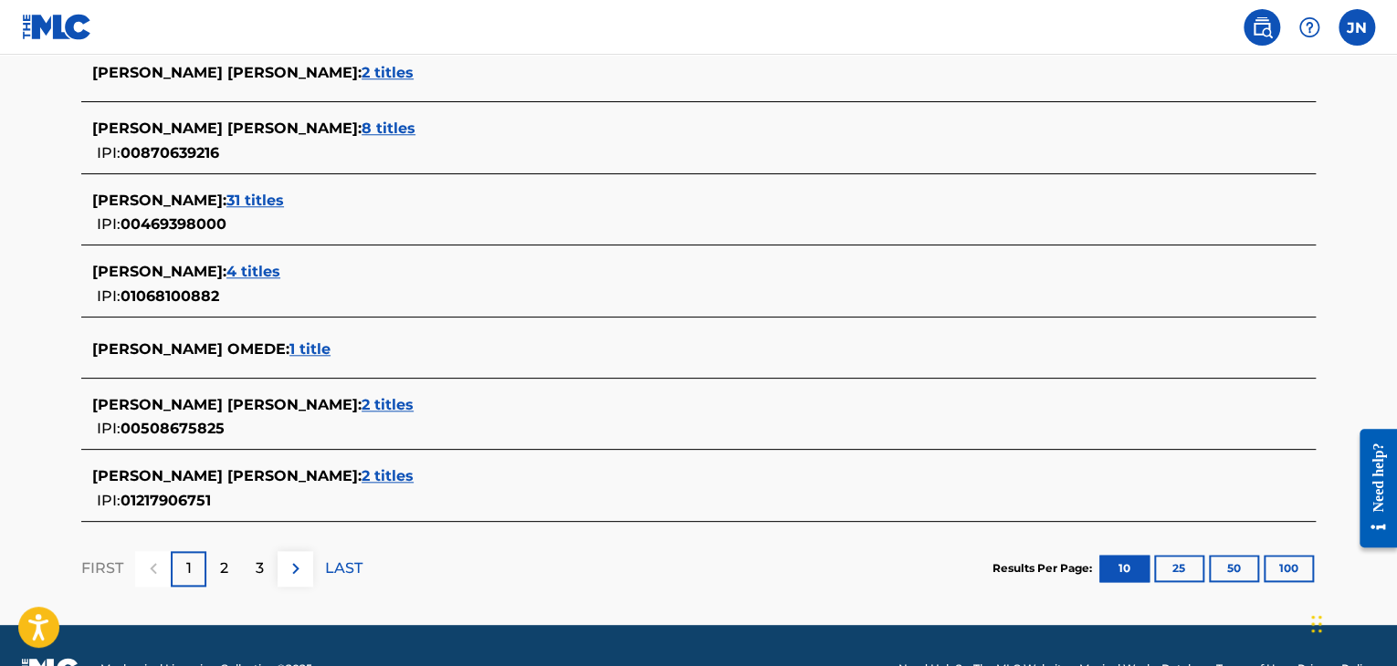
drag, startPoint x: 1401, startPoint y: 221, endPoint x: 44, endPoint y: 140, distance: 1359.1
click at [362, 398] on span "2 titles" at bounding box center [388, 404] width 52 height 17
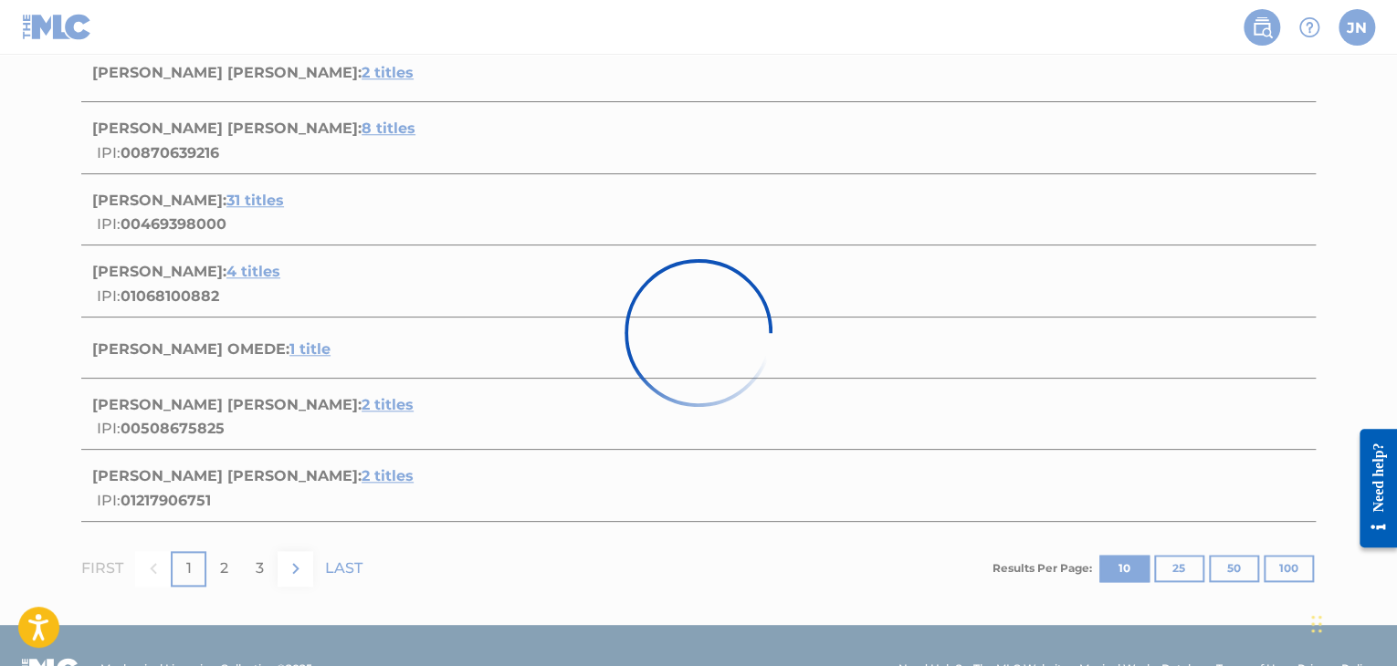
scroll to position [413, 0]
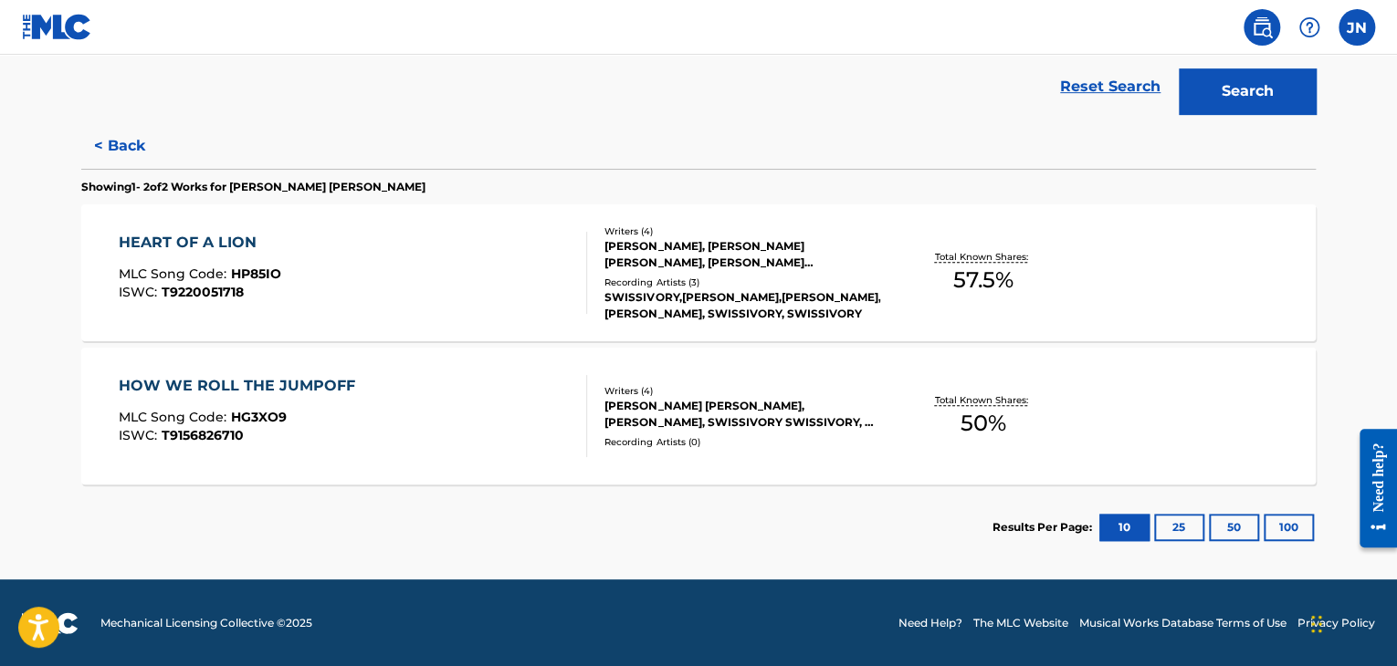
click at [822, 406] on div "[PERSON_NAME] [PERSON_NAME], [PERSON_NAME], SWISSIVORY SWISSIVORY, C-TRU C-TRU" at bounding box center [742, 414] width 276 height 33
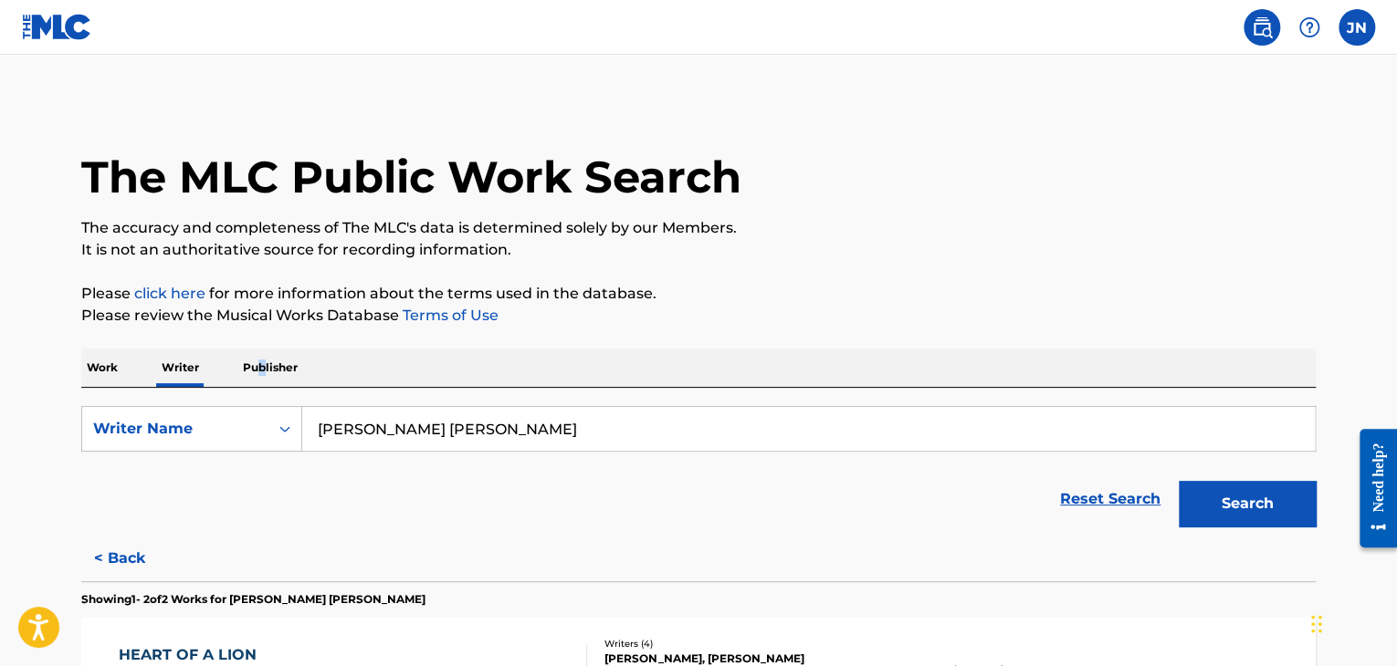
click at [261, 366] on p "Publisher" at bounding box center [270, 368] width 66 height 38
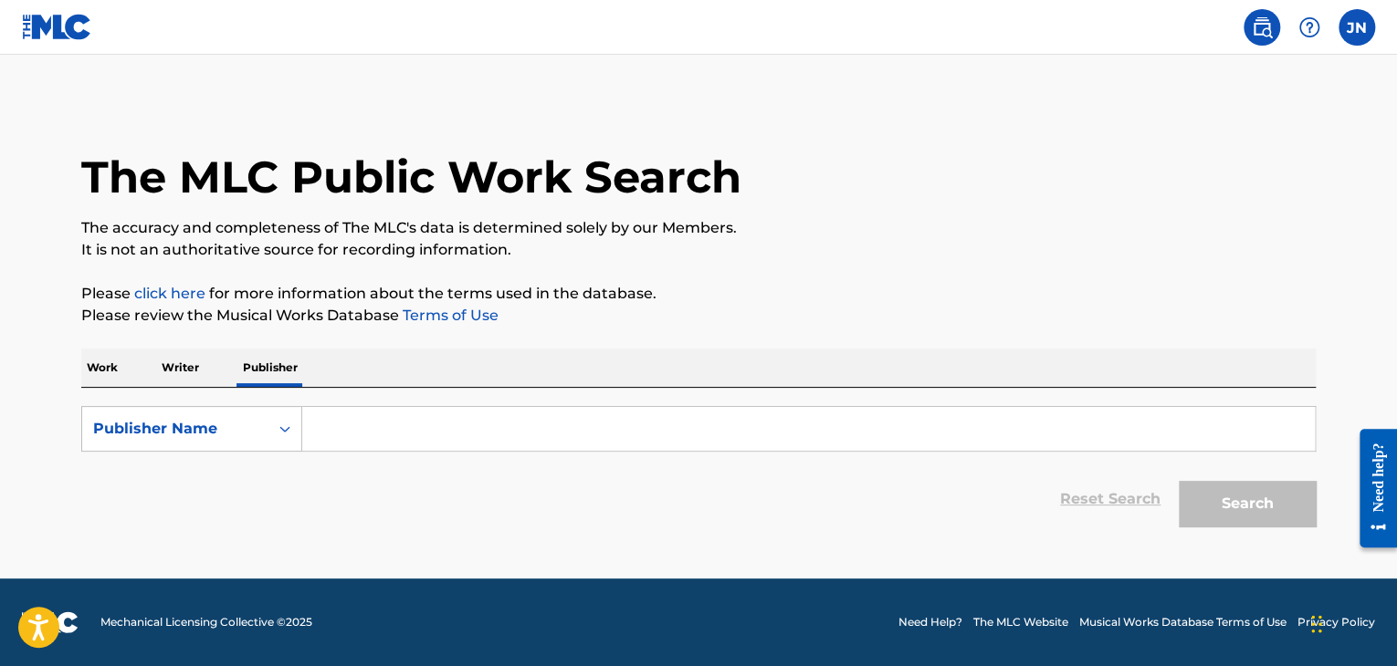
click at [173, 363] on p "Writer" at bounding box center [180, 368] width 48 height 38
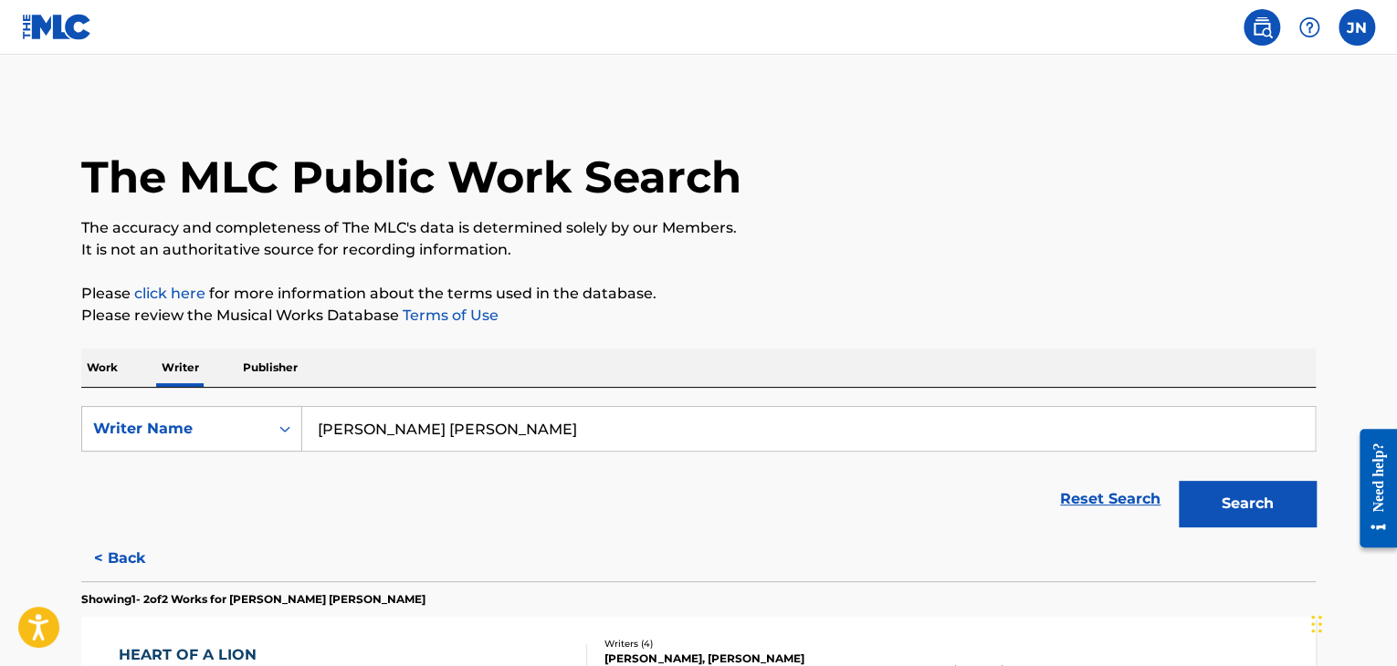
scroll to position [413, 0]
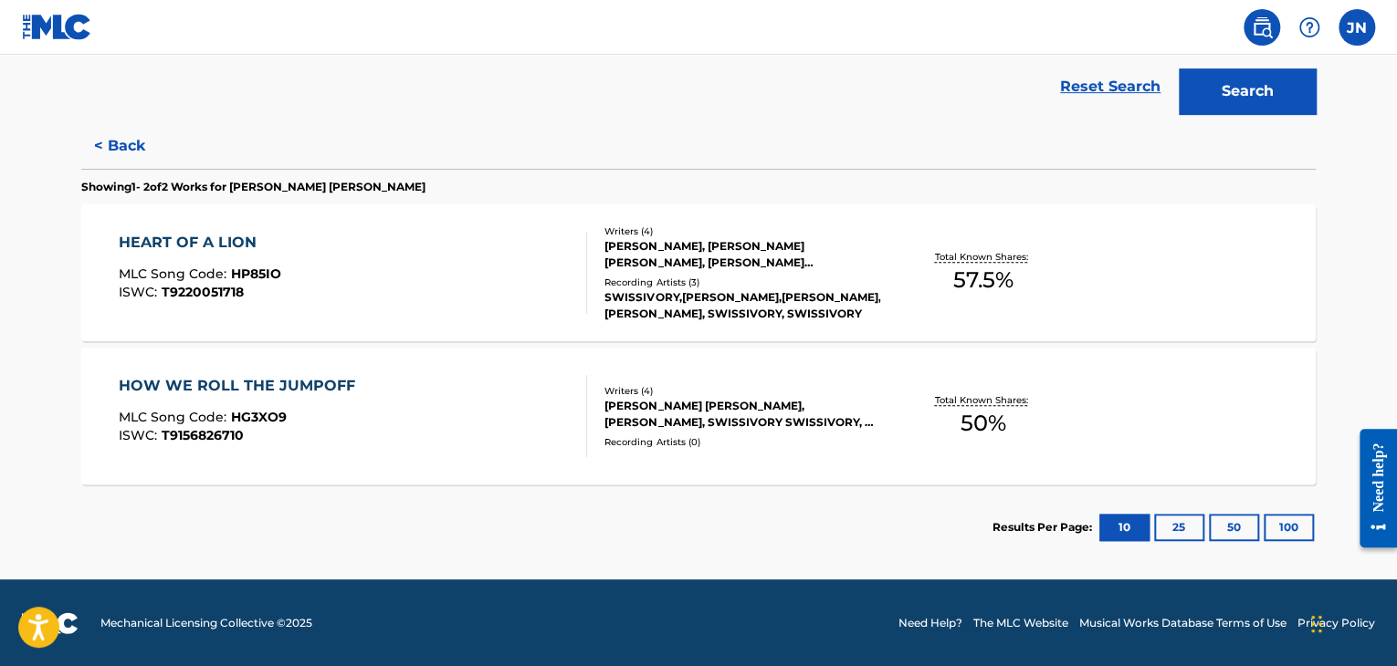
click at [1171, 520] on button "25" at bounding box center [1179, 527] width 50 height 27
click at [703, 252] on div "[PERSON_NAME], [PERSON_NAME] [PERSON_NAME], [PERSON_NAME] [PERSON_NAME], SWISSI…" at bounding box center [742, 254] width 276 height 33
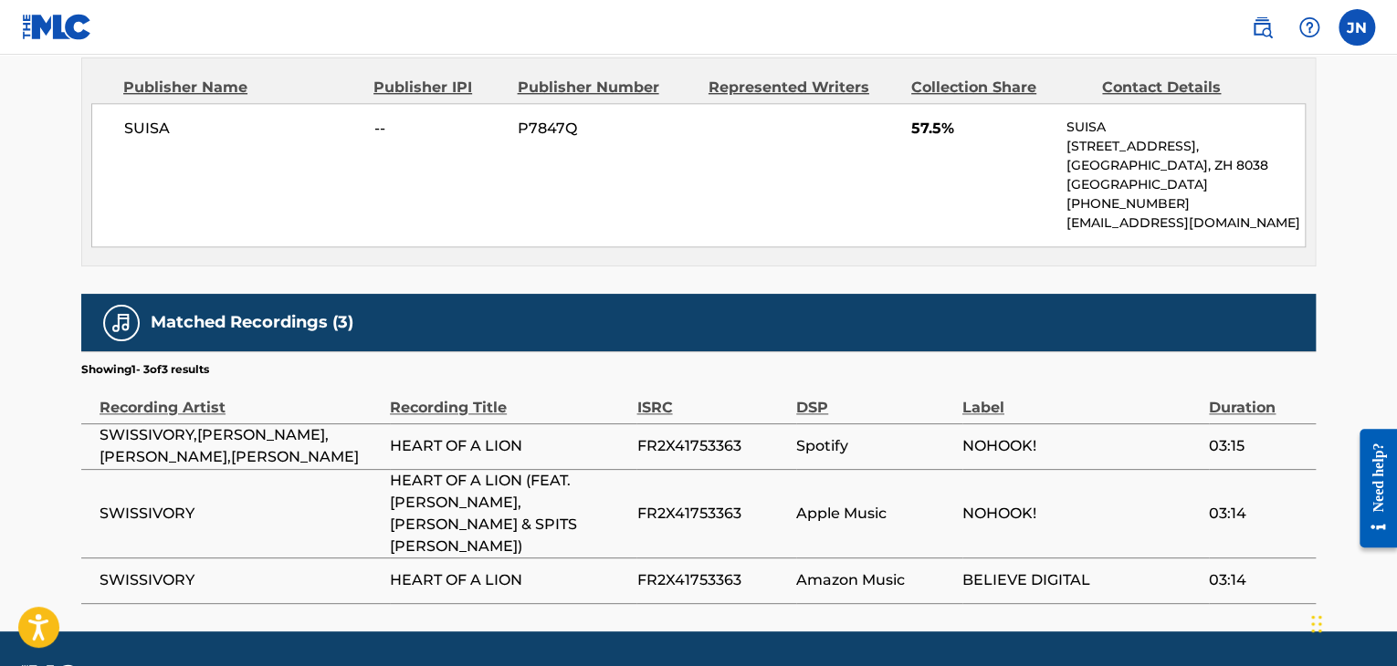
scroll to position [960, 0]
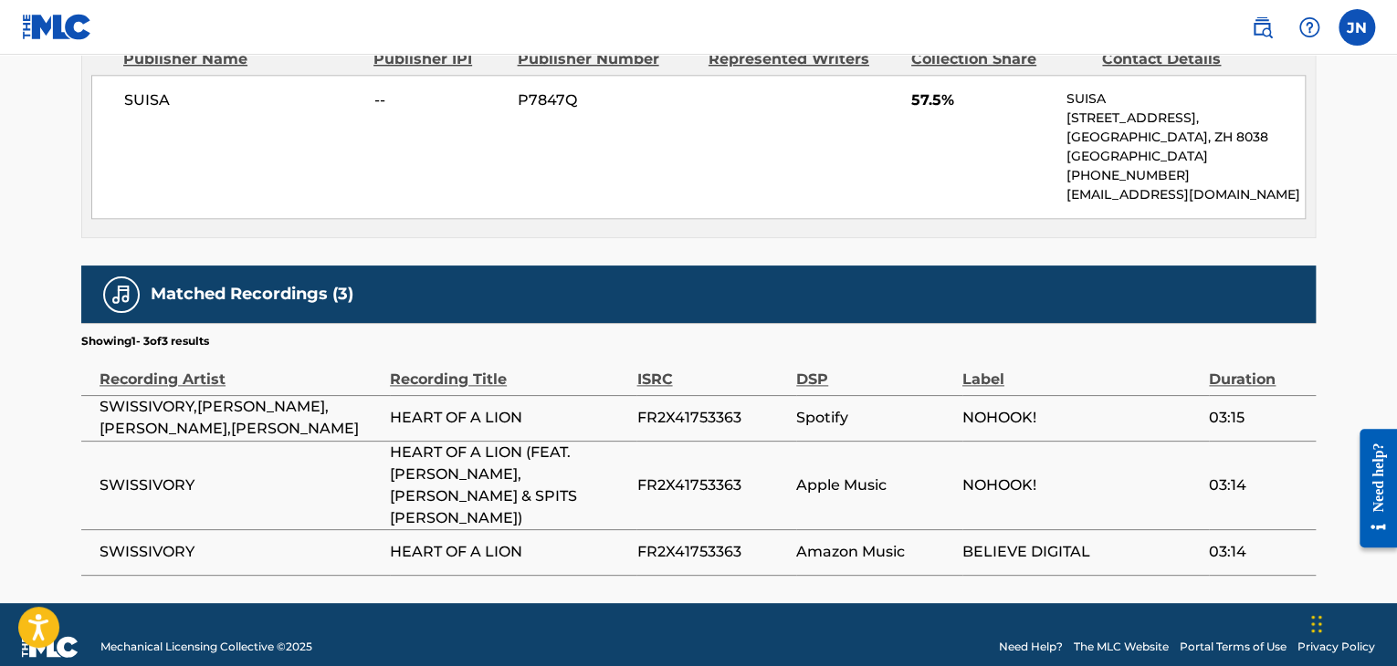
drag, startPoint x: 1400, startPoint y: 239, endPoint x: 50, endPoint y: 72, distance: 1359.7
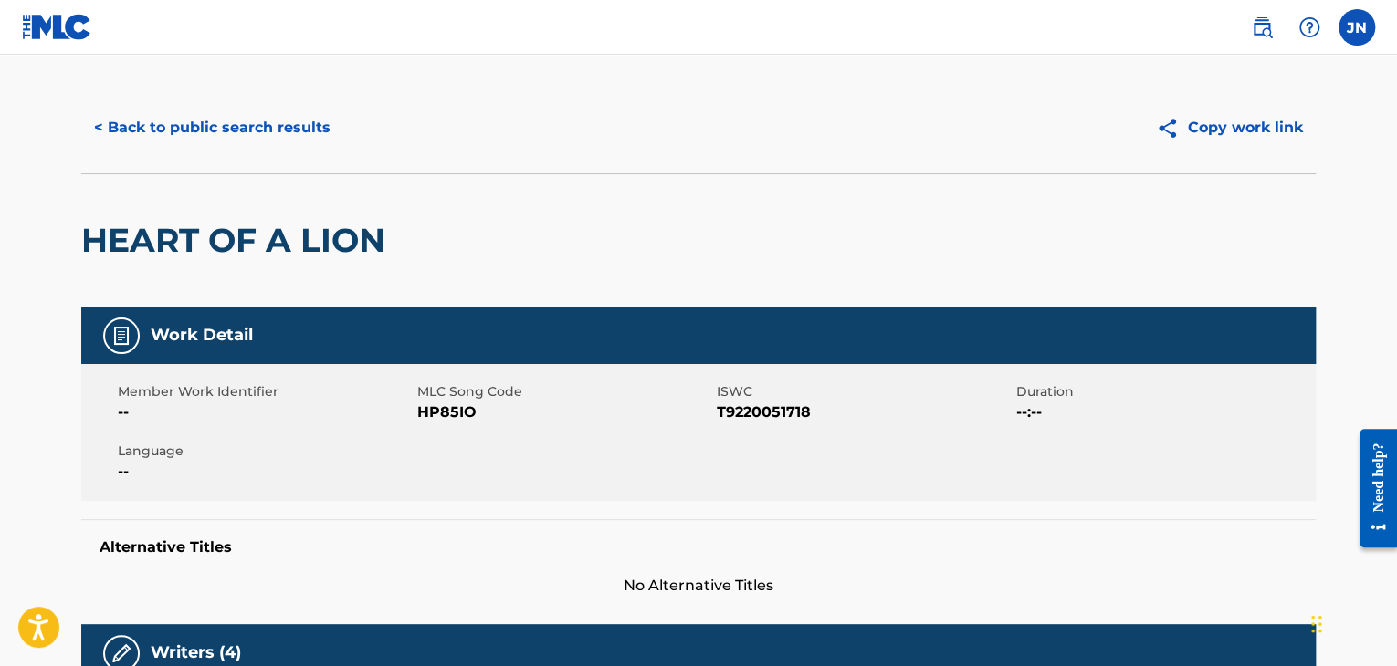
scroll to position [0, 0]
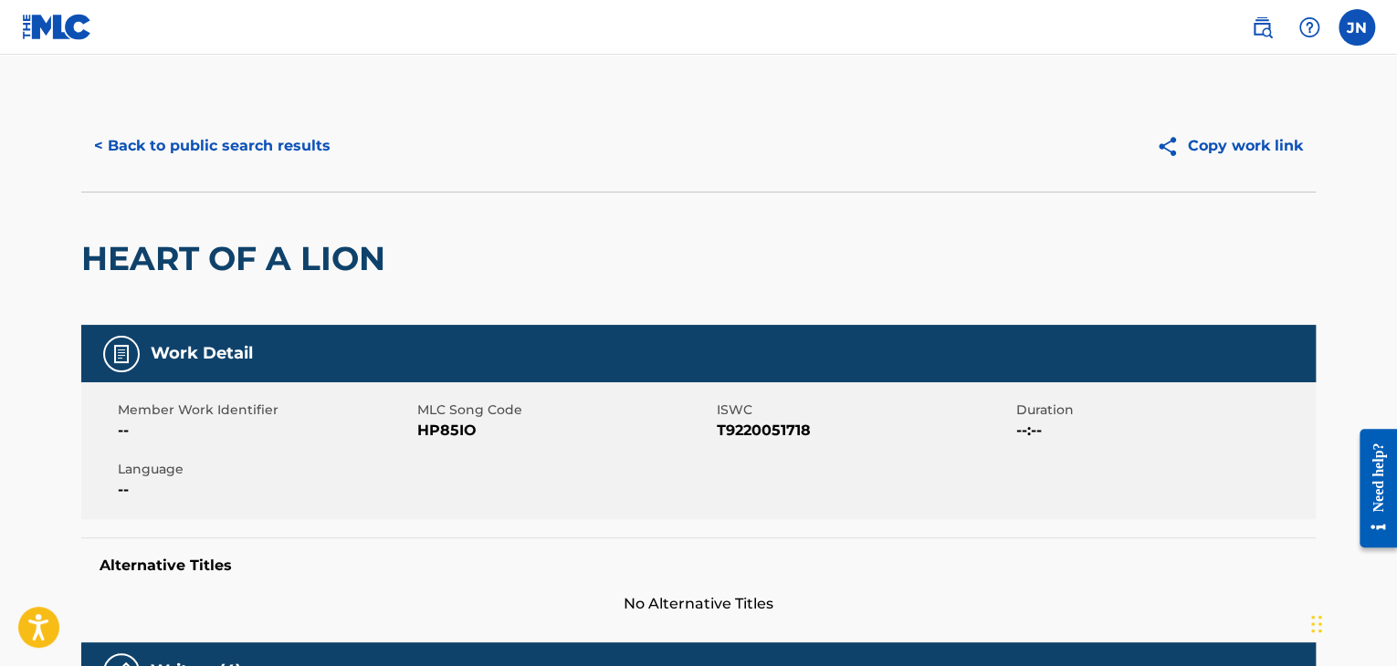
click at [208, 154] on button "< Back to public search results" at bounding box center [212, 146] width 262 height 46
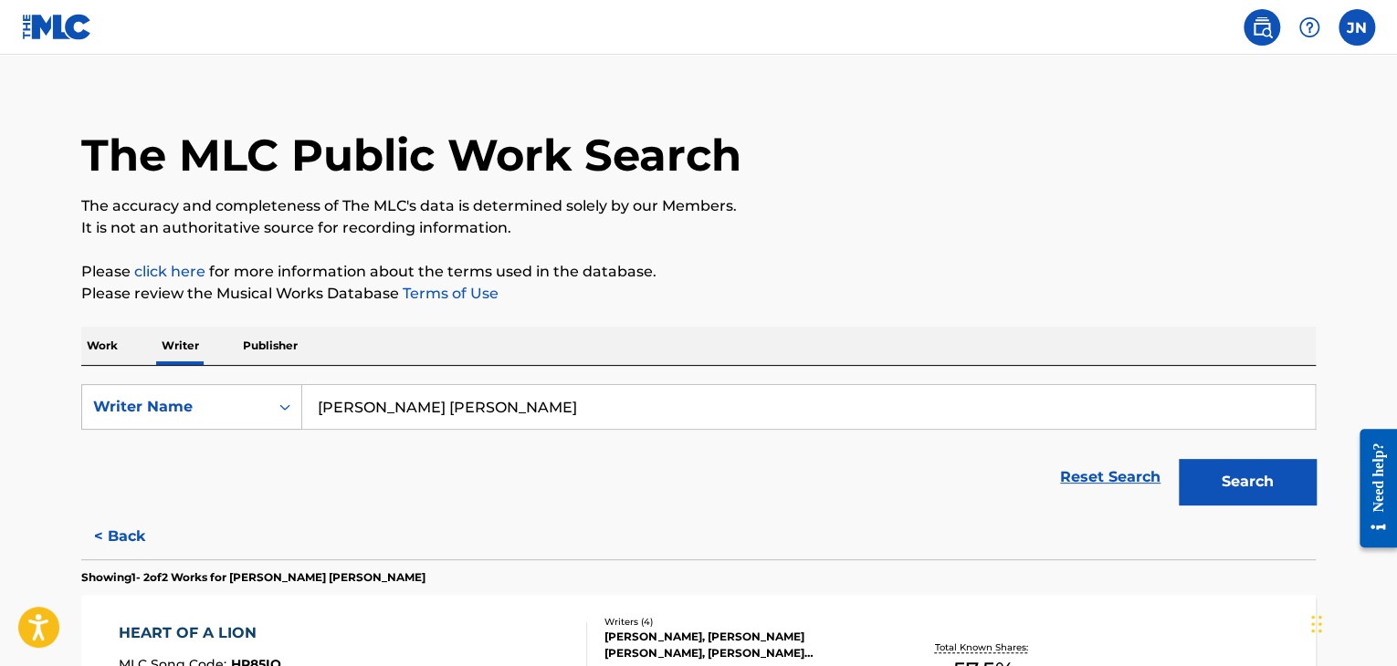
click at [84, 341] on p "Work" at bounding box center [102, 346] width 42 height 38
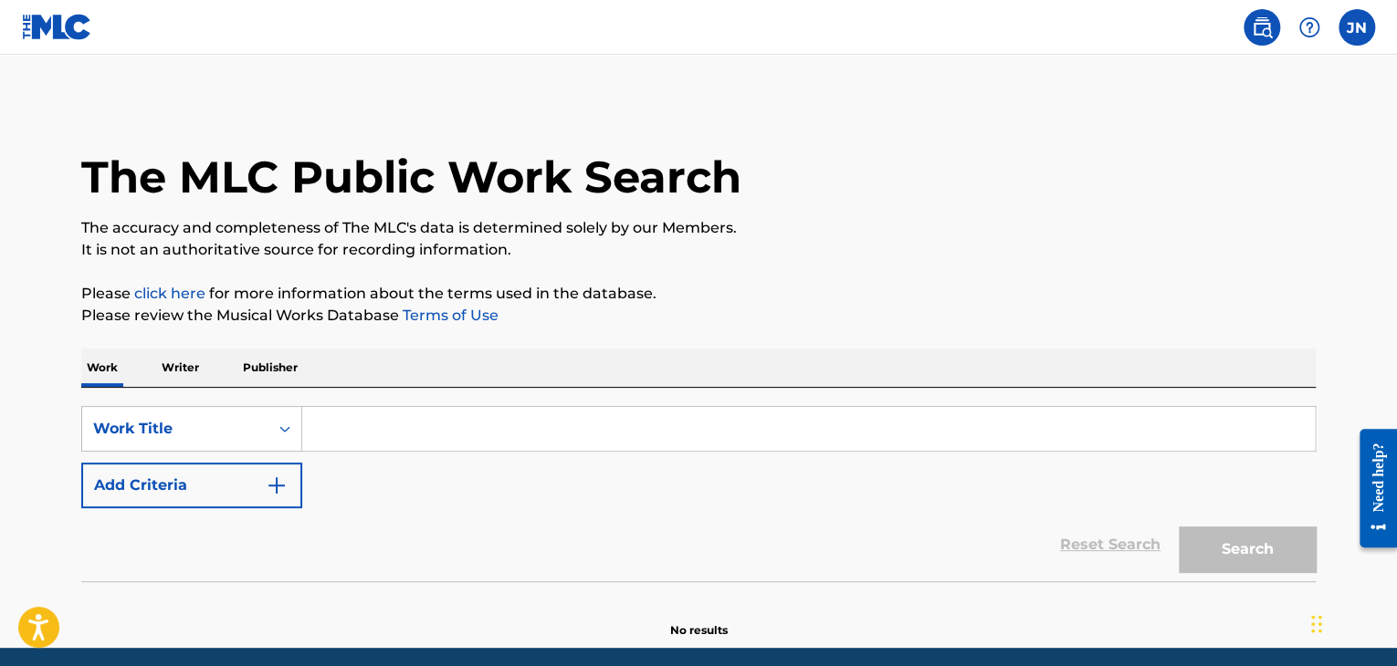
drag, startPoint x: 1401, startPoint y: 311, endPoint x: 1401, endPoint y: 610, distance: 298.5
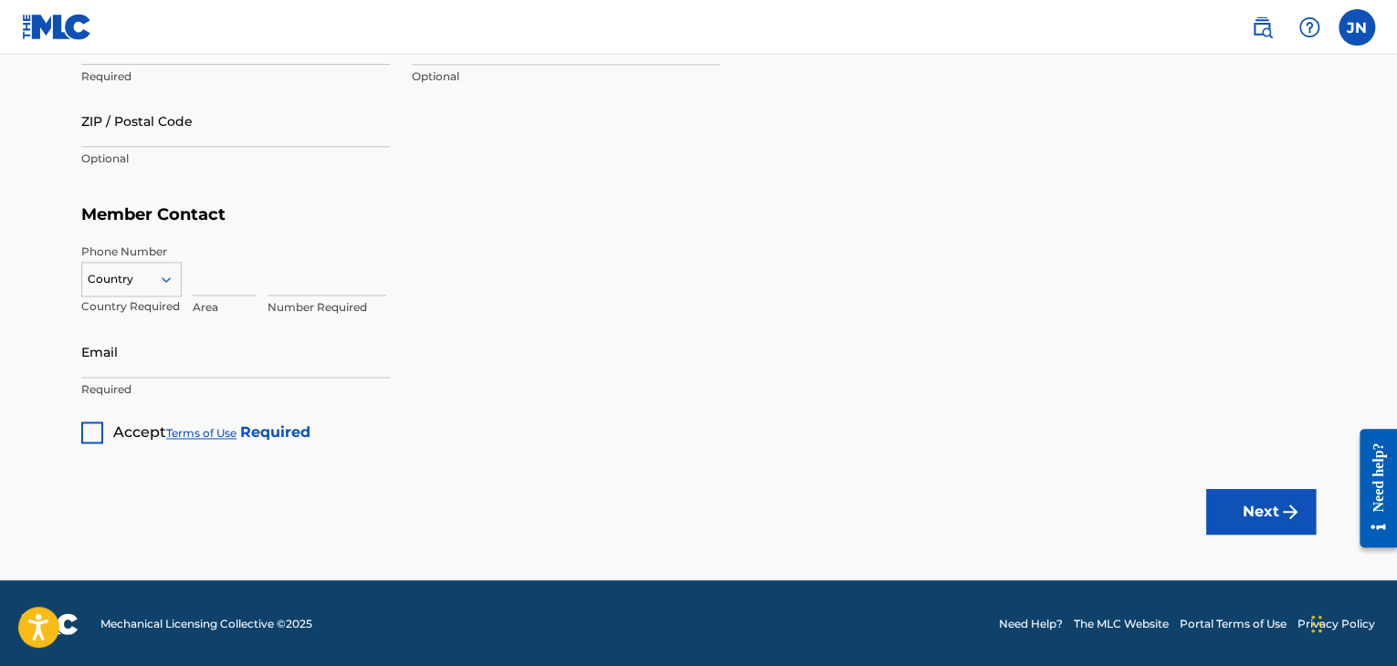
scroll to position [1115, 0]
